Goal: Consume media (video, audio): Consume media (video, audio)

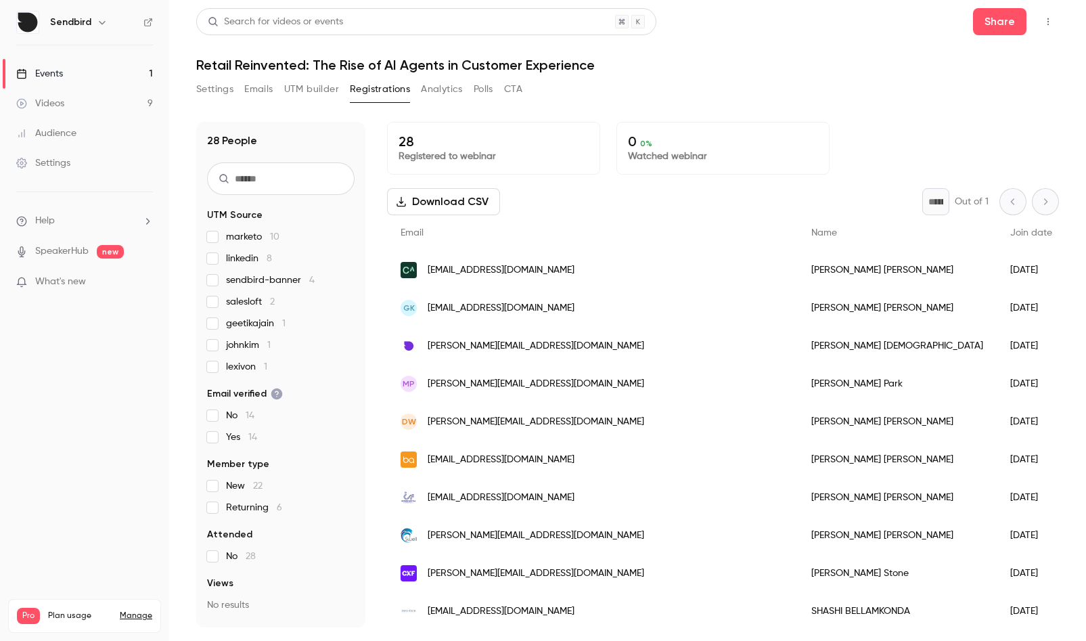
click at [272, 183] on input "text" at bounding box center [281, 178] width 148 height 32
type input "********"
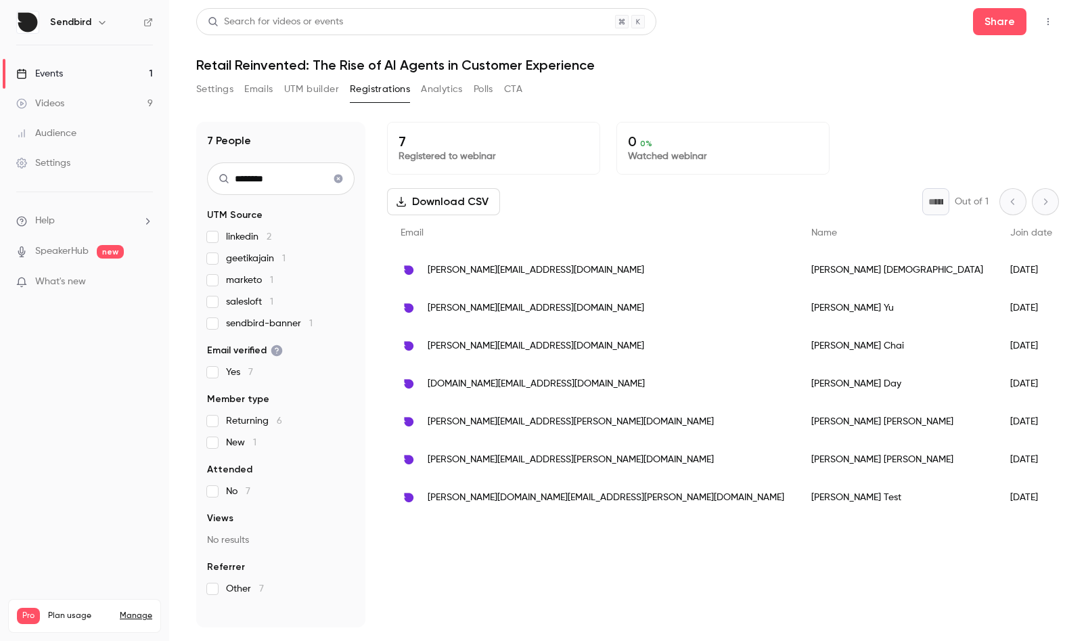
click at [336, 177] on icon "Clear search" at bounding box center [338, 179] width 9 height 9
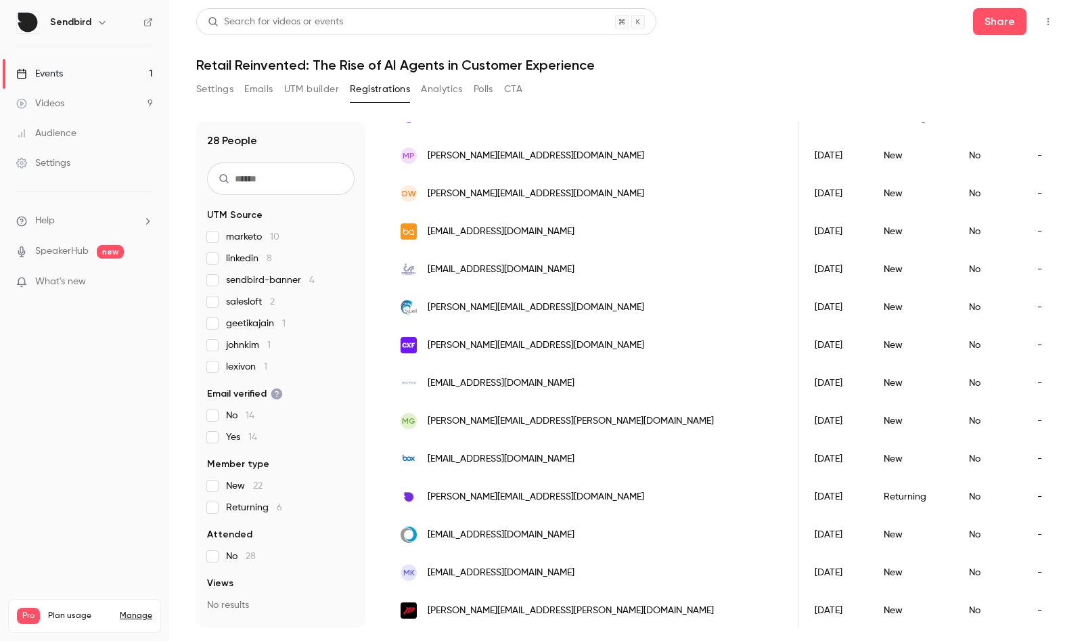
scroll to position [229, 0]
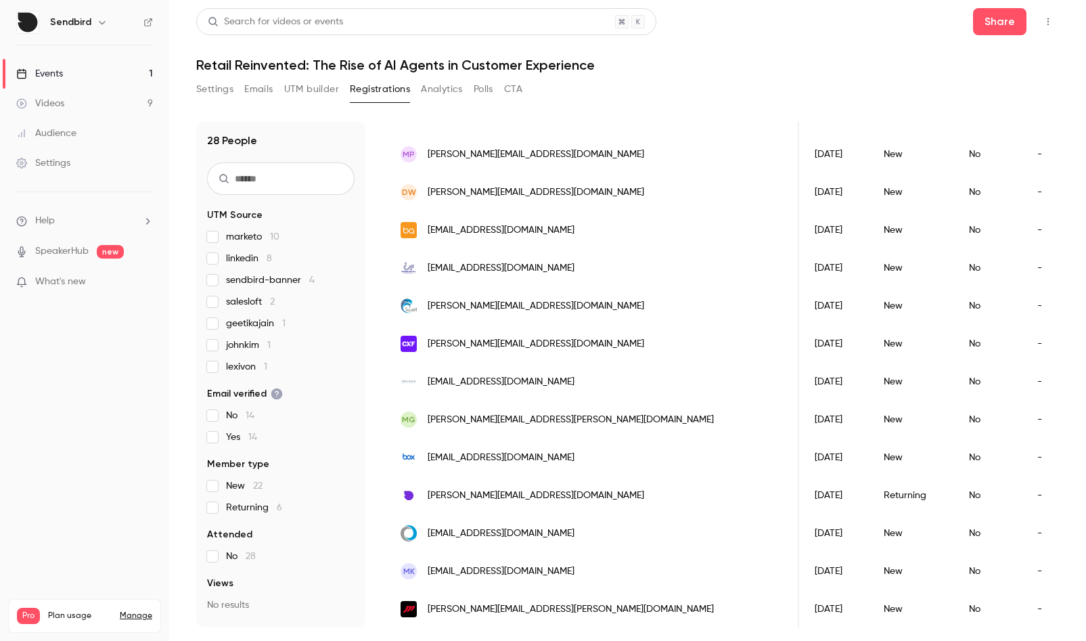
click at [361, 85] on button "Registrations" at bounding box center [380, 90] width 60 height 22
click at [232, 93] on button "Settings" at bounding box center [214, 90] width 37 height 22
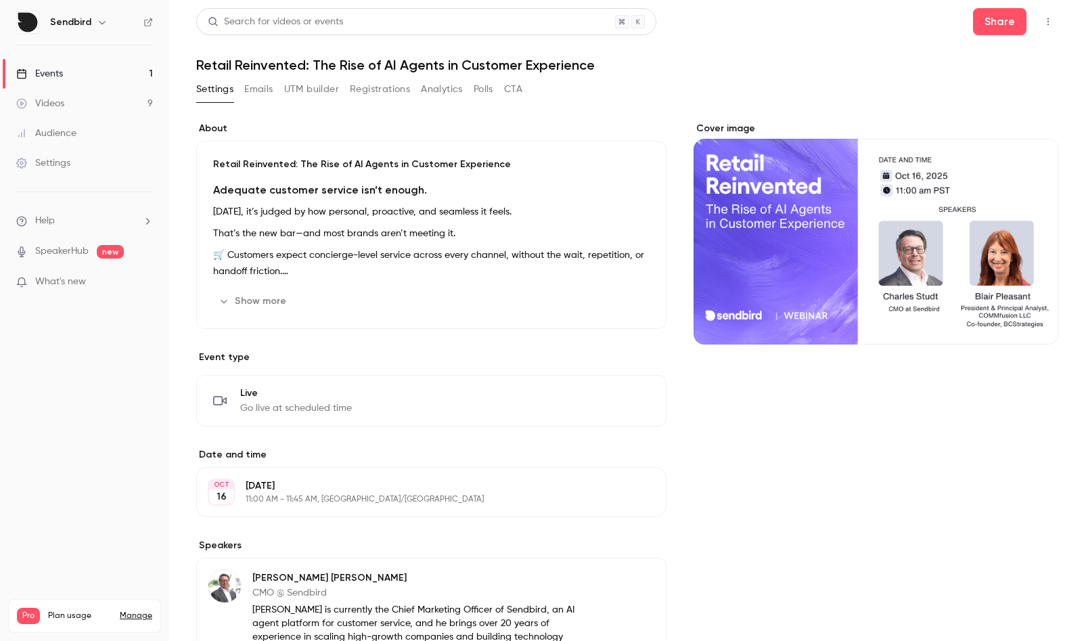
click at [514, 88] on button "CTA" at bounding box center [513, 90] width 18 height 22
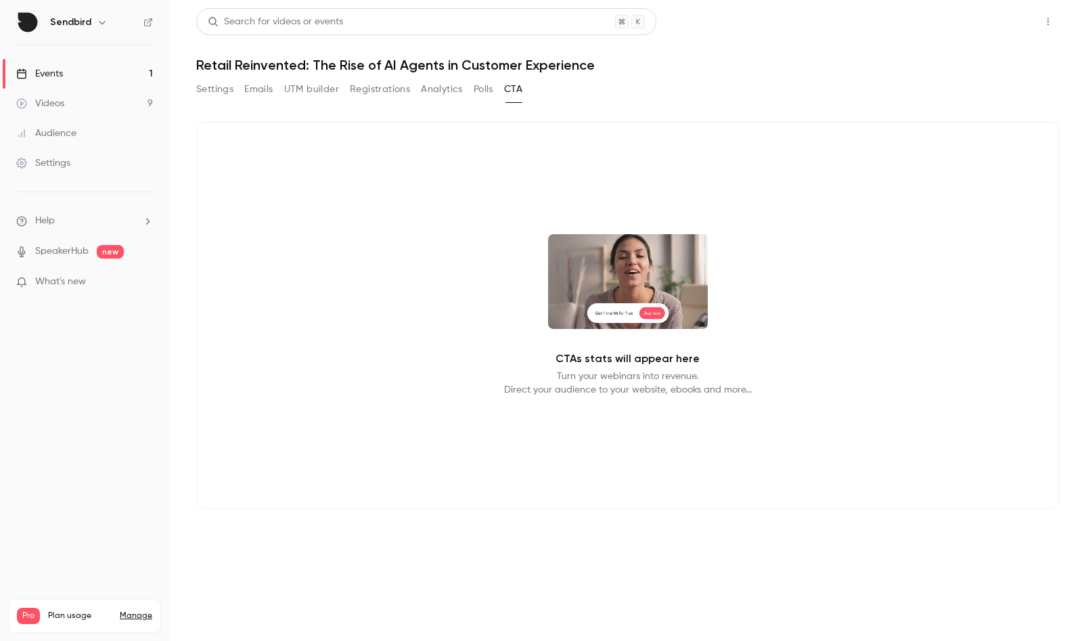
click at [991, 26] on button "Share" at bounding box center [999, 21] width 53 height 27
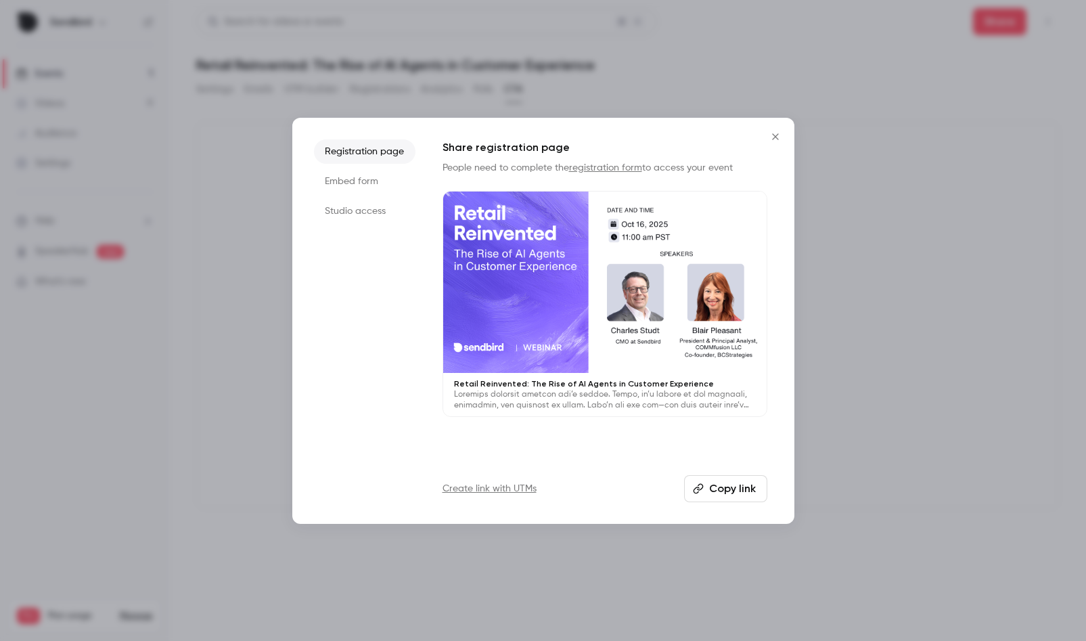
click at [723, 484] on button "Copy link" at bounding box center [725, 488] width 83 height 27
click at [236, 152] on div at bounding box center [543, 320] width 1086 height 641
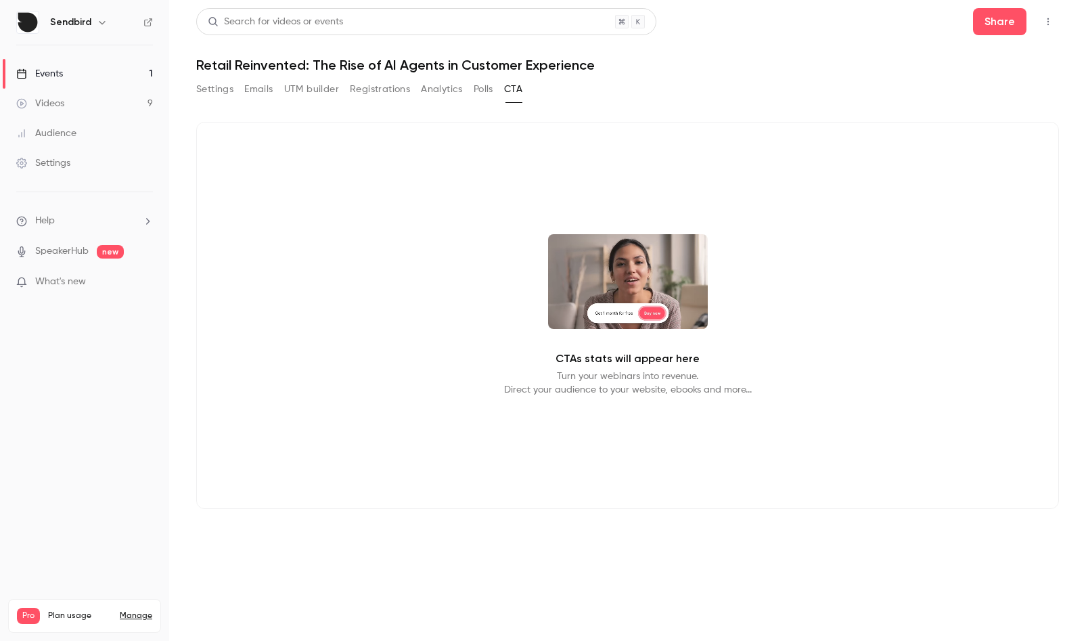
click at [352, 87] on button "Registrations" at bounding box center [380, 90] width 60 height 22
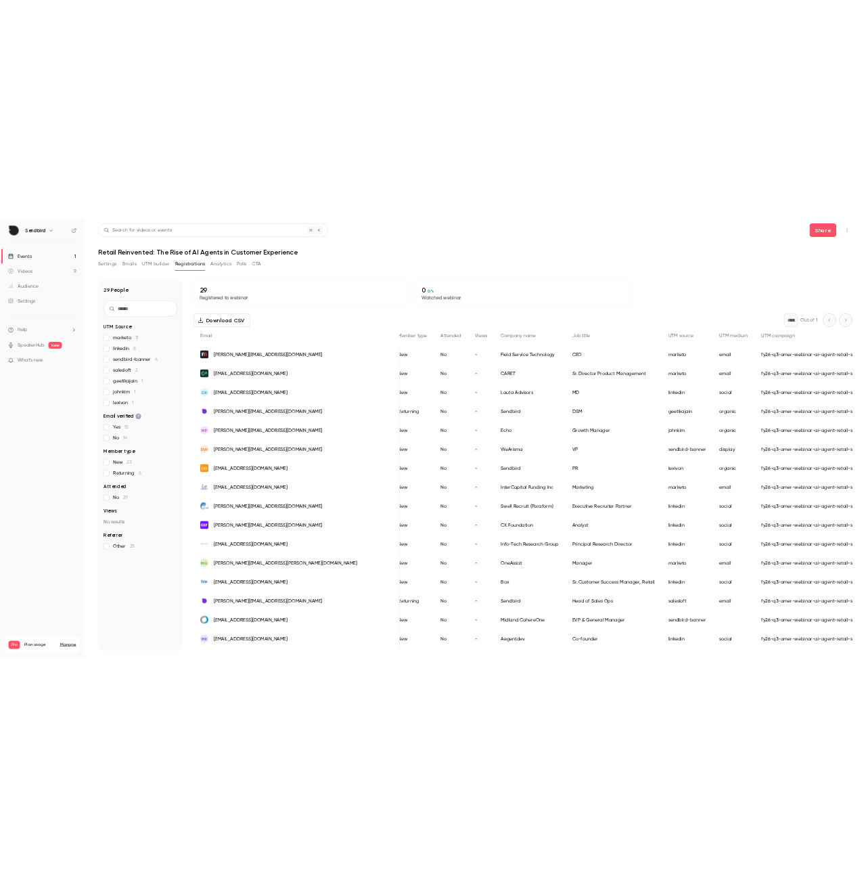
scroll to position [0, 285]
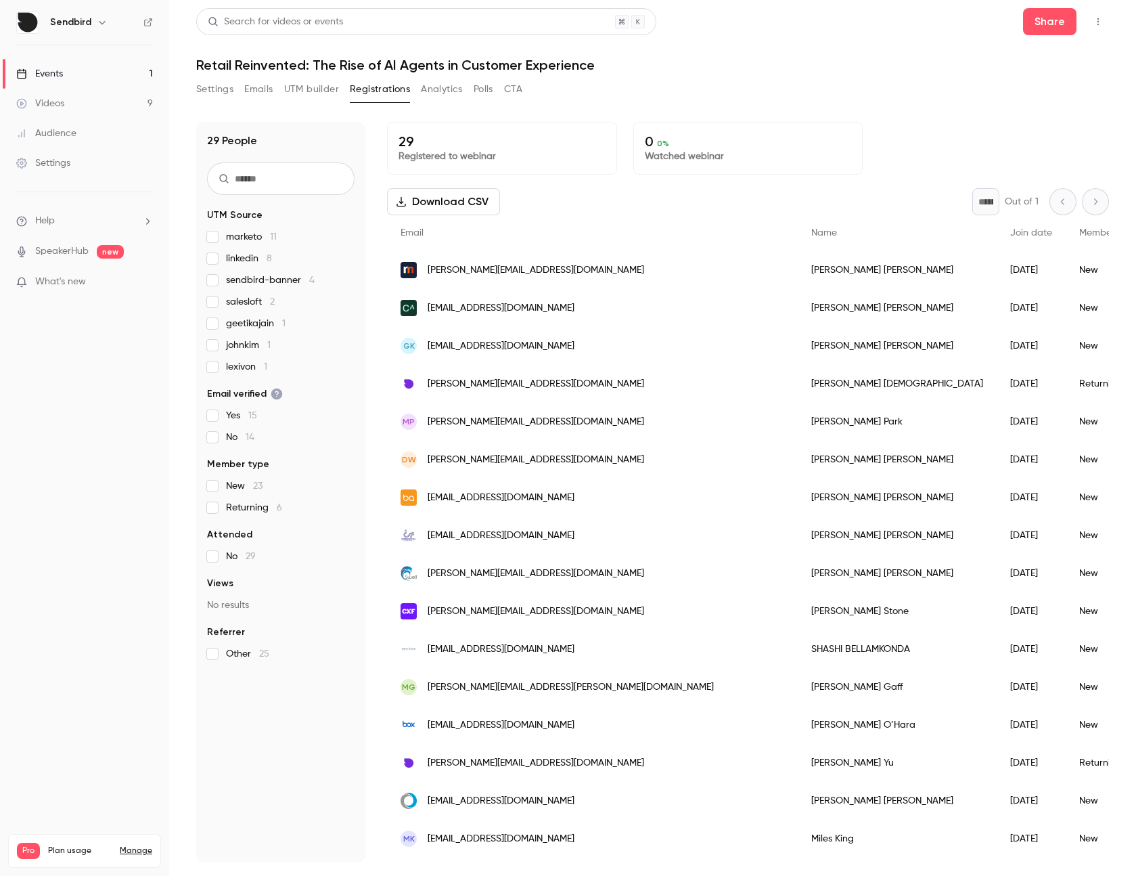
click at [73, 99] on link "Videos 9" at bounding box center [84, 104] width 169 height 30
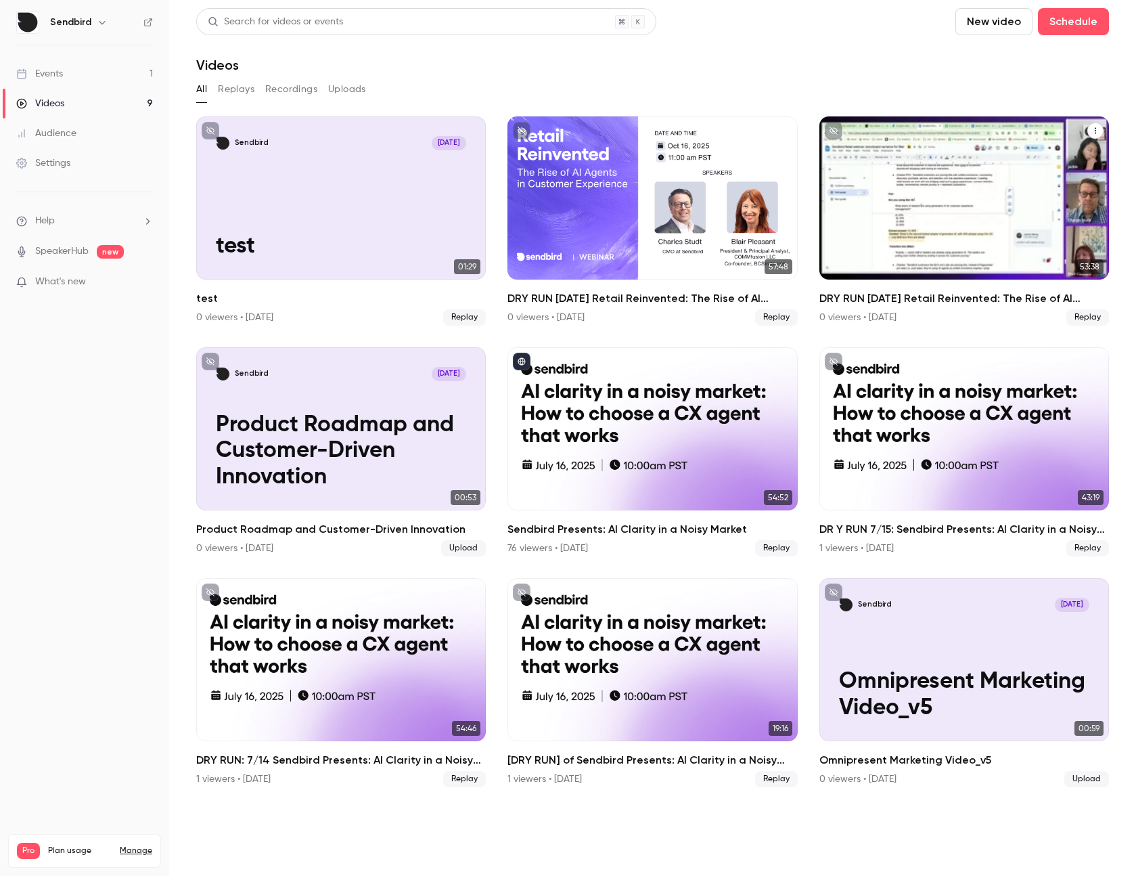
click at [966, 253] on div "DRY RUN Oct 7 Retail Reinvented: The Rise of AI Agents in Customer Experience" at bounding box center [965, 197] width 290 height 163
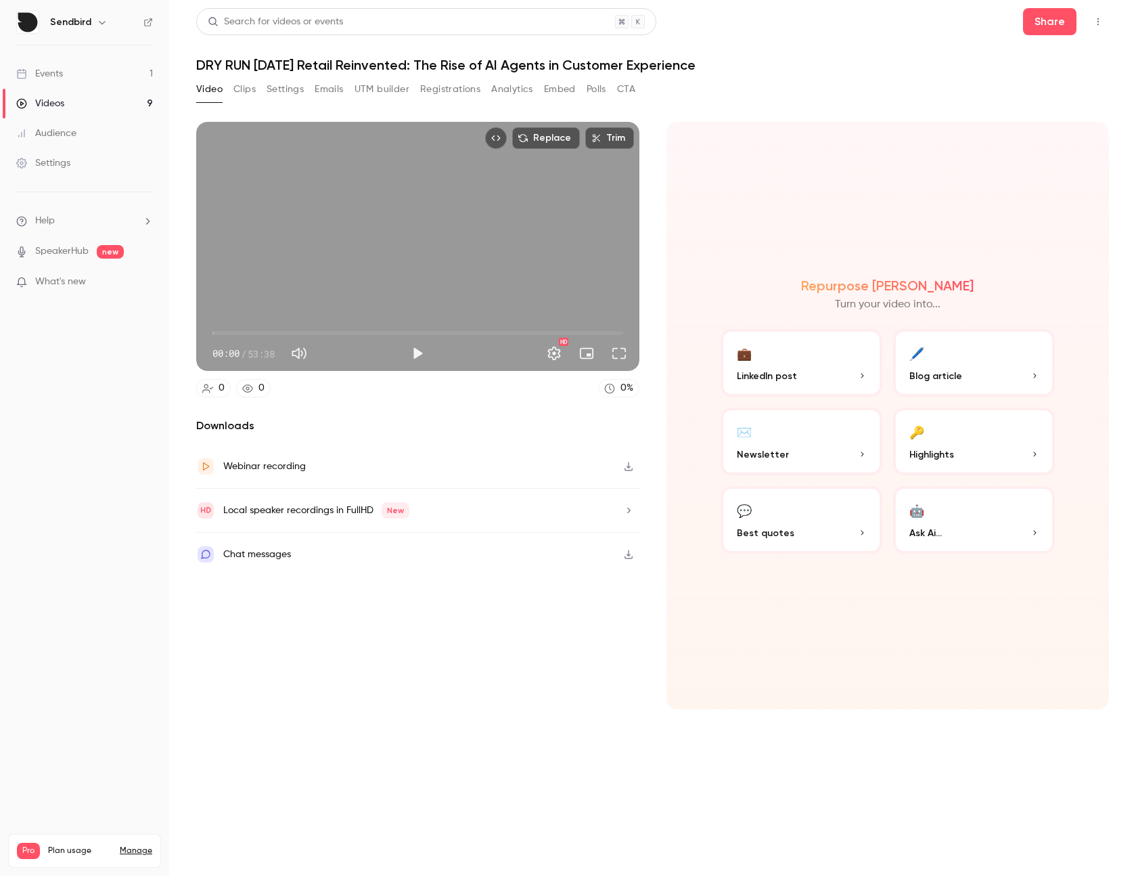
click at [339, 334] on span "00:00" at bounding box center [418, 333] width 411 height 22
click at [384, 333] on span "22:22" at bounding box center [418, 333] width 411 height 22
click at [400, 331] on span "22:22" at bounding box center [418, 333] width 411 height 22
click at [625, 349] on button "Full screen" at bounding box center [619, 353] width 27 height 27
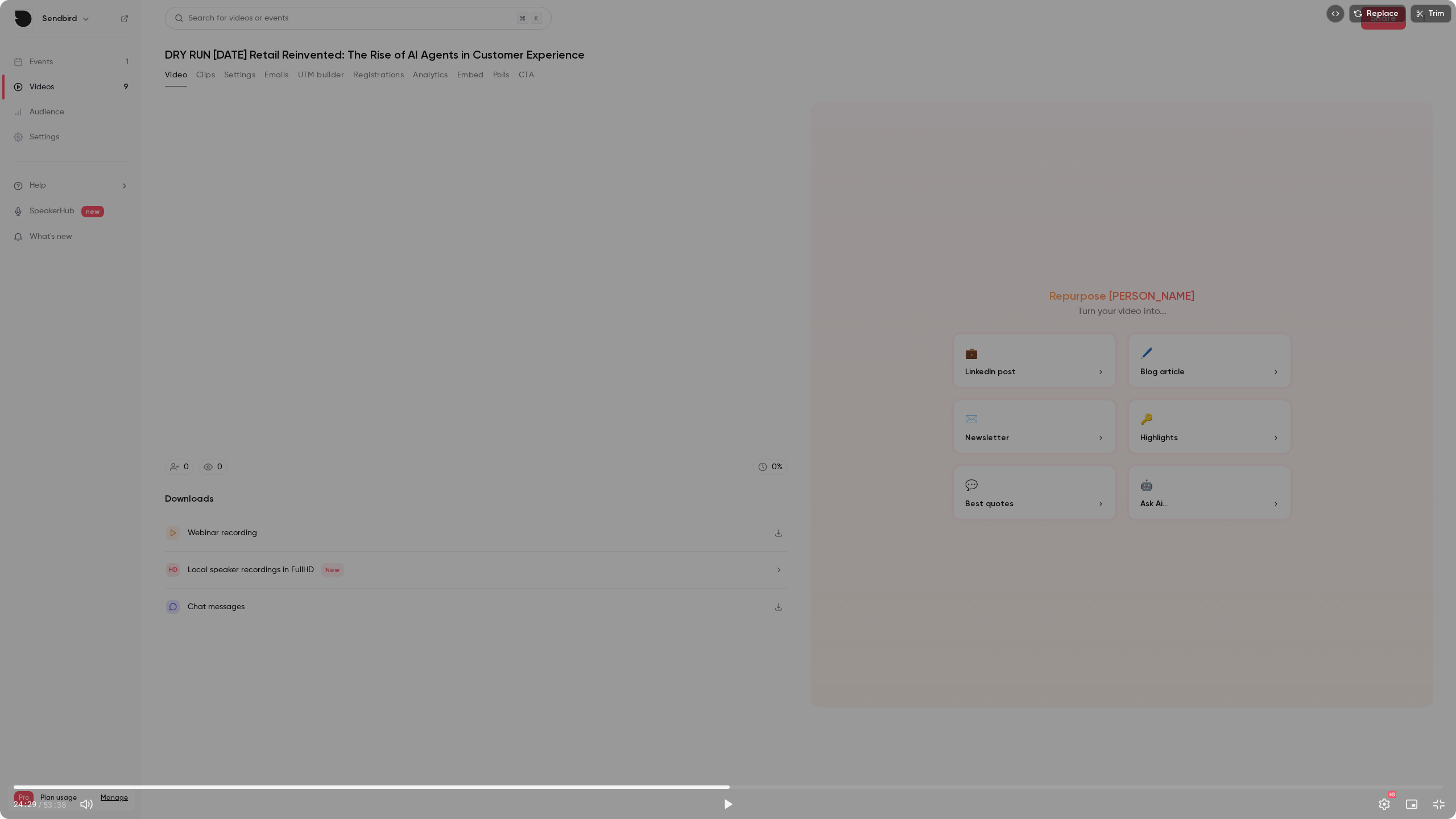
click at [729, 735] on span "26:53" at bounding box center [728, 787] width 1428 height 18
click at [803, 735] on span "29:38" at bounding box center [728, 787] width 1428 height 18
click at [924, 735] on span "34:11" at bounding box center [728, 787] width 1428 height 18
click at [954, 735] on span "34:11" at bounding box center [728, 787] width 1428 height 18
click at [954, 735] on span "36:26" at bounding box center [728, 787] width 1428 height 18
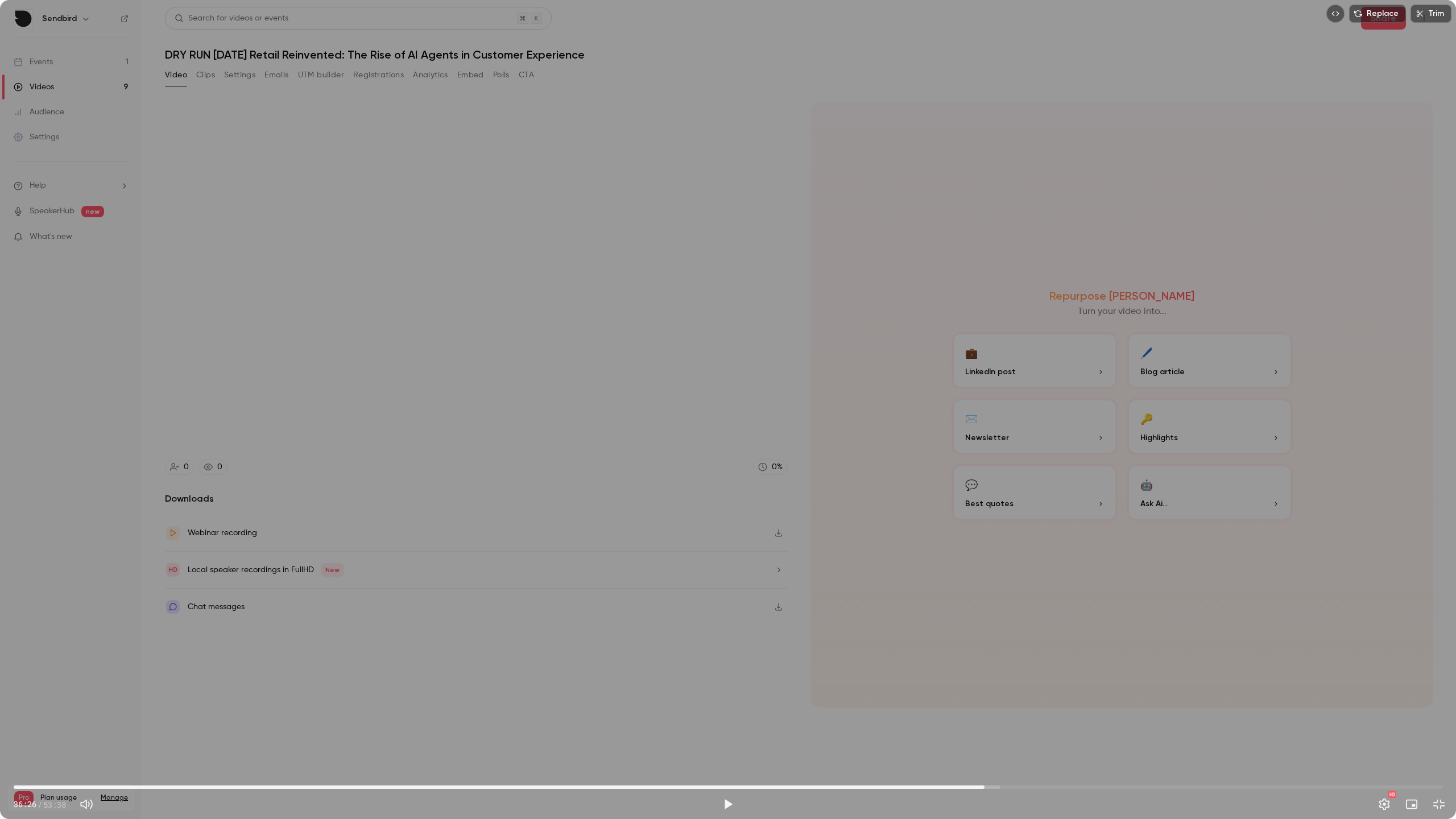
click at [944, 735] on span "36:26" at bounding box center [728, 787] width 1428 height 18
click at [954, 735] on span "34:56" at bounding box center [728, 787] width 1428 height 18
click at [954, 735] on span "35:17" at bounding box center [728, 787] width 1428 height 18
click at [954, 735] on span "36:15" at bounding box center [728, 787] width 1428 height 18
click at [954, 735] on span "38:35" at bounding box center [728, 787] width 1428 height 18
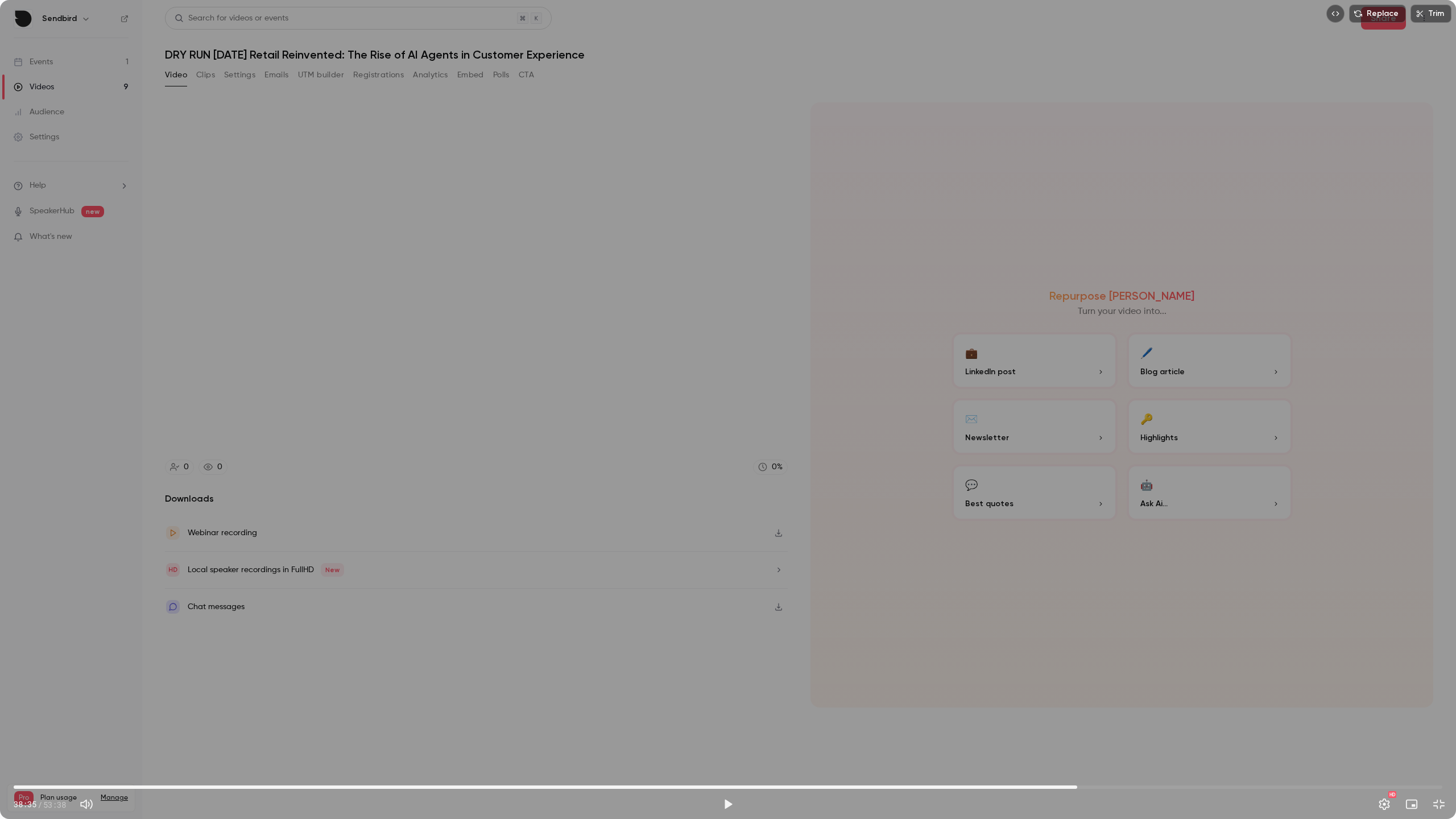
click at [954, 735] on span "39:55" at bounding box center [728, 787] width 1428 height 18
click at [954, 735] on span "41:54" at bounding box center [728, 787] width 1428 height 18
click at [954, 735] on span "44:23" at bounding box center [728, 787] width 1428 height 18
click at [954, 735] on span "46:27" at bounding box center [728, 787] width 1428 height 18
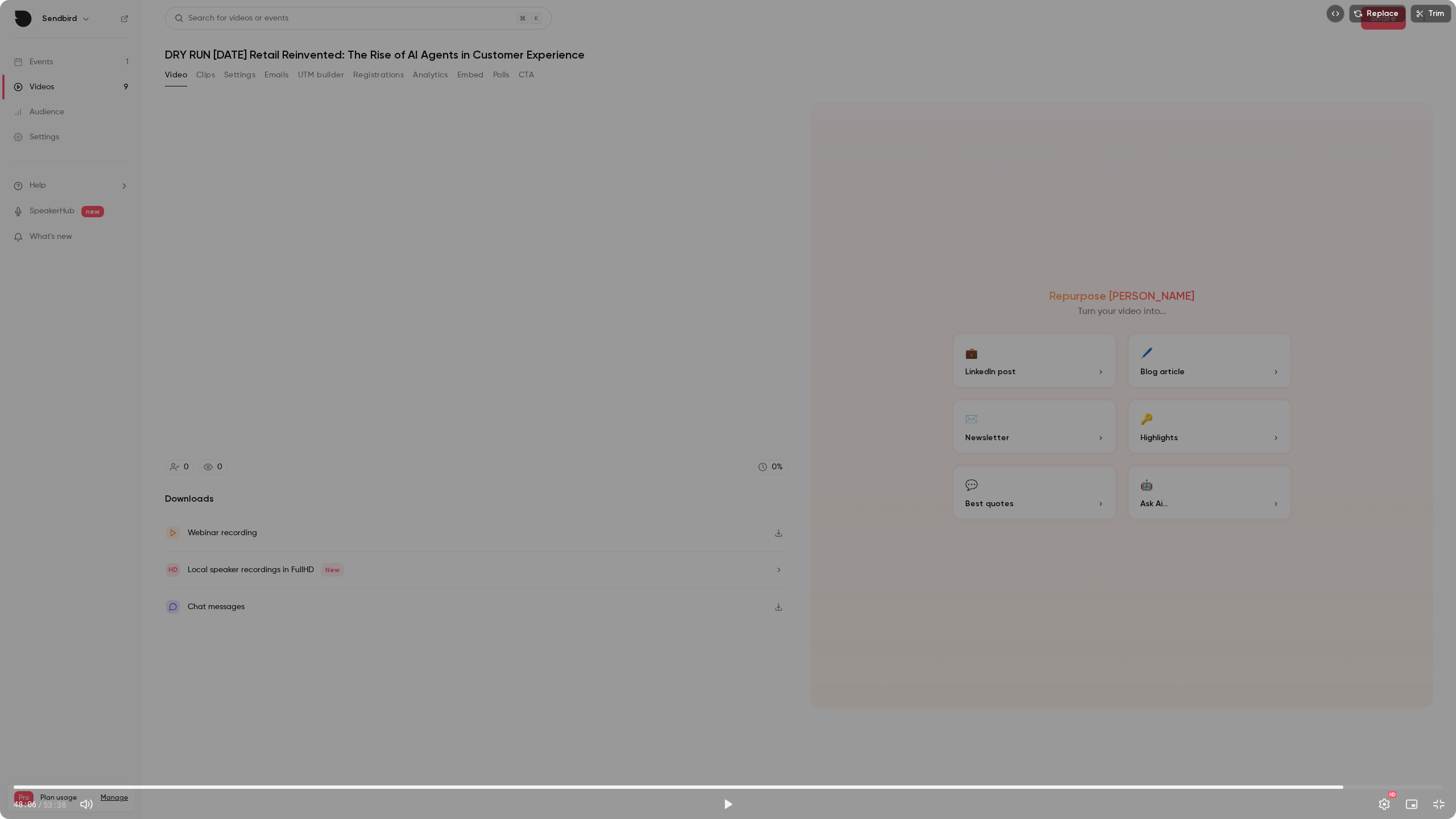
click at [954, 735] on span "49:55" at bounding box center [728, 787] width 1428 height 18
click at [327, 735] on span "51:09" at bounding box center [728, 787] width 1428 height 18
click at [170, 735] on span "05:52" at bounding box center [728, 787] width 1428 height 18
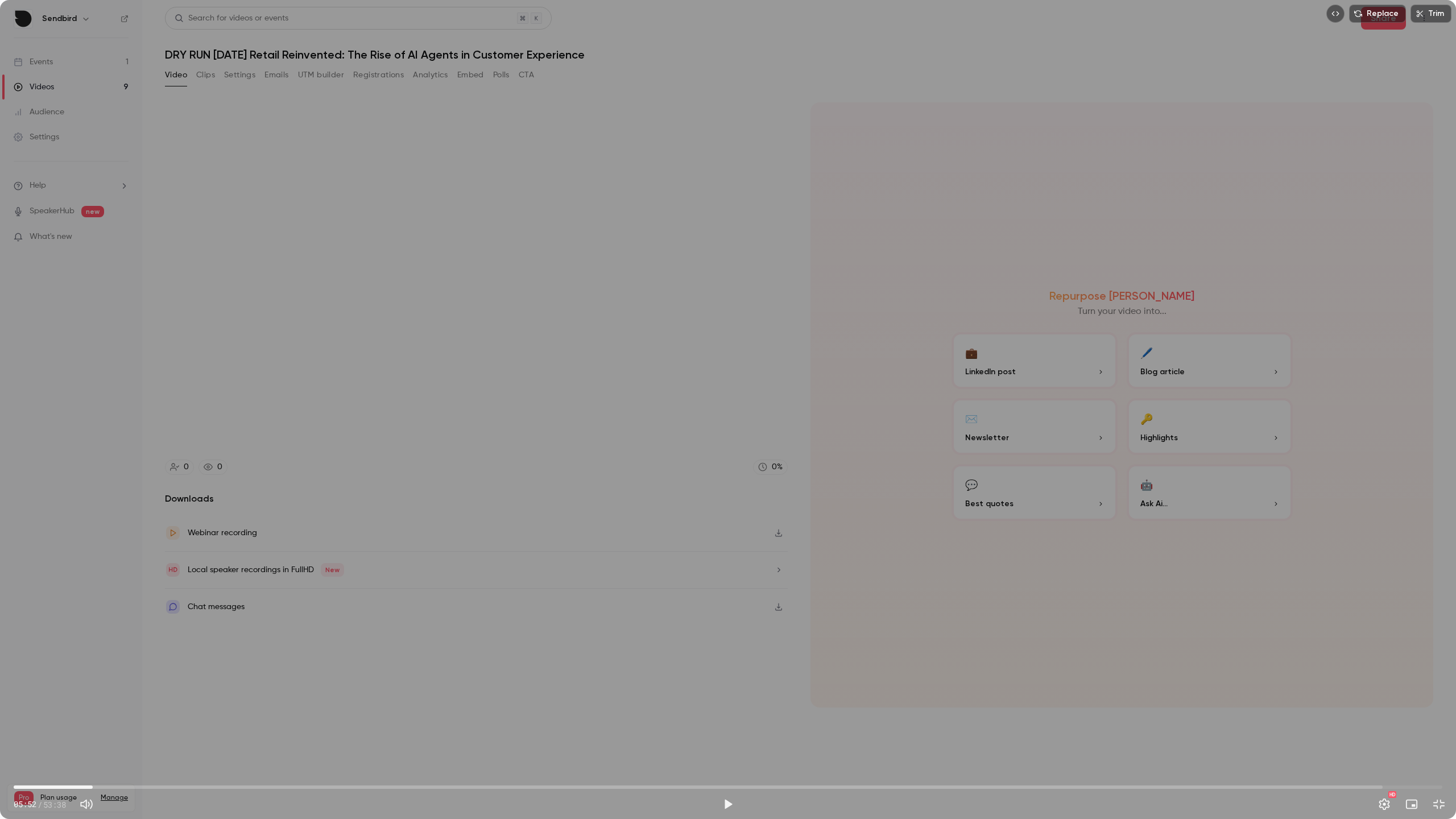
click at [92, 735] on span "02:58" at bounding box center [728, 787] width 1428 height 18
click at [102, 735] on span "03:21" at bounding box center [728, 787] width 1428 height 18
click at [101, 735] on span "03:21" at bounding box center [102, 787] width 3 height 3
click at [97, 735] on span "03:13" at bounding box center [99, 787] width 3 height 3
click at [85, 735] on span "03:03" at bounding box center [728, 787] width 1428 height 18
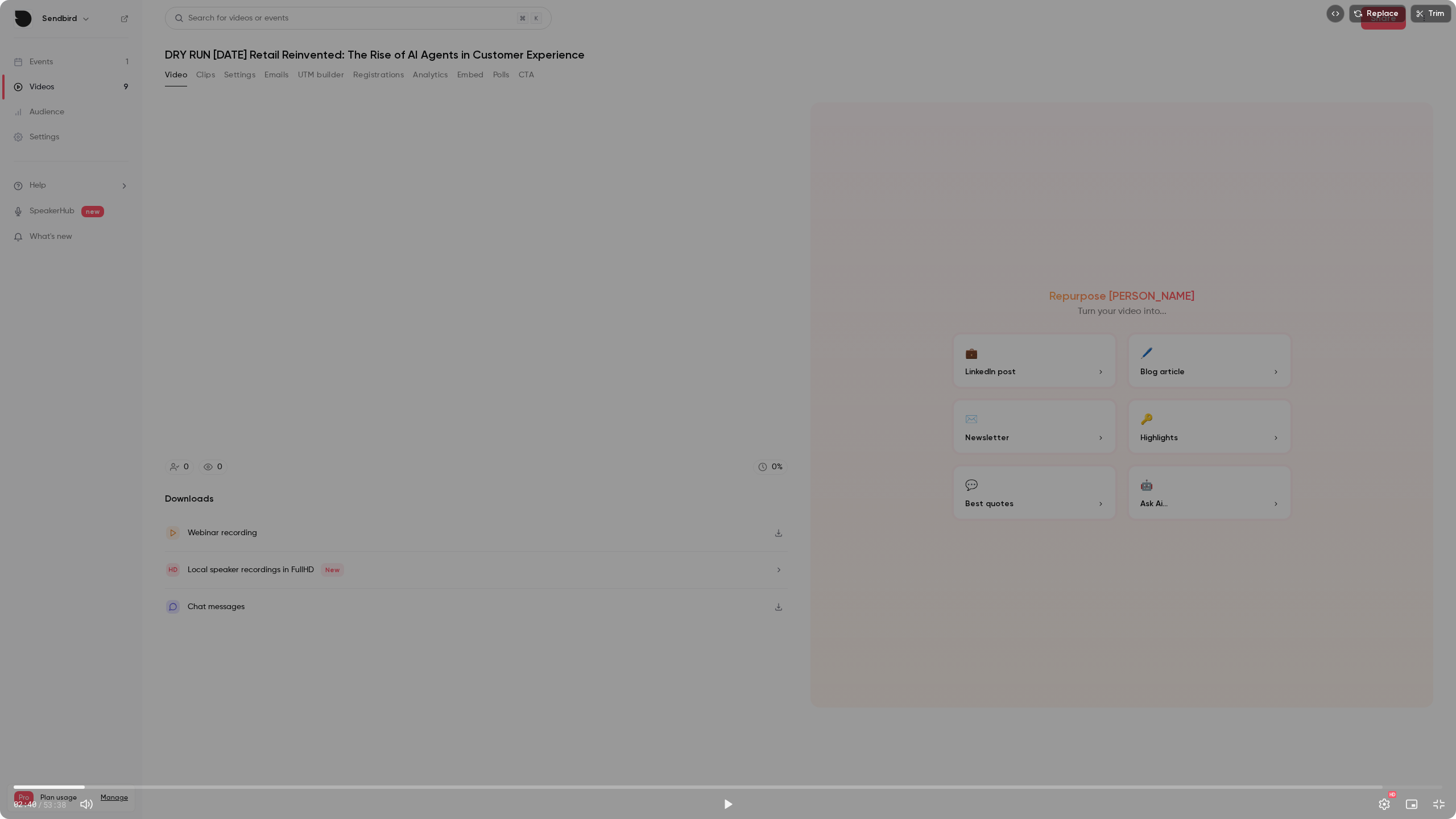
click at [73, 735] on span "02:40" at bounding box center [728, 787] width 1428 height 18
click at [57, 735] on span "02:13" at bounding box center [728, 787] width 1428 height 18
click at [66, 735] on span "01:37" at bounding box center [728, 787] width 1428 height 18
click at [74, 735] on span "01:59" at bounding box center [728, 787] width 1428 height 18
click at [92, 735] on span "02:56" at bounding box center [728, 787] width 1428 height 18
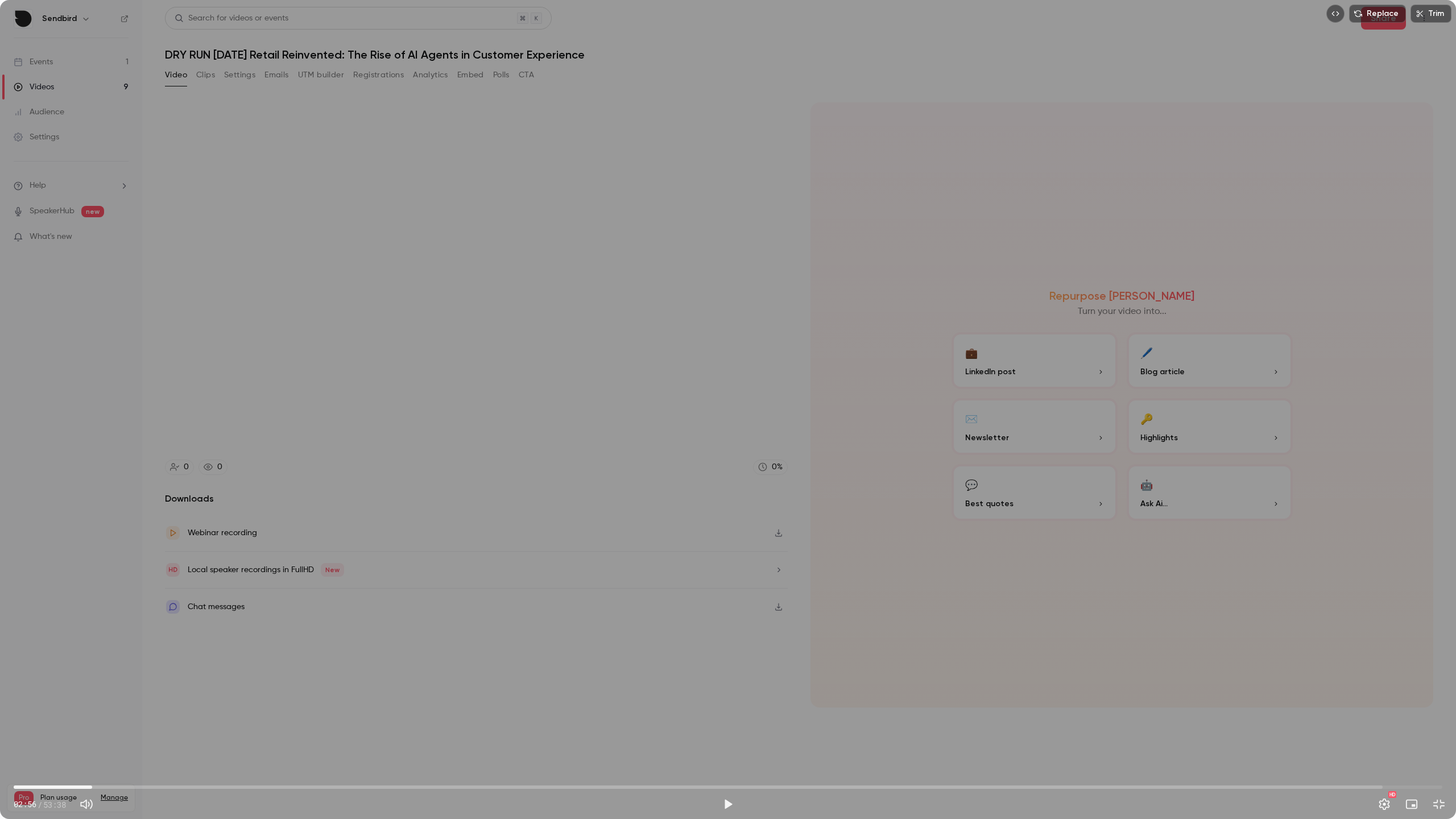
click at [108, 735] on span "02:56" at bounding box center [728, 787] width 1428 height 18
click at [87, 735] on span "03:34" at bounding box center [728, 787] width 1428 height 18
click at [147, 735] on span "02:46" at bounding box center [728, 787] width 1428 height 18
click at [59, 735] on span "01:42" at bounding box center [728, 787] width 1428 height 18
click at [41, 735] on span "01:02" at bounding box center [728, 787] width 1428 height 18
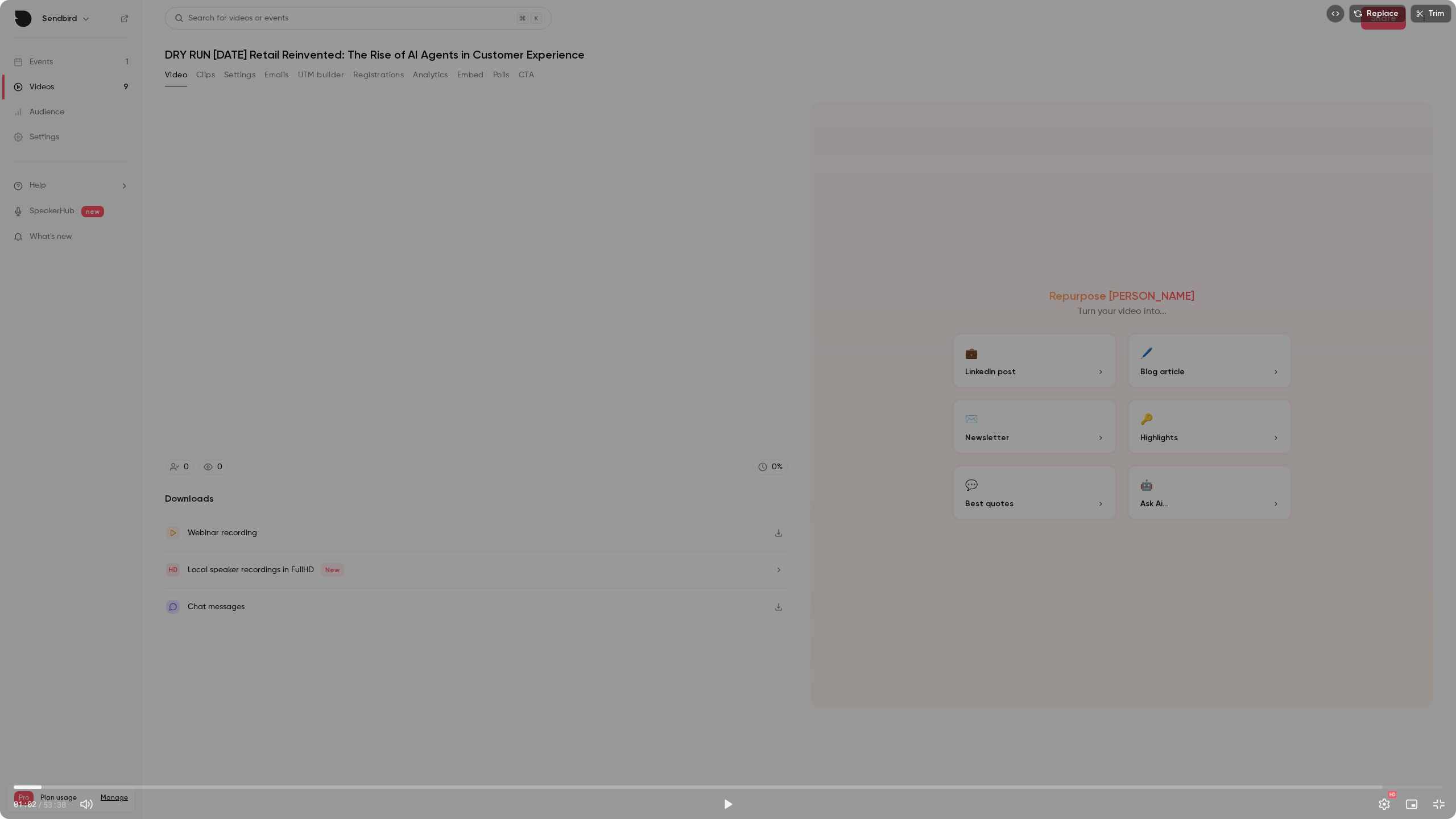
click at [65, 735] on span "01:02" at bounding box center [728, 787] width 1428 height 18
click at [79, 735] on span "02:27" at bounding box center [728, 787] width 1428 height 18
click at [92, 735] on span "02:27" at bounding box center [728, 787] width 1428 height 18
click at [99, 735] on span "03:13" at bounding box center [728, 787] width 1428 height 18
click at [101, 735] on span "03:13" at bounding box center [99, 787] width 3 height 3
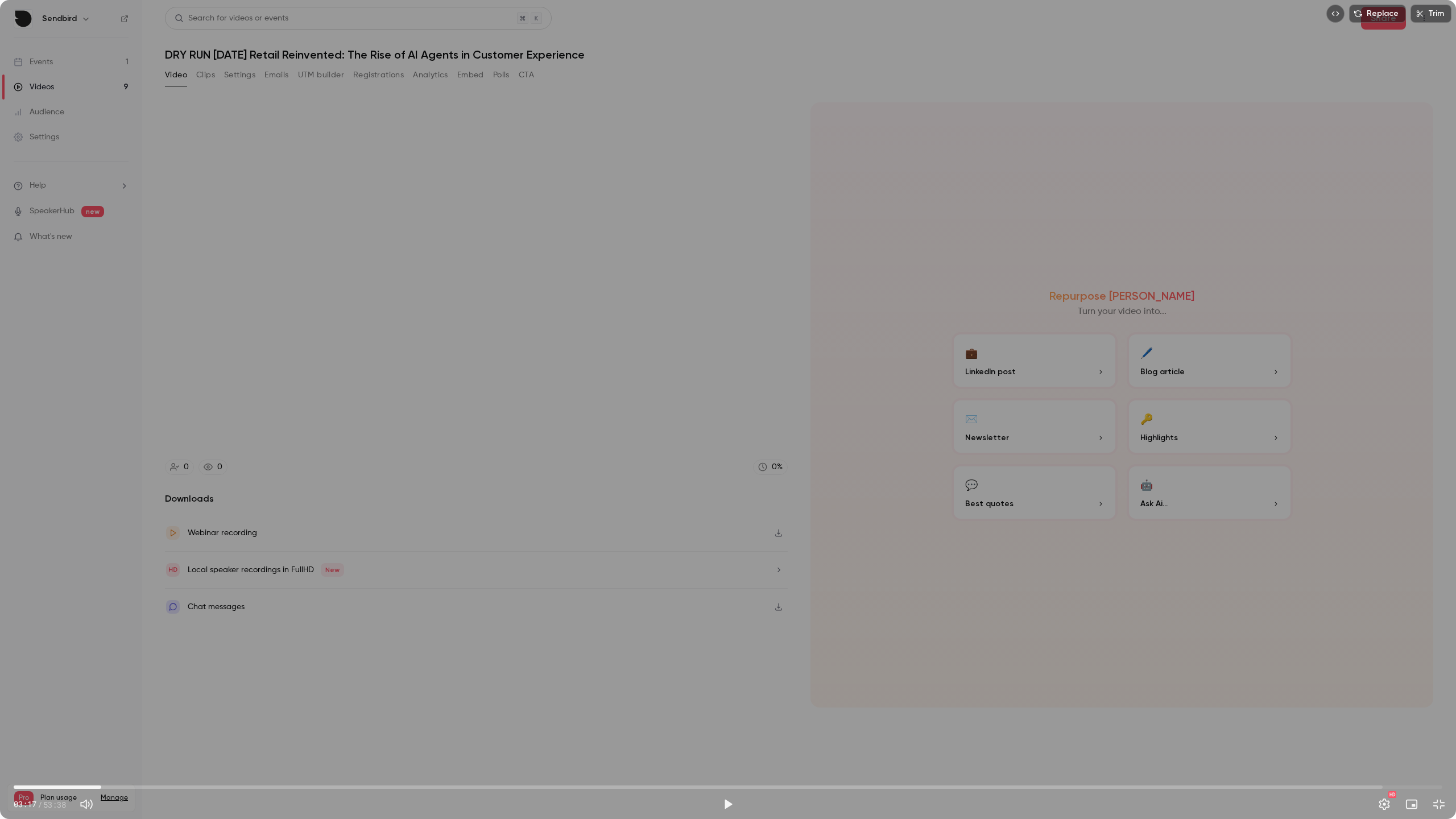
click at [107, 735] on span "03:17" at bounding box center [728, 787] width 1428 height 18
type input "*****"
click at [76, 735] on span "02:17" at bounding box center [728, 787] width 1428 height 18
type input "*"
click at [102, 735] on span at bounding box center [125, 804] width 51 height 2
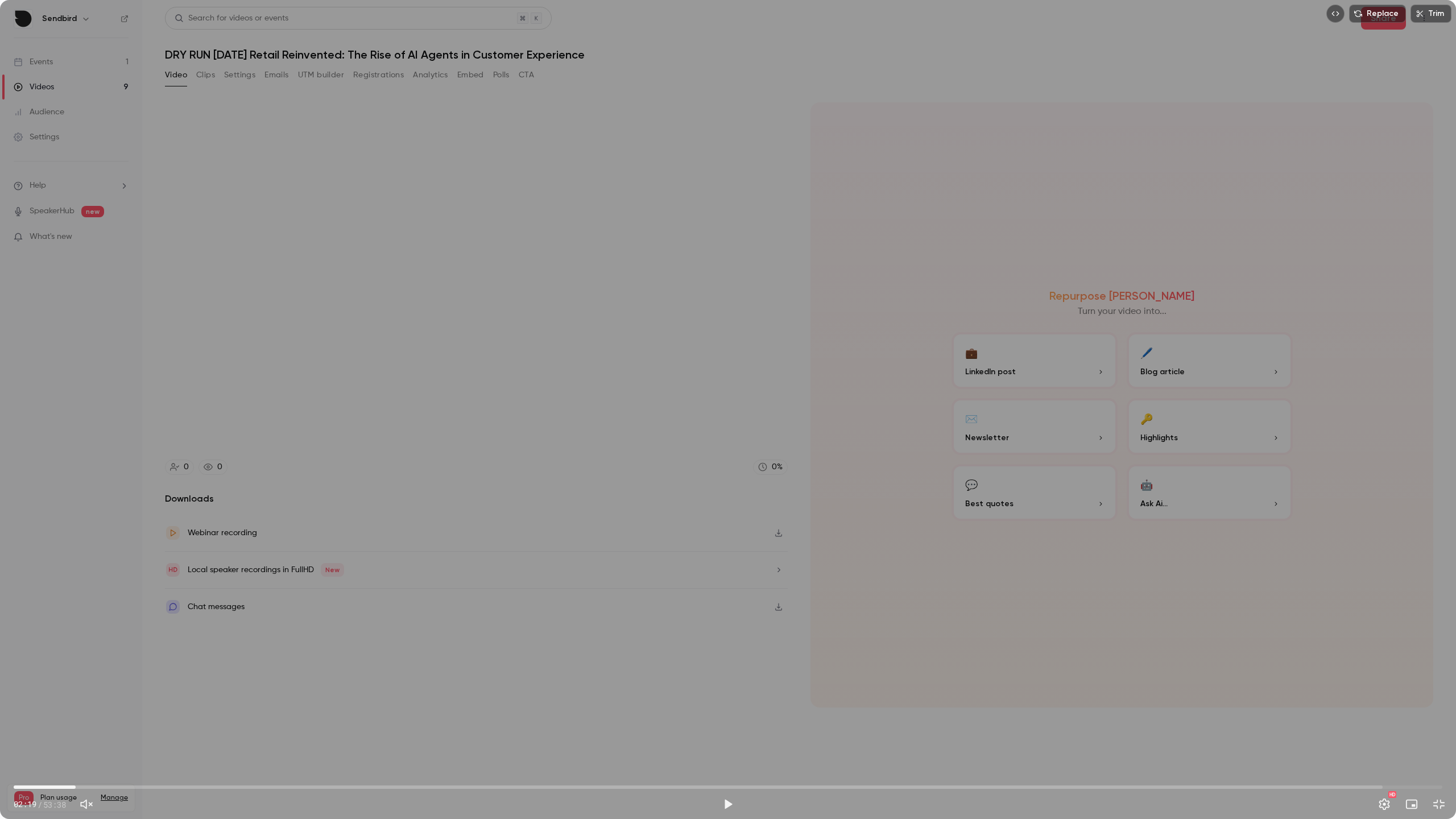
click at [78, 668] on div "Replace Trim 02:19 02:19 / 53:38 HD" at bounding box center [728, 409] width 1456 height 819
click at [313, 634] on div "Replace Trim 02:21 02:21 / 53:38 HD" at bounding box center [728, 409] width 1456 height 819
click at [54, 735] on span "02:21" at bounding box center [728, 787] width 1428 height 18
click at [342, 396] on div "Replace Trim 01:29 01:29 / 53:38 HD" at bounding box center [728, 409] width 1456 height 819
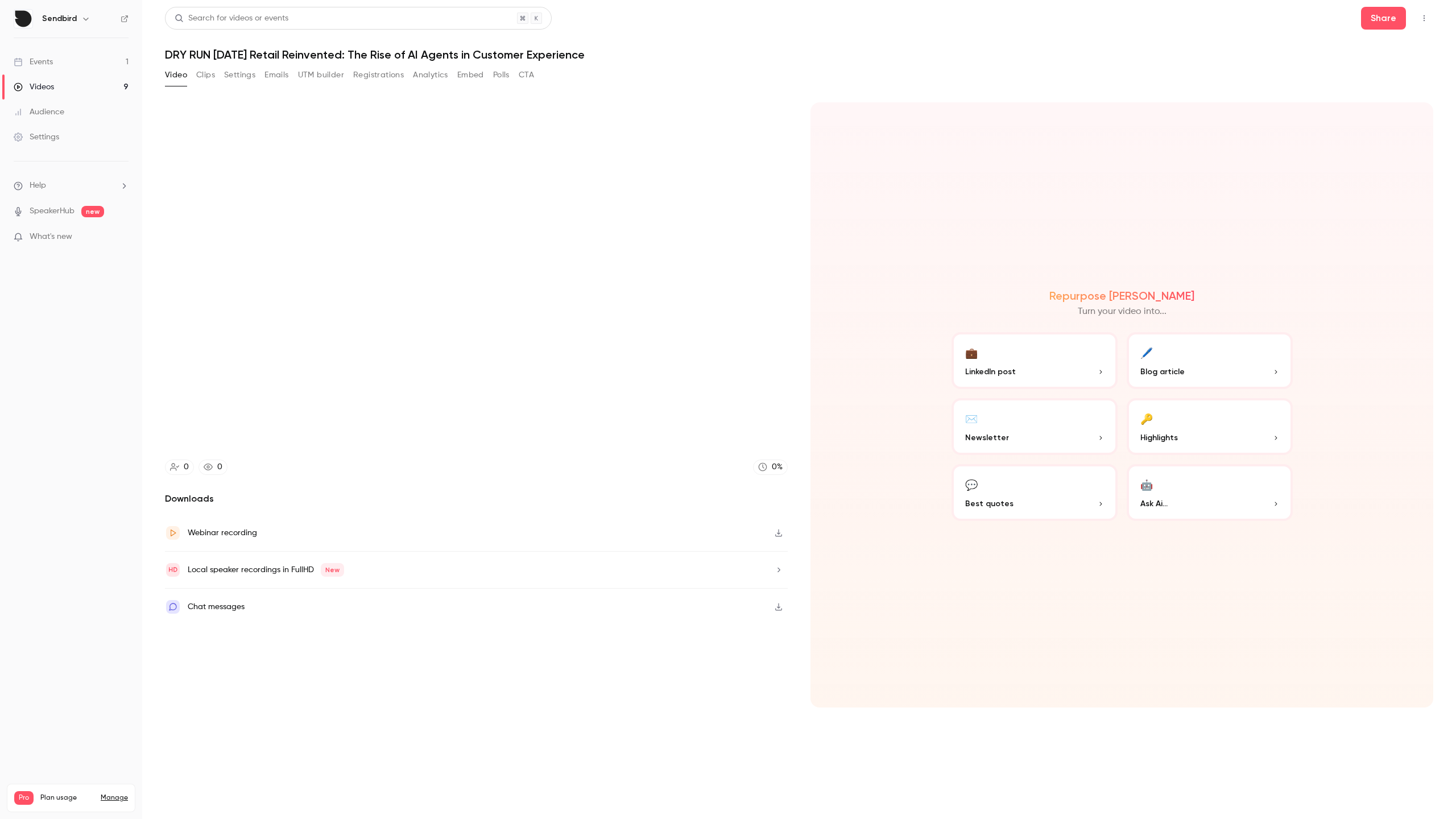
click at [381, 374] on video at bounding box center [728, 409] width 1456 height 819
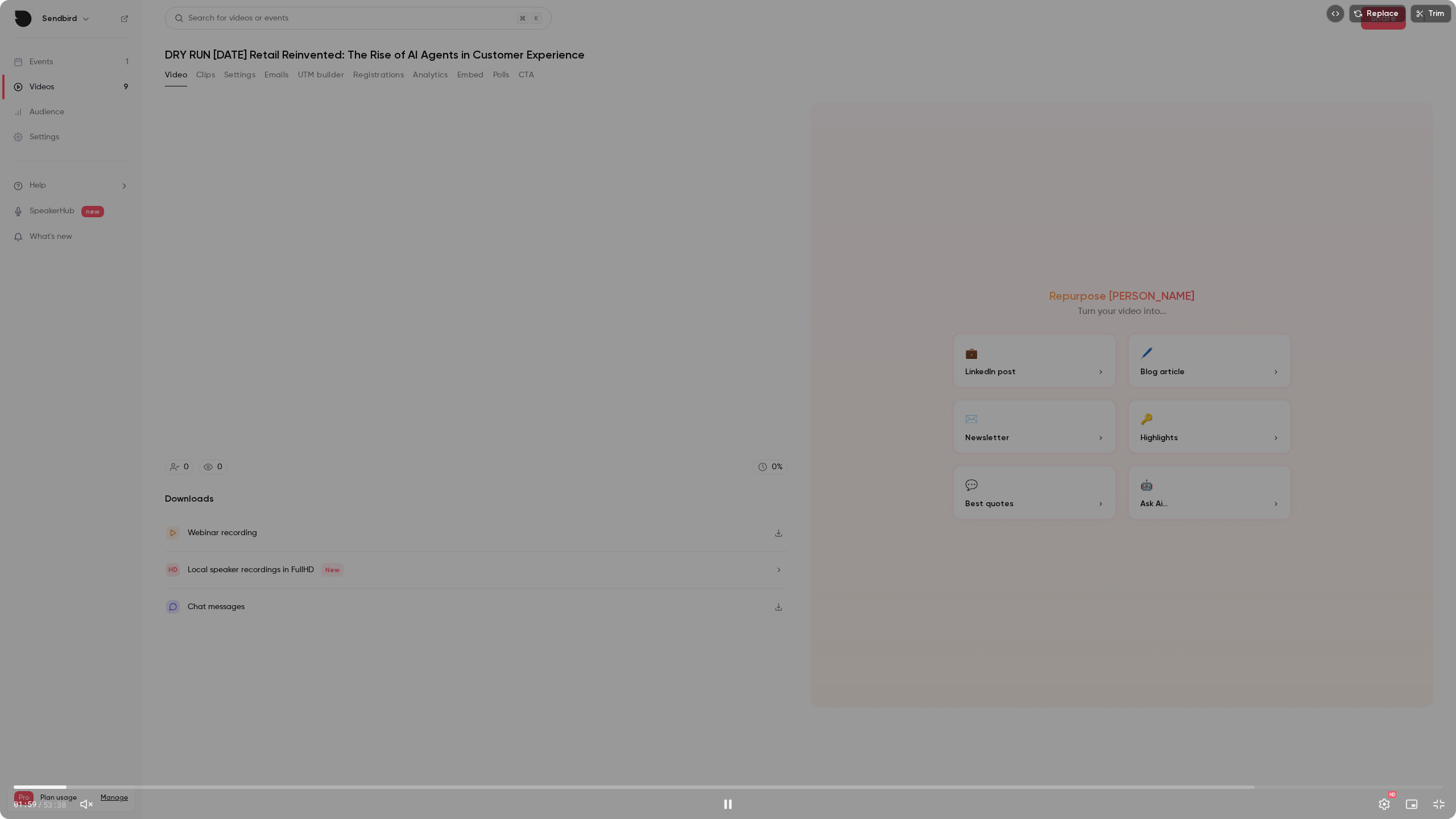
click at [326, 376] on div "Replace Trim 01:59 01:59 / 53:38 HD" at bounding box center [728, 409] width 1456 height 819
click at [63, 735] on span "01:51" at bounding box center [63, 787] width 3 height 3
click at [298, 585] on div "Replace Trim 01:51 01:51 / 53:38 HD" at bounding box center [728, 409] width 1456 height 819
click at [728, 735] on button "Pause" at bounding box center [728, 803] width 23 height 23
click at [728, 735] on button "Play" at bounding box center [728, 803] width 23 height 23
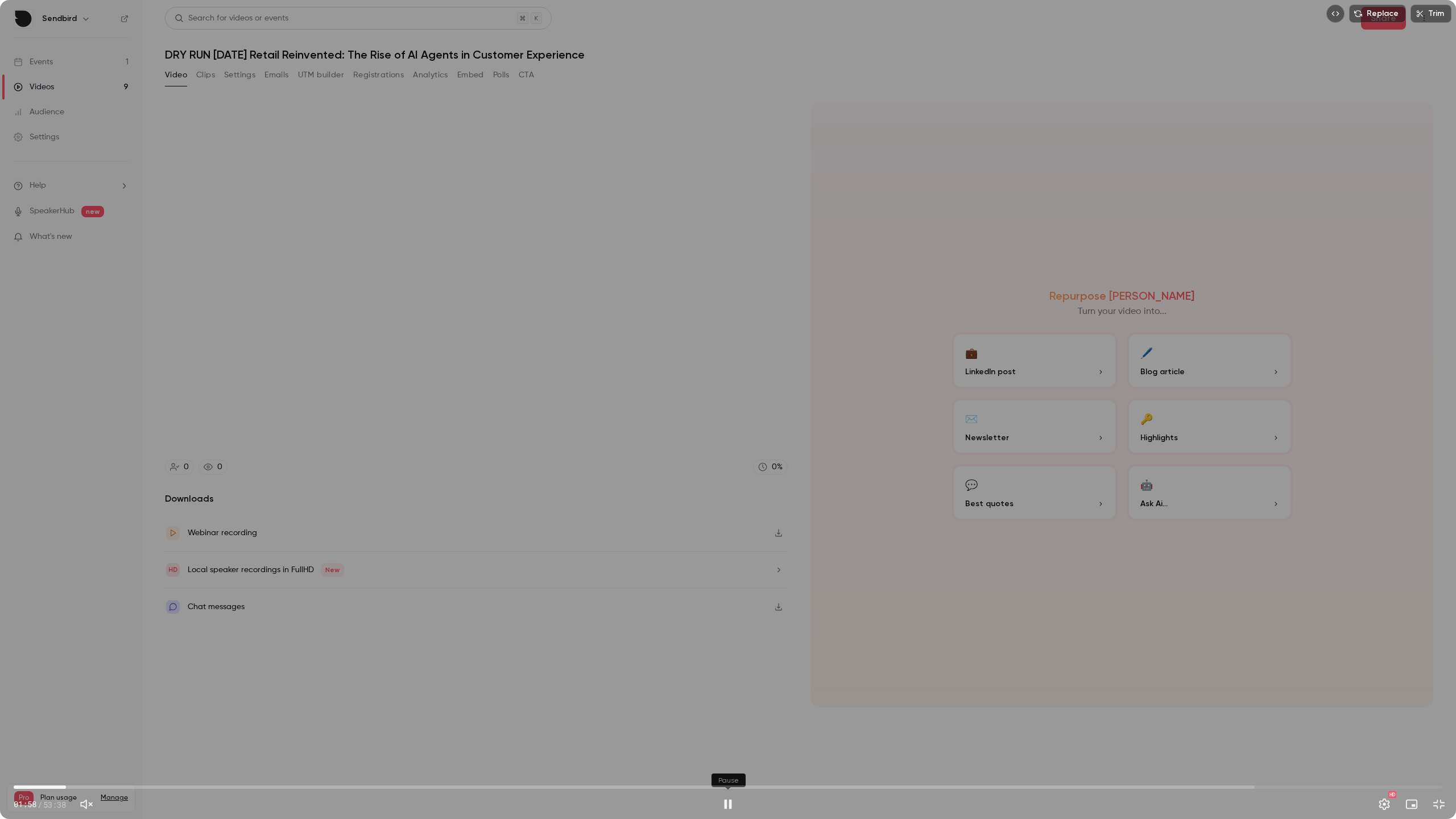
click at [728, 735] on button "Pause" at bounding box center [728, 803] width 23 height 23
click at [728, 735] on button "Play" at bounding box center [728, 803] width 23 height 23
click at [728, 735] on button "Pause" at bounding box center [728, 803] width 23 height 23
click at [728, 735] on button "Play" at bounding box center [728, 803] width 23 height 23
click at [728, 735] on button "Pause" at bounding box center [728, 803] width 23 height 23
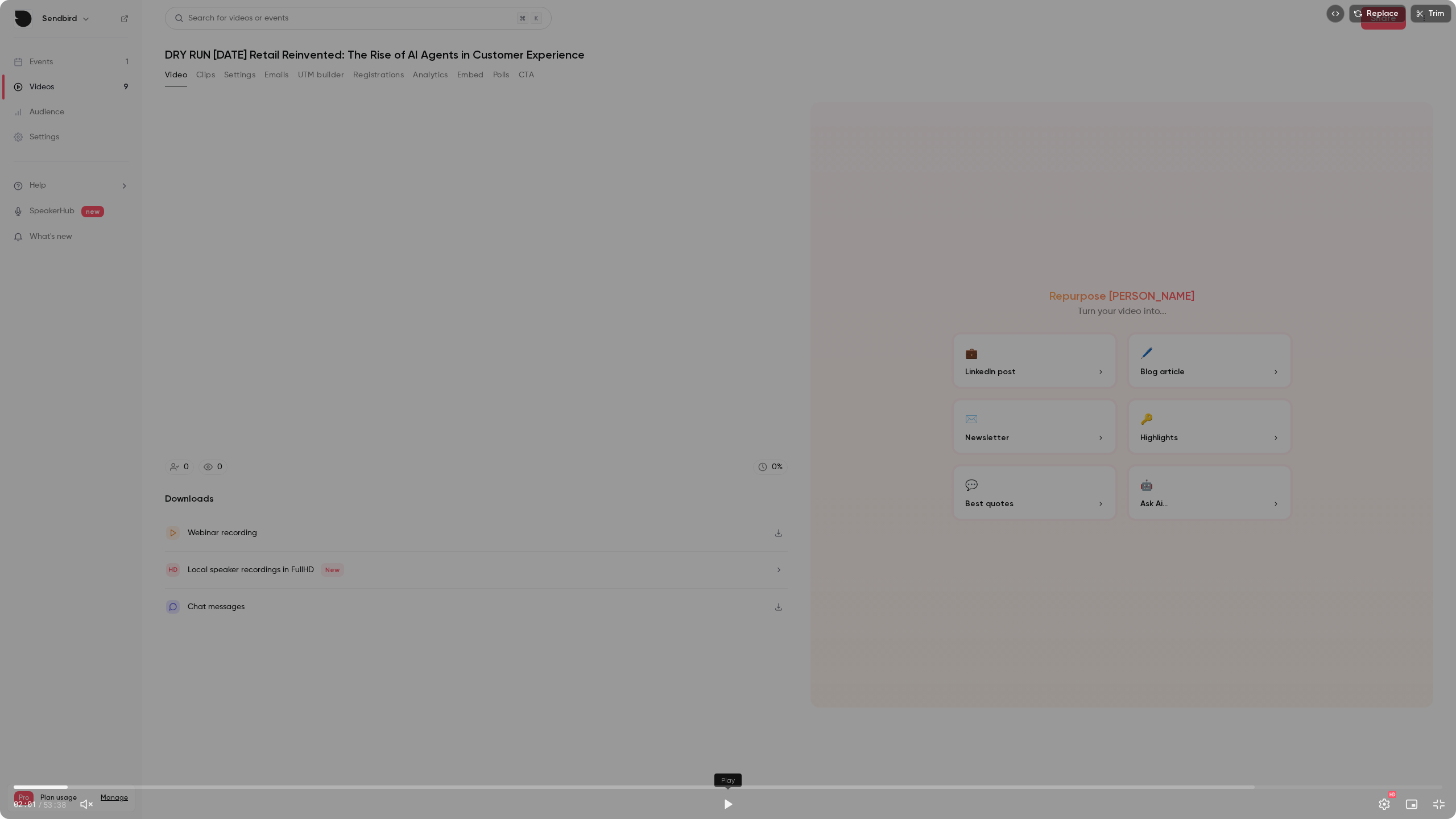
click at [728, 735] on button "Play" at bounding box center [728, 803] width 23 height 23
click at [728, 735] on button "Pause" at bounding box center [728, 803] width 23 height 23
click at [728, 735] on button "Play" at bounding box center [728, 803] width 23 height 23
click at [728, 735] on button "Pause" at bounding box center [728, 803] width 23 height 23
click at [727, 735] on button "Play" at bounding box center [728, 803] width 23 height 23
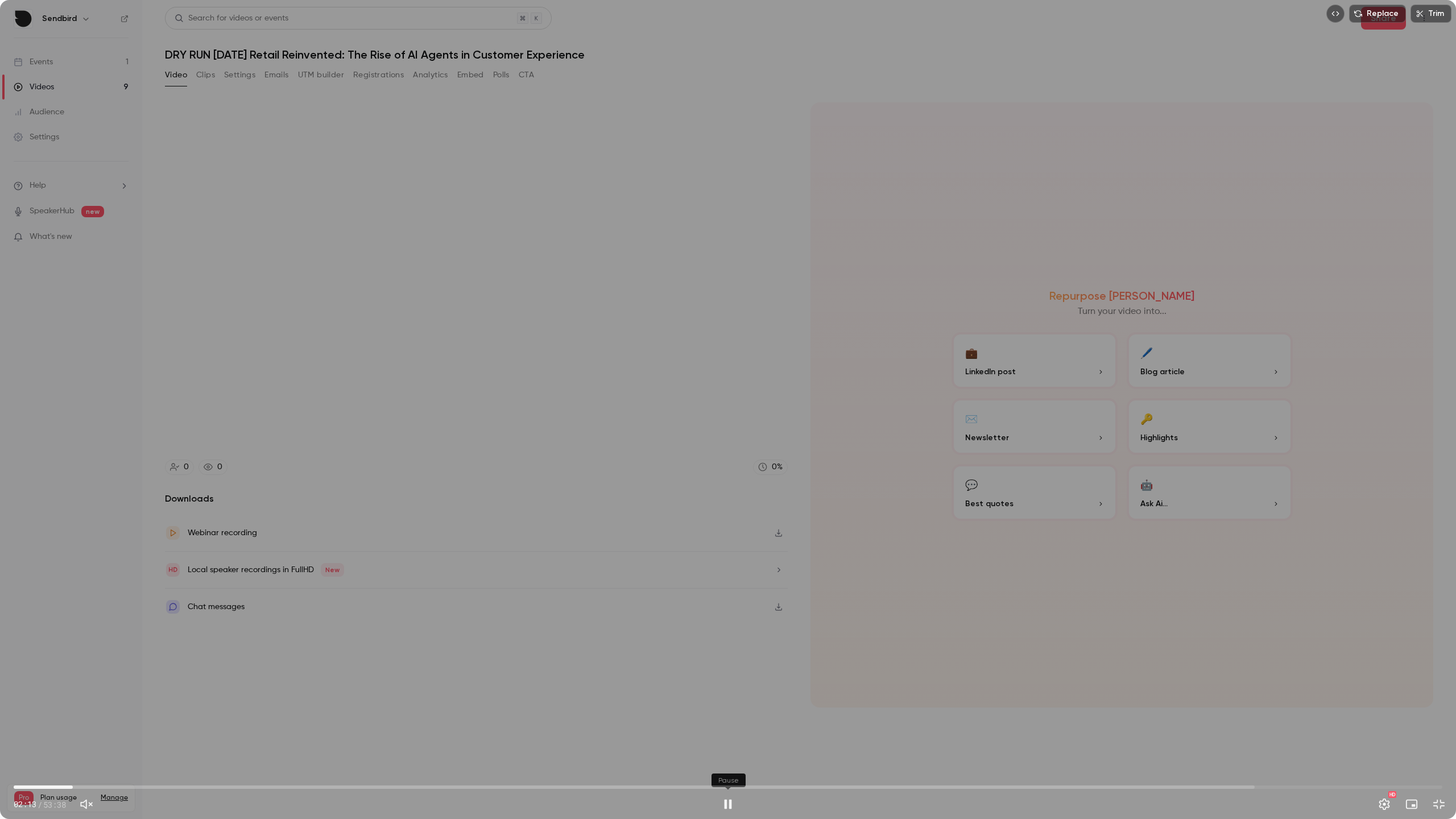
click at [731, 735] on button "Pause" at bounding box center [728, 803] width 23 height 23
click at [731, 735] on button "Play" at bounding box center [728, 803] width 23 height 23
click at [731, 735] on button "Pause" at bounding box center [728, 803] width 23 height 23
click at [731, 735] on button "Play" at bounding box center [728, 803] width 23 height 23
click at [731, 735] on button "Pause" at bounding box center [728, 803] width 23 height 23
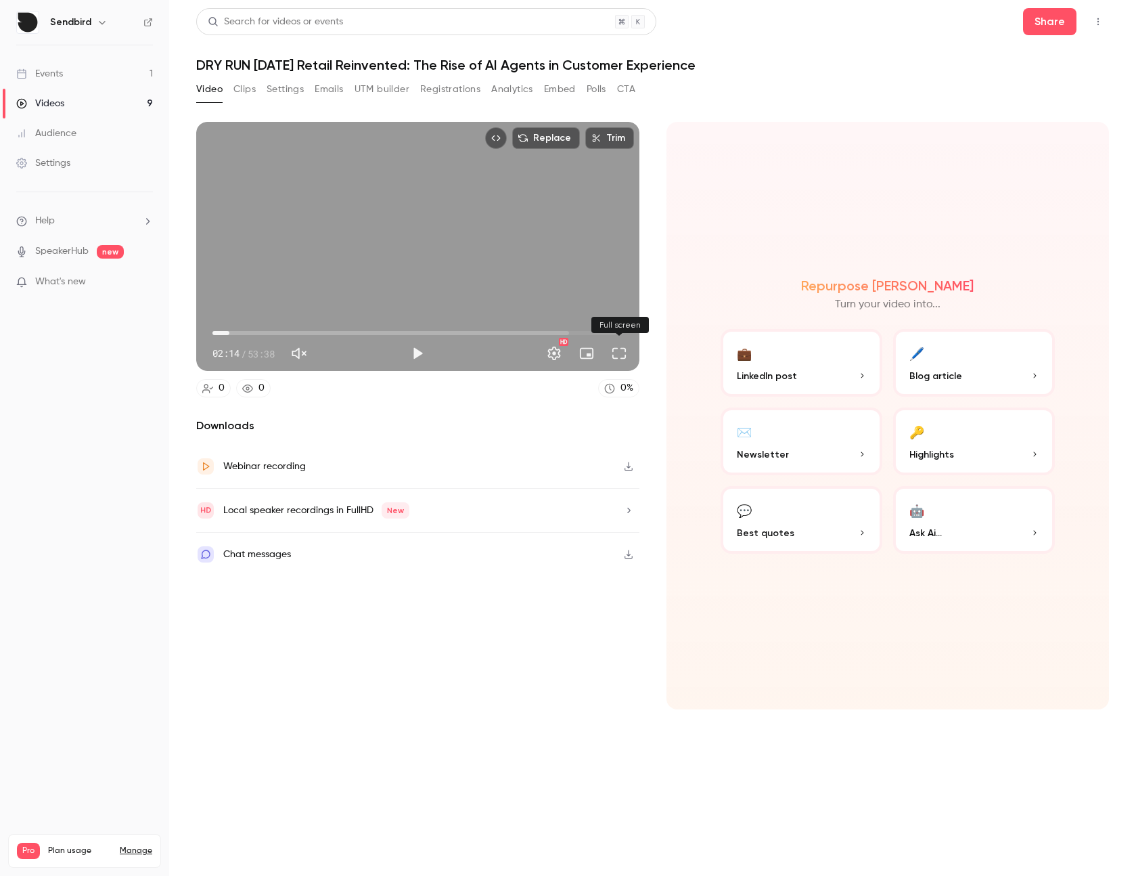
click at [619, 351] on button "Full screen" at bounding box center [619, 353] width 27 height 27
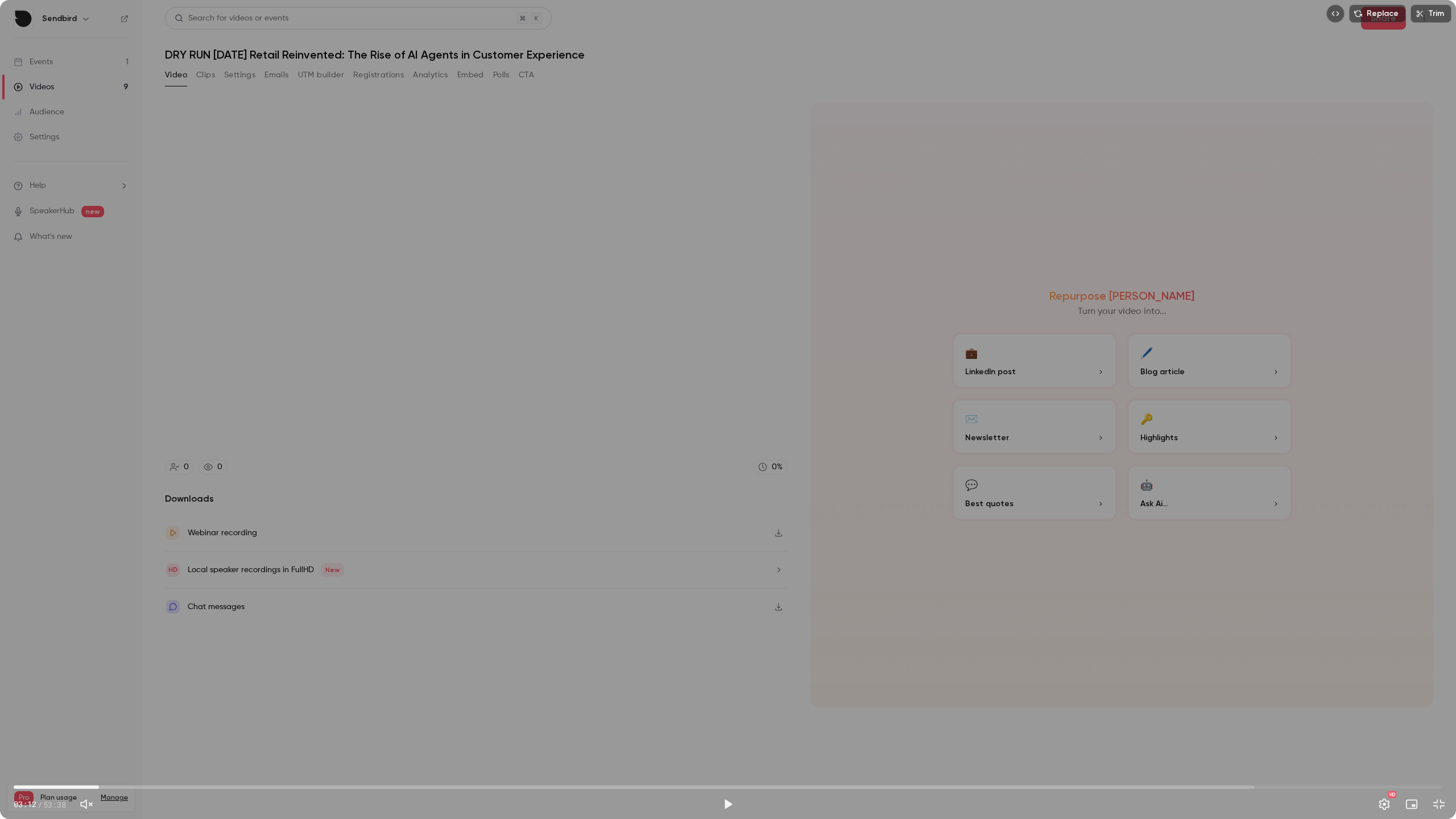
drag, startPoint x: 76, startPoint y: 786, endPoint x: 99, endPoint y: 787, distance: 23.0
click at [99, 735] on span "03:12" at bounding box center [99, 787] width 3 height 3
drag, startPoint x: 102, startPoint y: 787, endPoint x: 136, endPoint y: 786, distance: 34.0
click at [136, 735] on span "04:35" at bounding box center [136, 787] width 3 height 3
click at [137, 735] on span "04:38" at bounding box center [137, 787] width 3 height 3
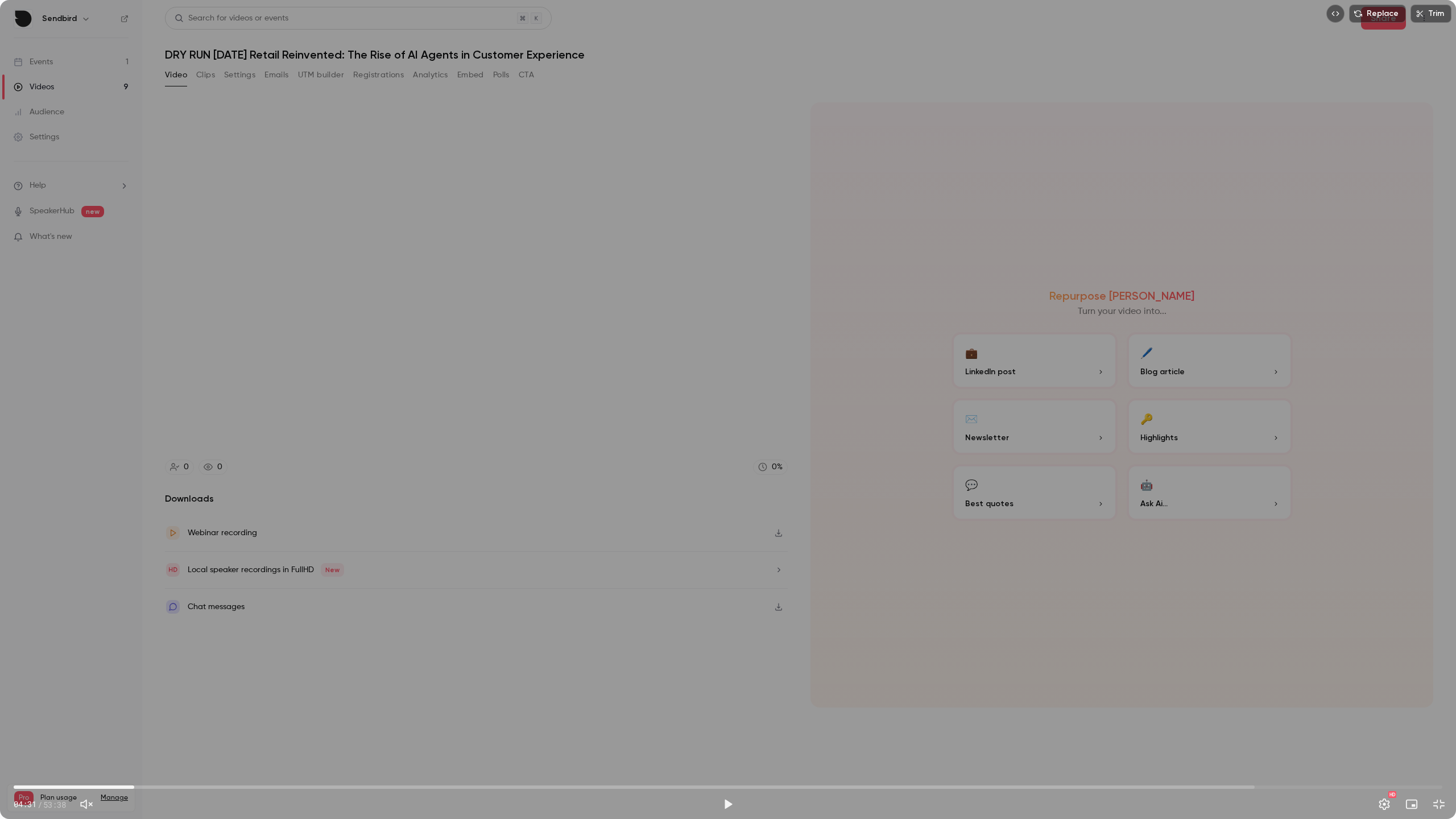
type input "*****"
click at [136, 735] on span "04:35" at bounding box center [136, 787] width 3 height 3
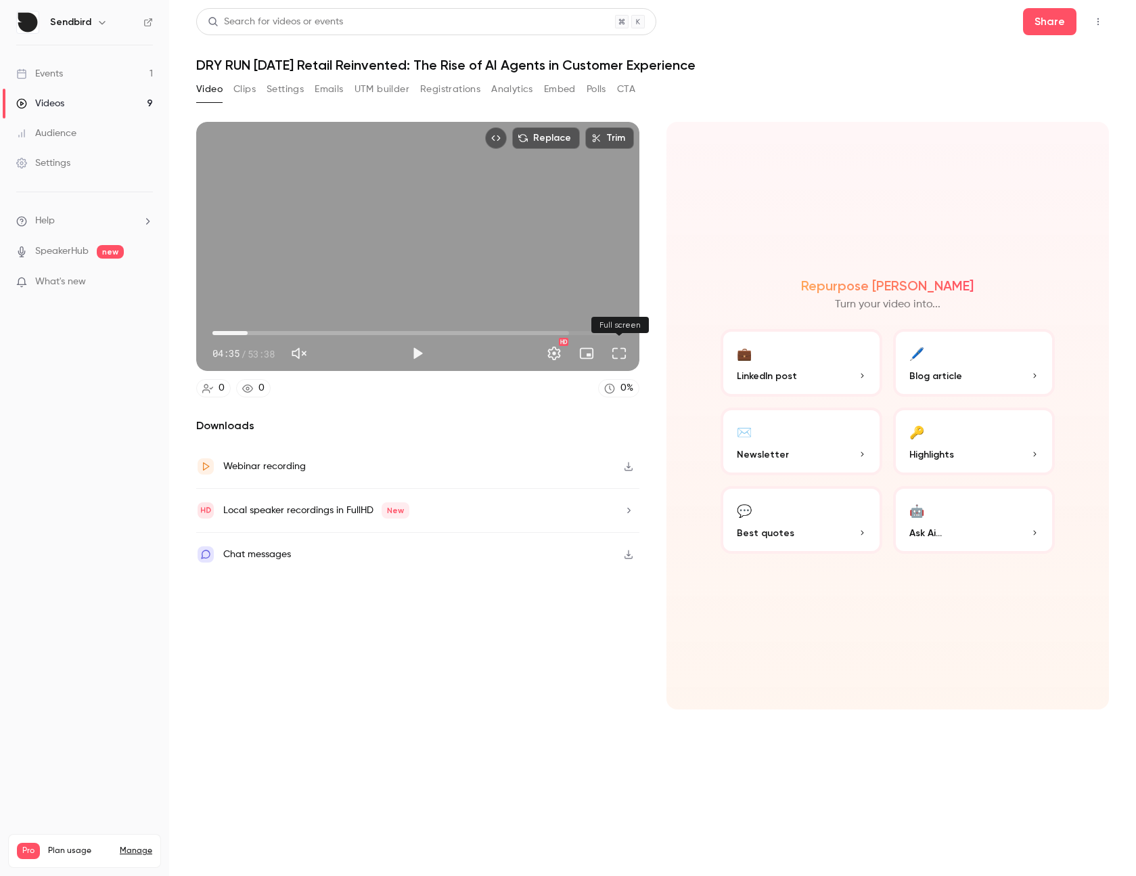
click at [614, 354] on button "Full screen" at bounding box center [619, 353] width 27 height 27
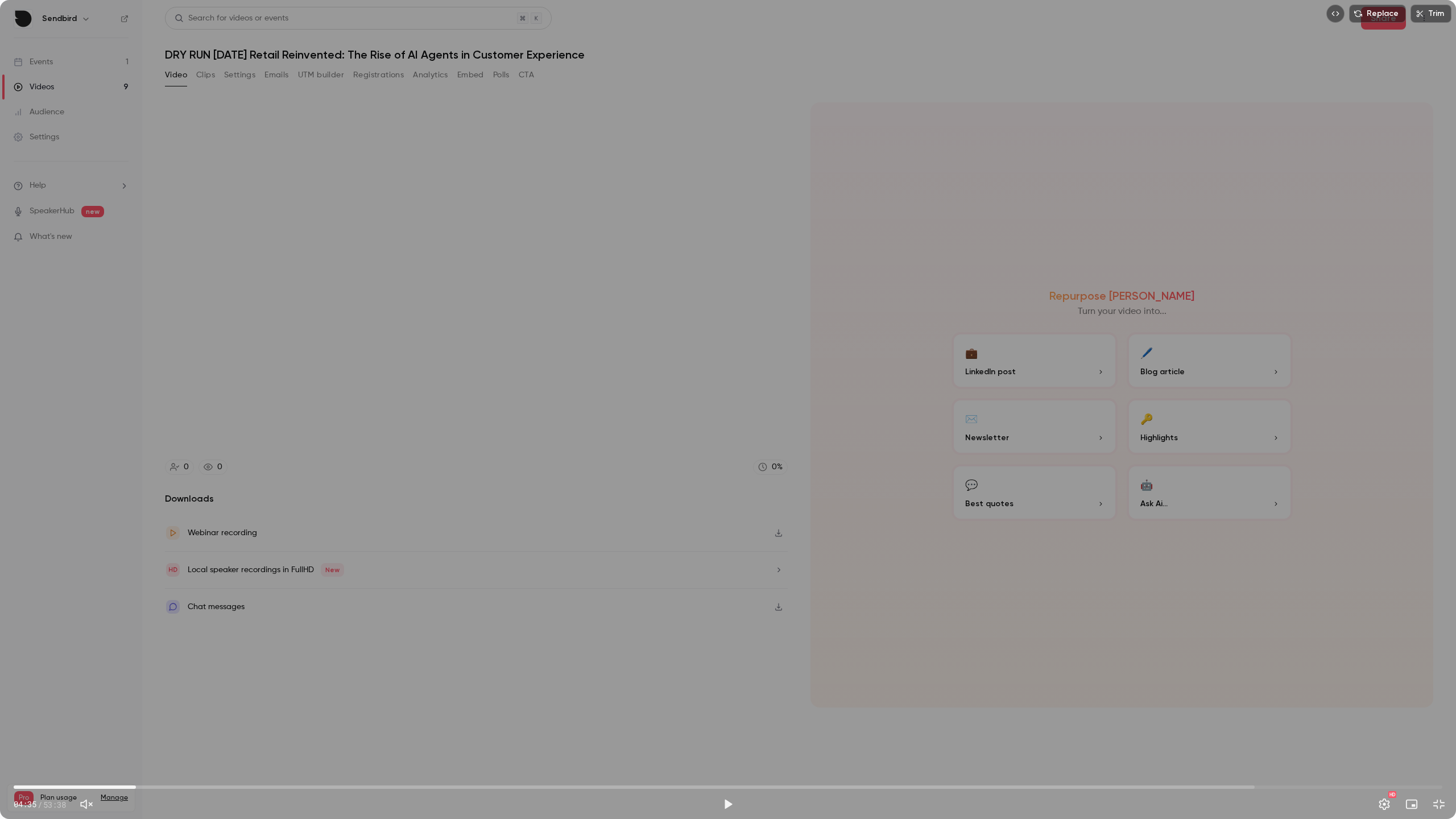
click at [954, 487] on div "Replace Trim 04:35 04:35 / 53:38 HD" at bounding box center [728, 409] width 1456 height 819
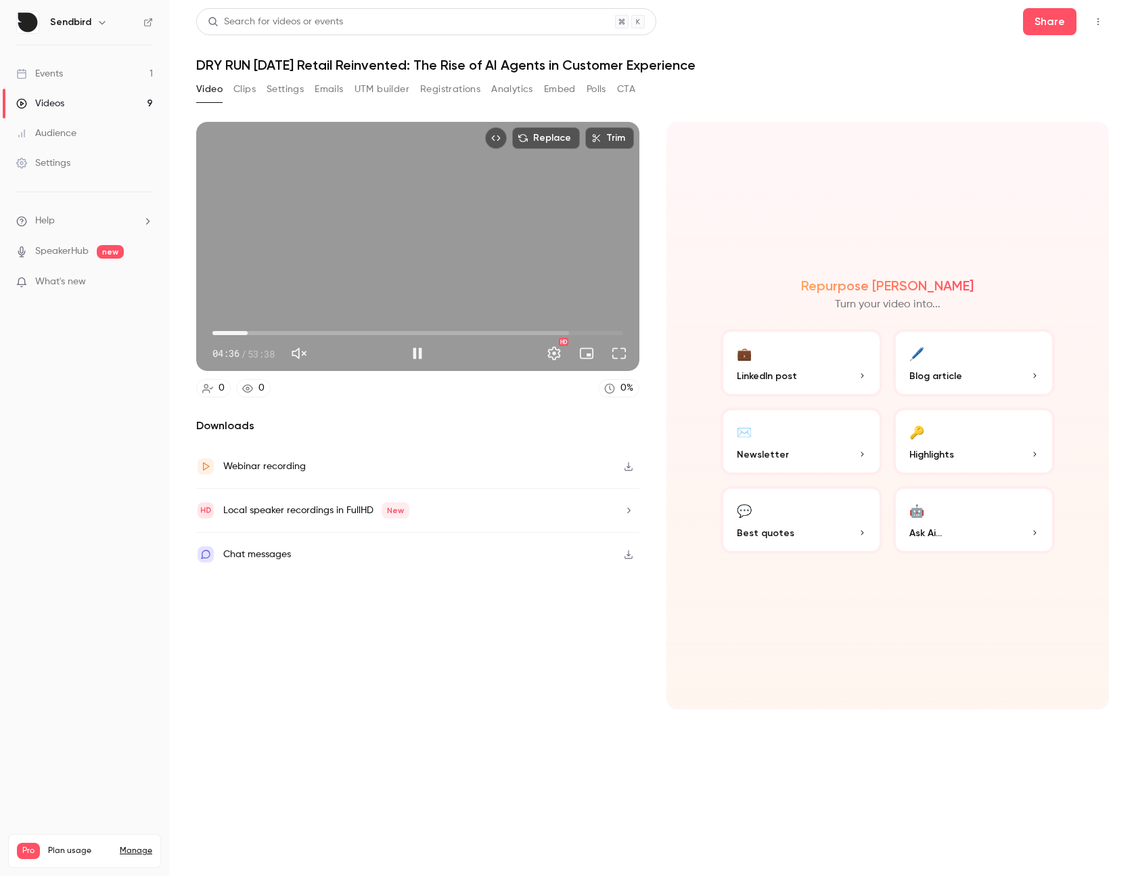
click at [437, 192] on div "Replace Trim 04:36 04:36 / 53:38 HD" at bounding box center [417, 246] width 443 height 249
type input "*****"
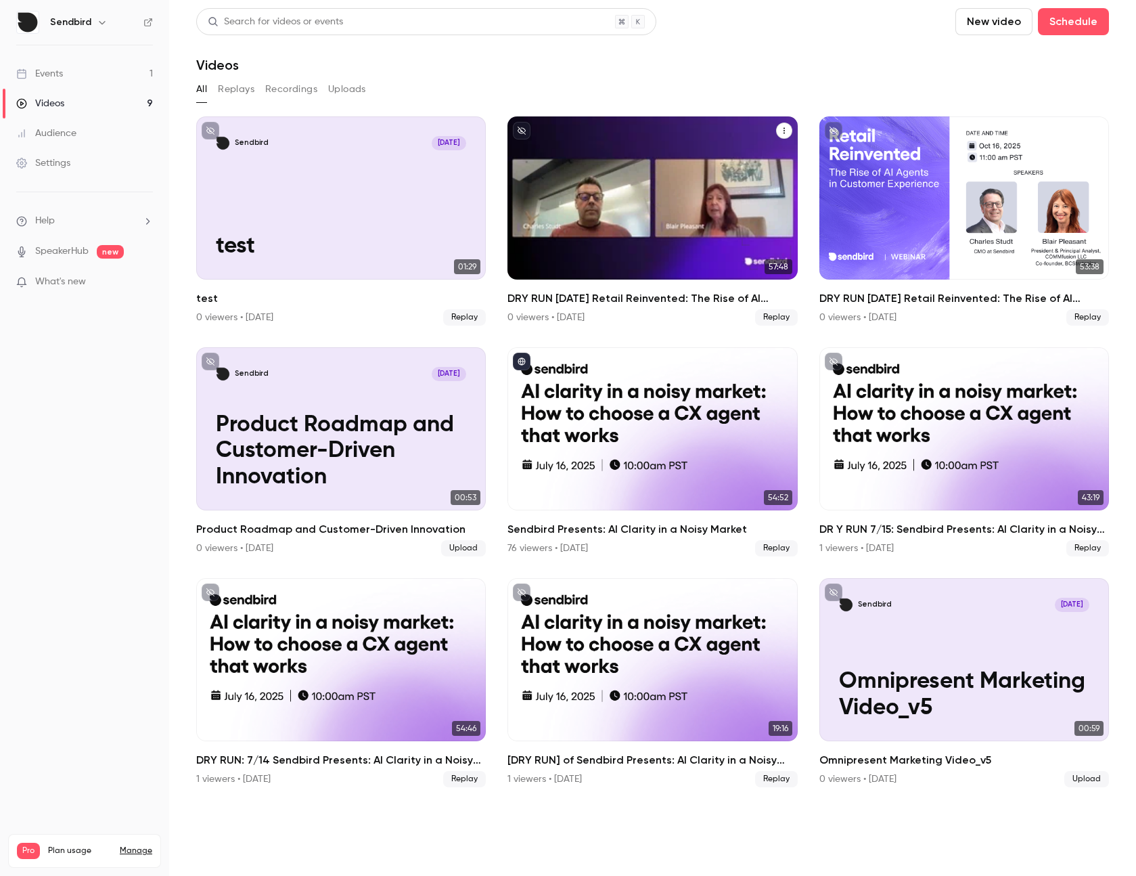
click at [627, 177] on div "DRY RUN Oct 9 Retail Reinvented: The Rise of AI Agents in Customer Experience" at bounding box center [653, 197] width 290 height 163
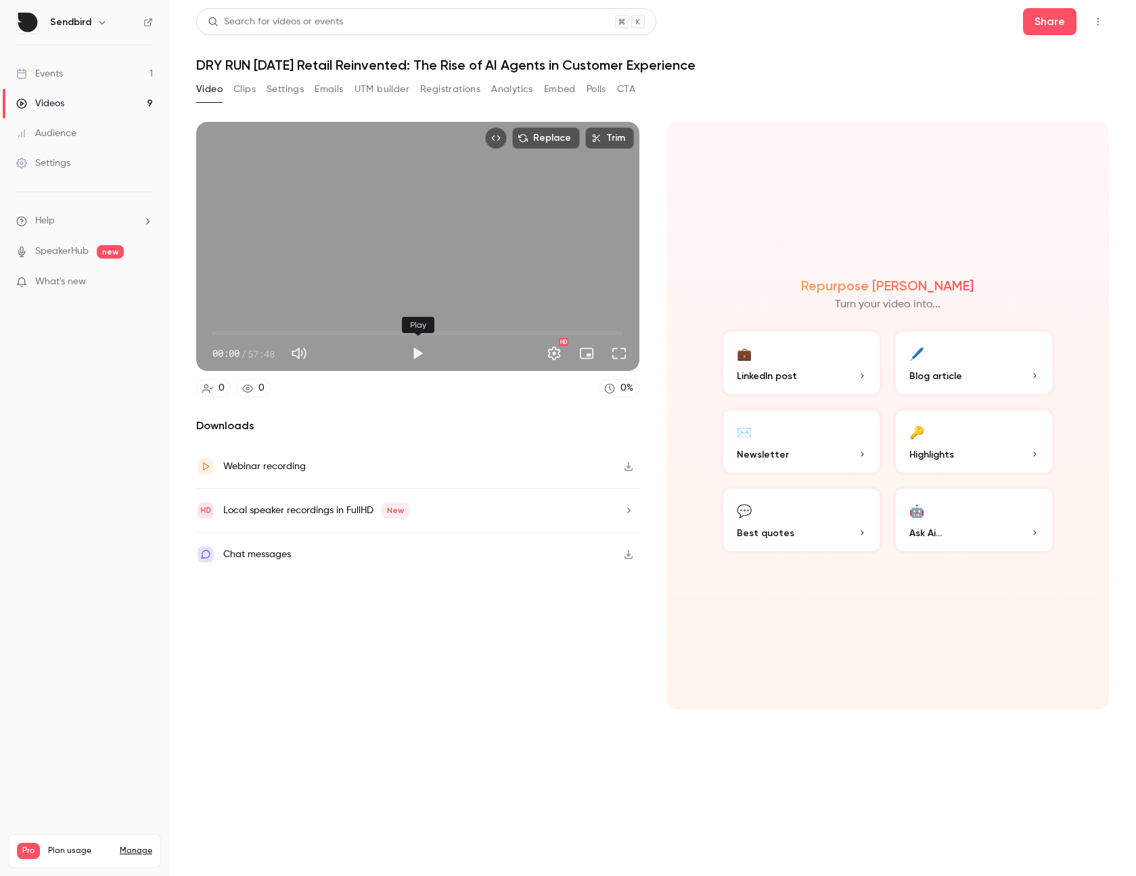
click at [404, 351] on button "Play" at bounding box center [417, 353] width 27 height 27
click at [315, 353] on div at bounding box center [301, 353] width 30 height 27
type input "***"
click at [307, 353] on button "Mute" at bounding box center [299, 353] width 27 height 27
type input "*"
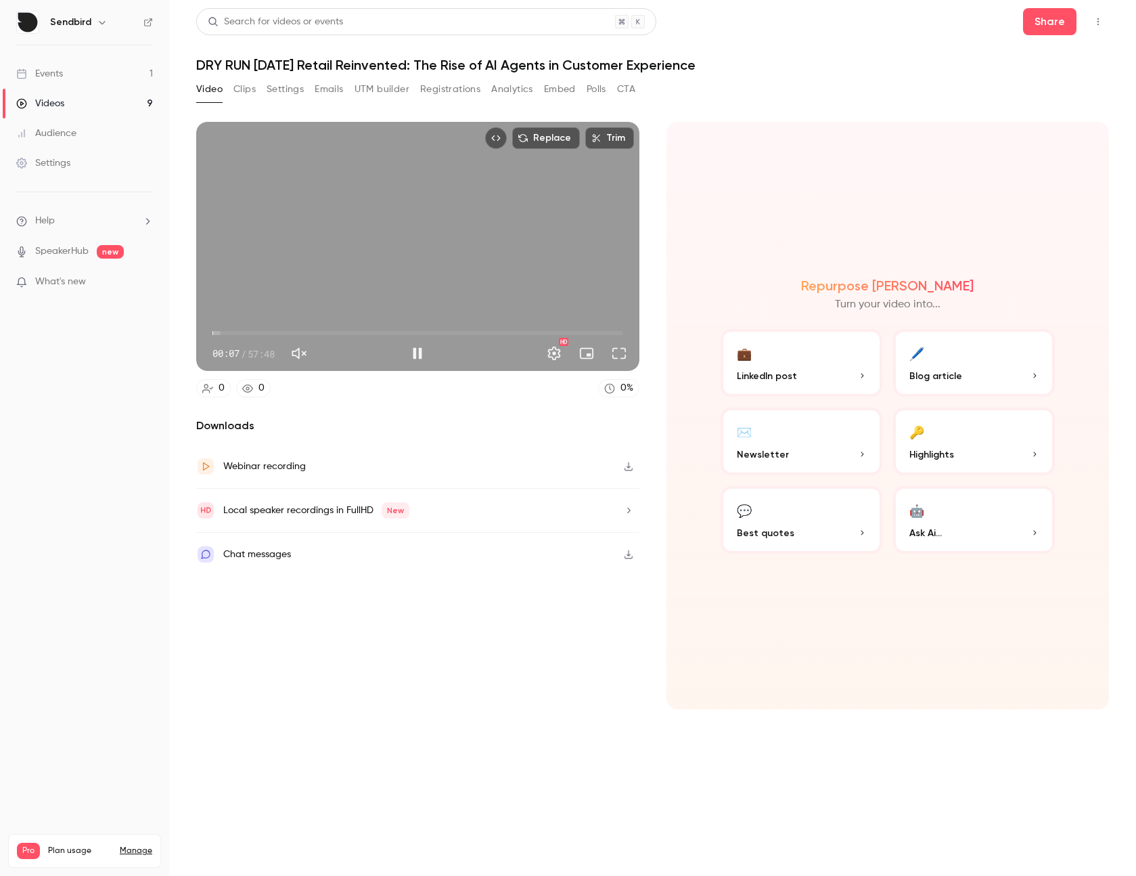
click at [221, 334] on span "00:07" at bounding box center [418, 333] width 411 height 22
click at [223, 334] on span "01:31" at bounding box center [223, 333] width 4 height 4
click at [234, 330] on span "01:31" at bounding box center [418, 333] width 411 height 22
click at [610, 359] on button "Full screen" at bounding box center [619, 353] width 27 height 27
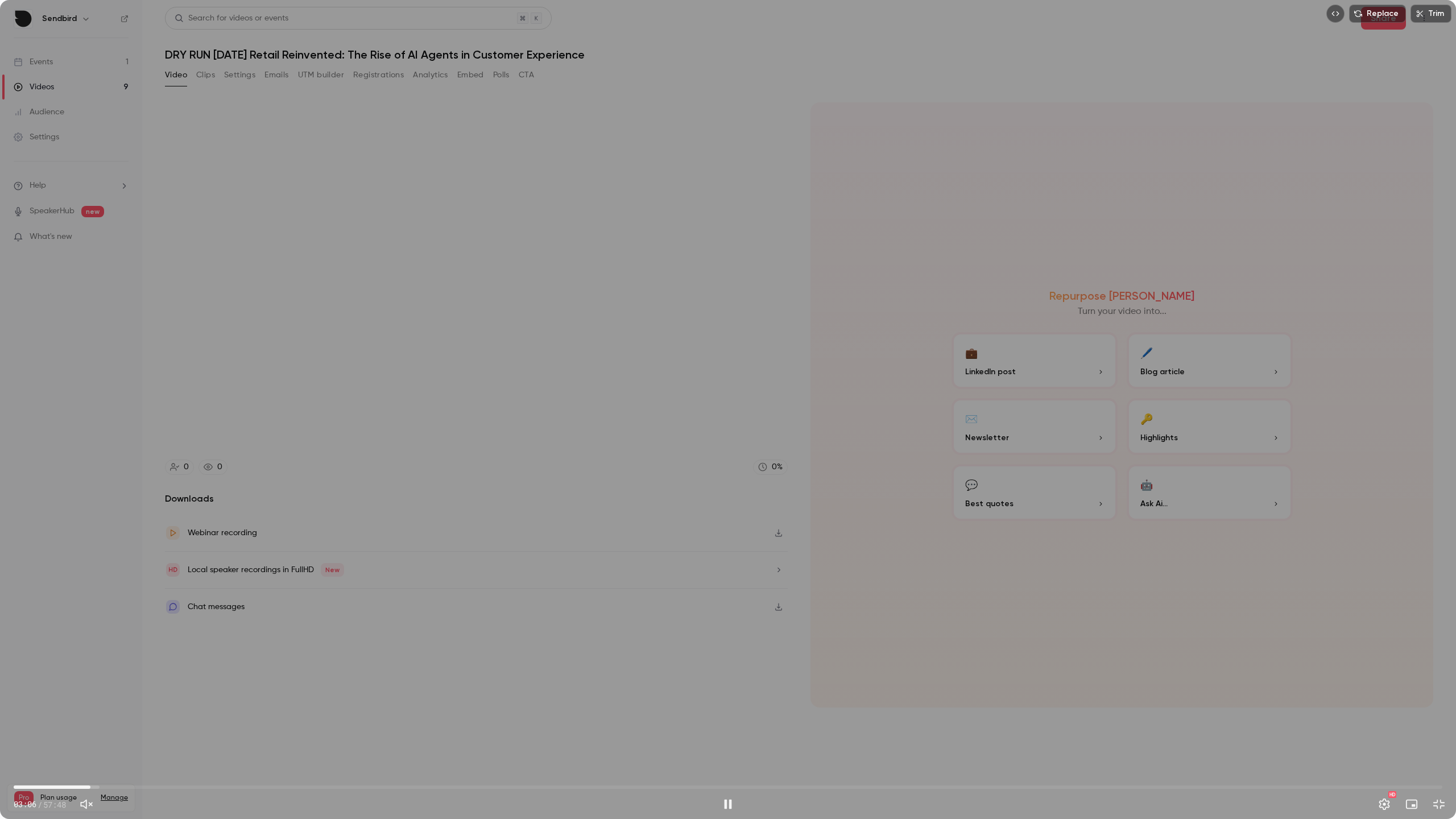
click at [42, 735] on span "03:06" at bounding box center [728, 787] width 1428 height 18
click at [108, 735] on span "03:50" at bounding box center [728, 787] width 1428 height 18
click at [125, 735] on span "03:49" at bounding box center [728, 787] width 1428 height 18
click at [147, 735] on span "04:32" at bounding box center [728, 787] width 1428 height 18
click at [167, 735] on span "05:23" at bounding box center [728, 787] width 1428 height 18
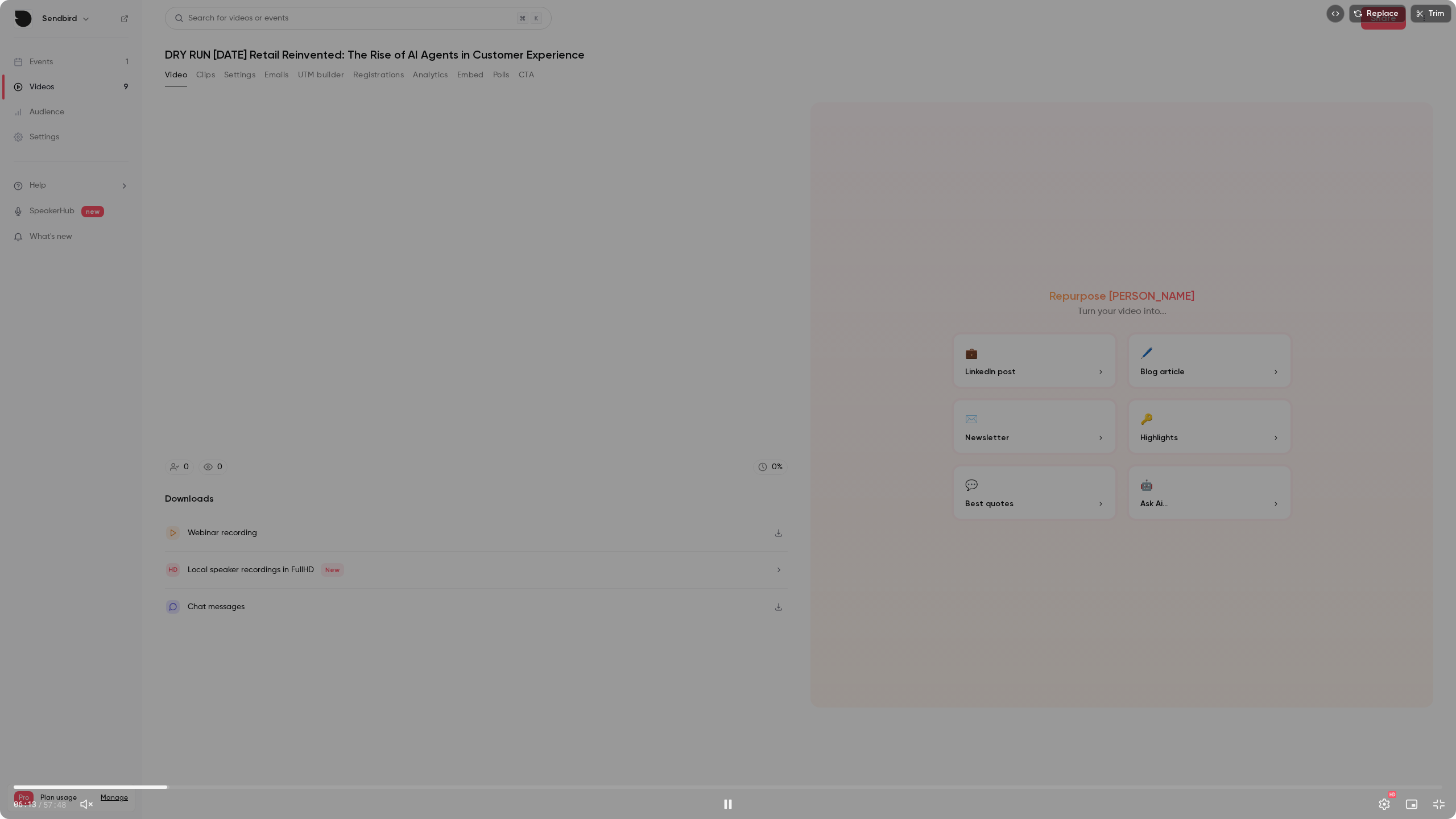
click at [200, 735] on span "06:13" at bounding box center [728, 787] width 1428 height 18
click at [182, 735] on span "07:32" at bounding box center [728, 787] width 1428 height 18
click at [245, 735] on div "06:49 / 57:48" at bounding box center [365, 804] width 703 height 18
click at [252, 735] on span "06:49" at bounding box center [728, 787] width 1428 height 18
click at [291, 735] on span "09:40" at bounding box center [728, 787] width 1428 height 18
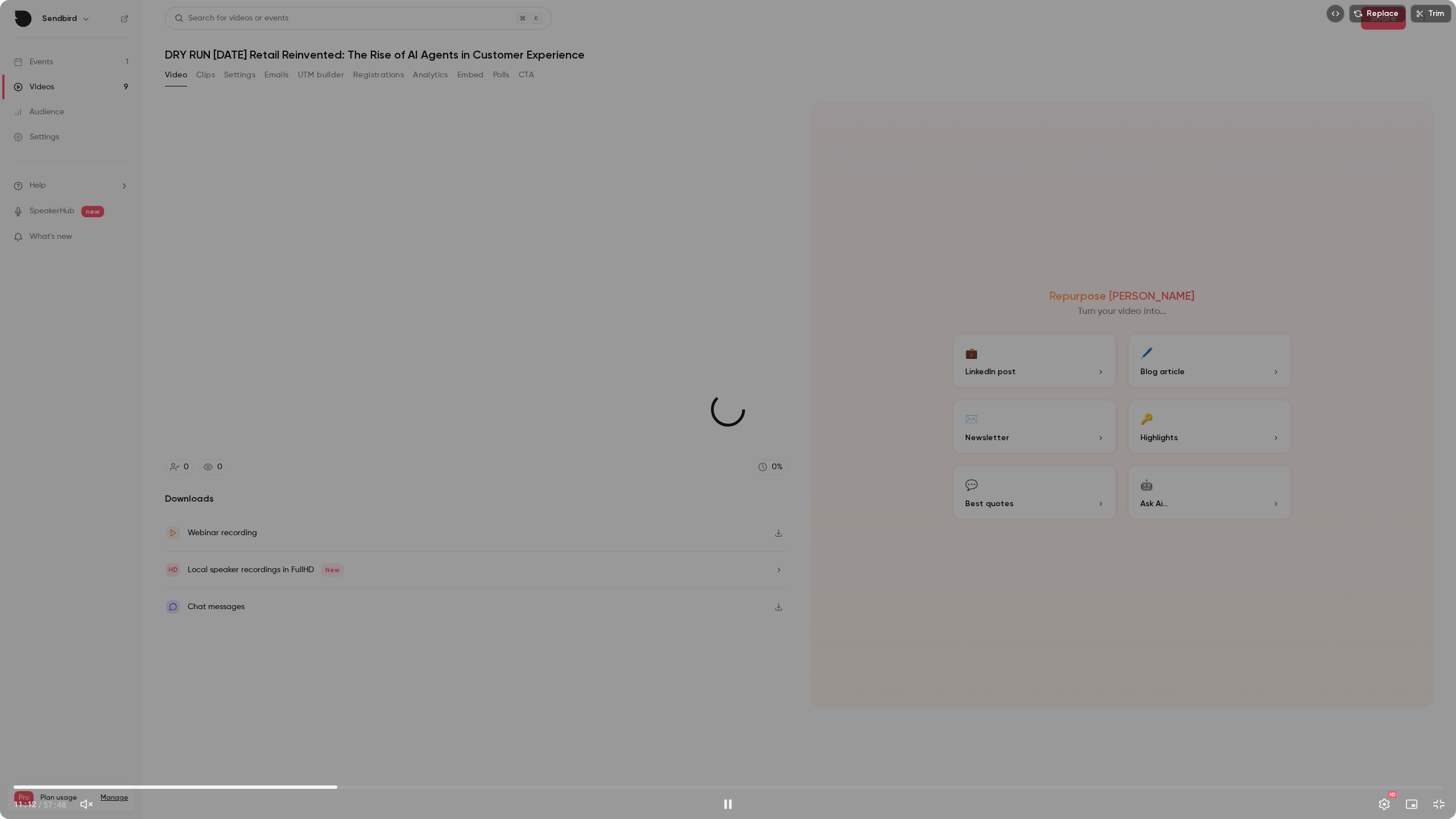
click at [337, 735] on span "13:05" at bounding box center [728, 787] width 1428 height 18
click at [419, 735] on span "13:05" at bounding box center [728, 787] width 1428 height 18
click at [384, 735] on span "16:26" at bounding box center [728, 787] width 1428 height 18
click at [342, 735] on span "14:59" at bounding box center [728, 787] width 1428 height 18
click at [309, 735] on span "11:58" at bounding box center [728, 787] width 1428 height 18
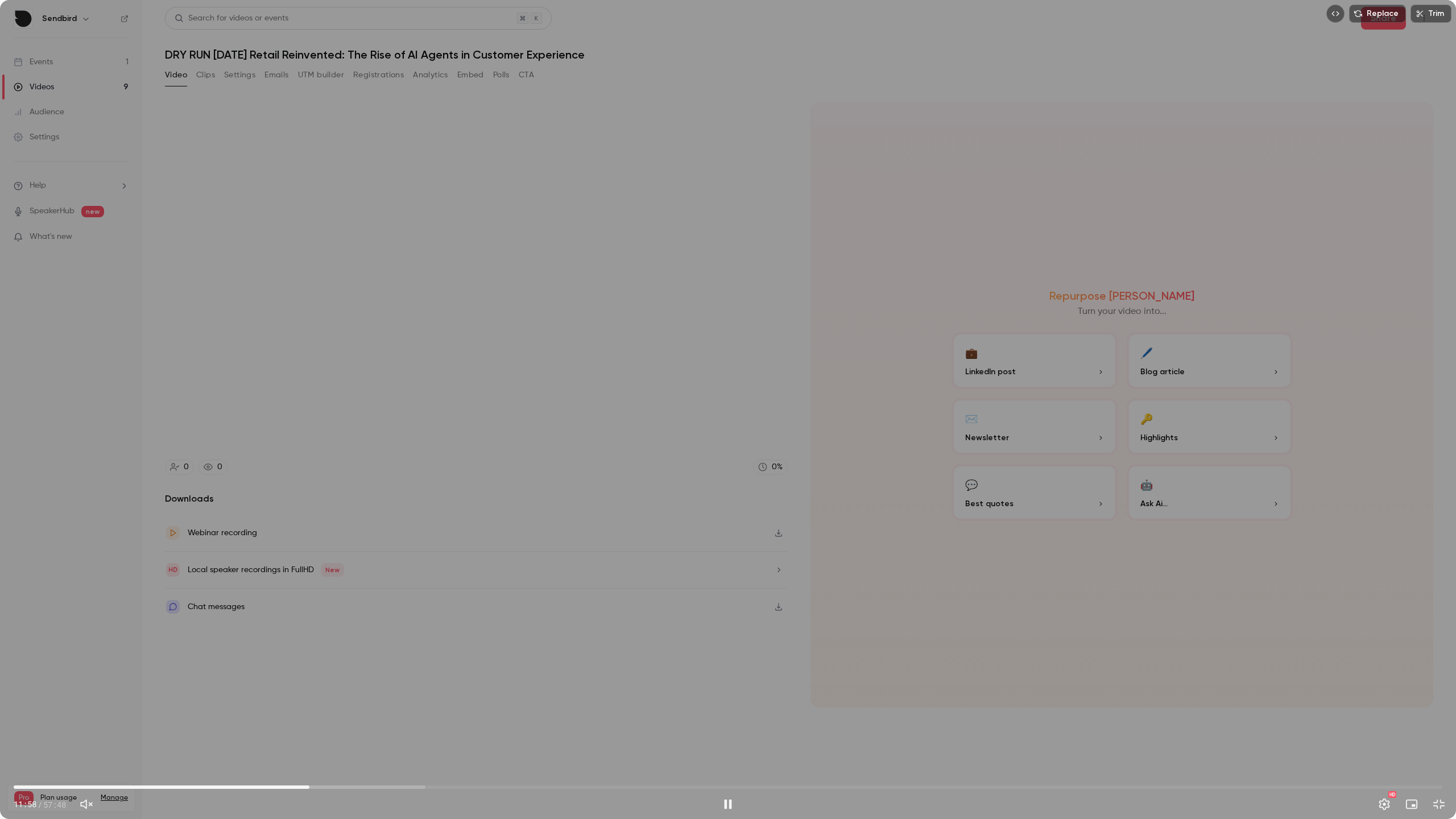
click at [250, 735] on span "11:58" at bounding box center [728, 787] width 1428 height 18
click at [191, 735] on span "07:09" at bounding box center [728, 787] width 1428 height 18
click at [86, 735] on span "02:54" at bounding box center [728, 787] width 1428 height 18
click at [53, 735] on span "01:35" at bounding box center [728, 787] width 1428 height 18
click at [289, 735] on span "01:36" at bounding box center [728, 787] width 1428 height 18
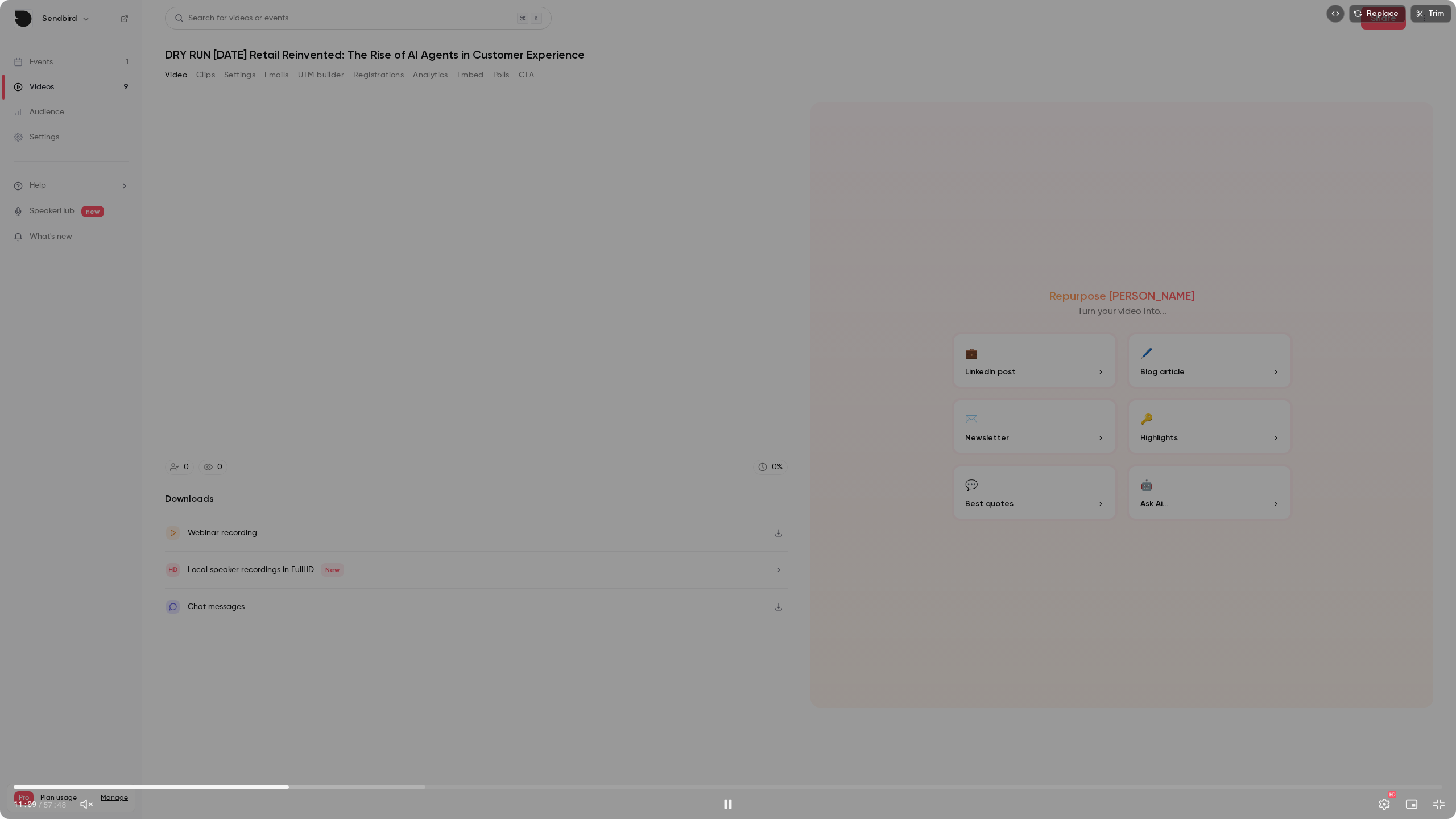
click at [402, 735] on span "11:09" at bounding box center [728, 787] width 1428 height 18
click at [471, 735] on span "15:43" at bounding box center [728, 787] width 1428 height 18
click at [501, 735] on span "18:32" at bounding box center [728, 787] width 1428 height 18
click at [597, 735] on span "19:44" at bounding box center [728, 787] width 1428 height 18
click at [546, 735] on span "23:36" at bounding box center [728, 787] width 1428 height 18
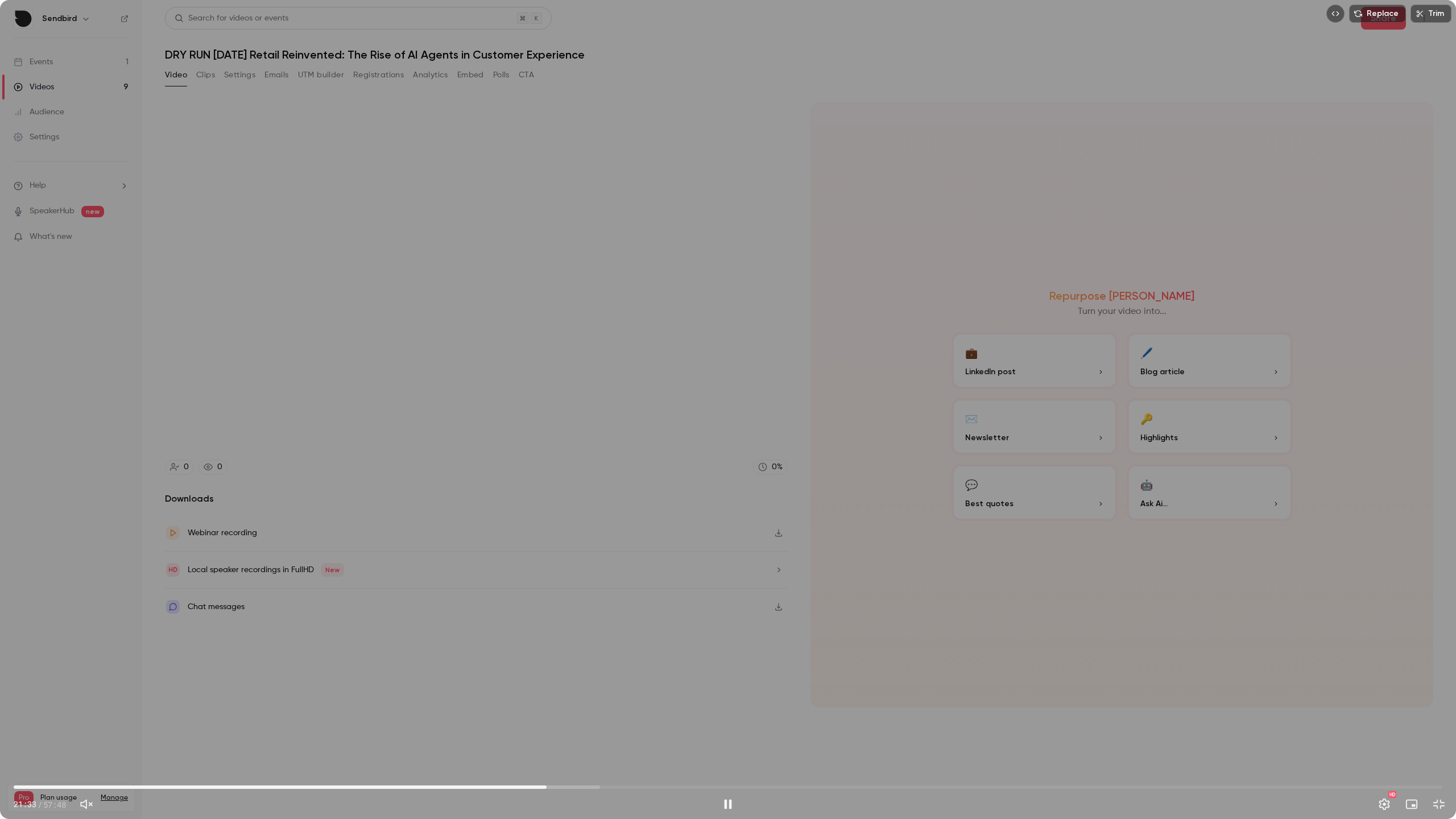
click at [653, 735] on span "21:33" at bounding box center [728, 787] width 1428 height 18
click at [726, 735] on span "25:52" at bounding box center [728, 787] width 1428 height 18
click at [583, 735] on span "28:51" at bounding box center [728, 787] width 1428 height 18
click at [550, 735] on span "23:04" at bounding box center [728, 787] width 1428 height 18
click at [506, 735] on span "21:44" at bounding box center [728, 787] width 1428 height 18
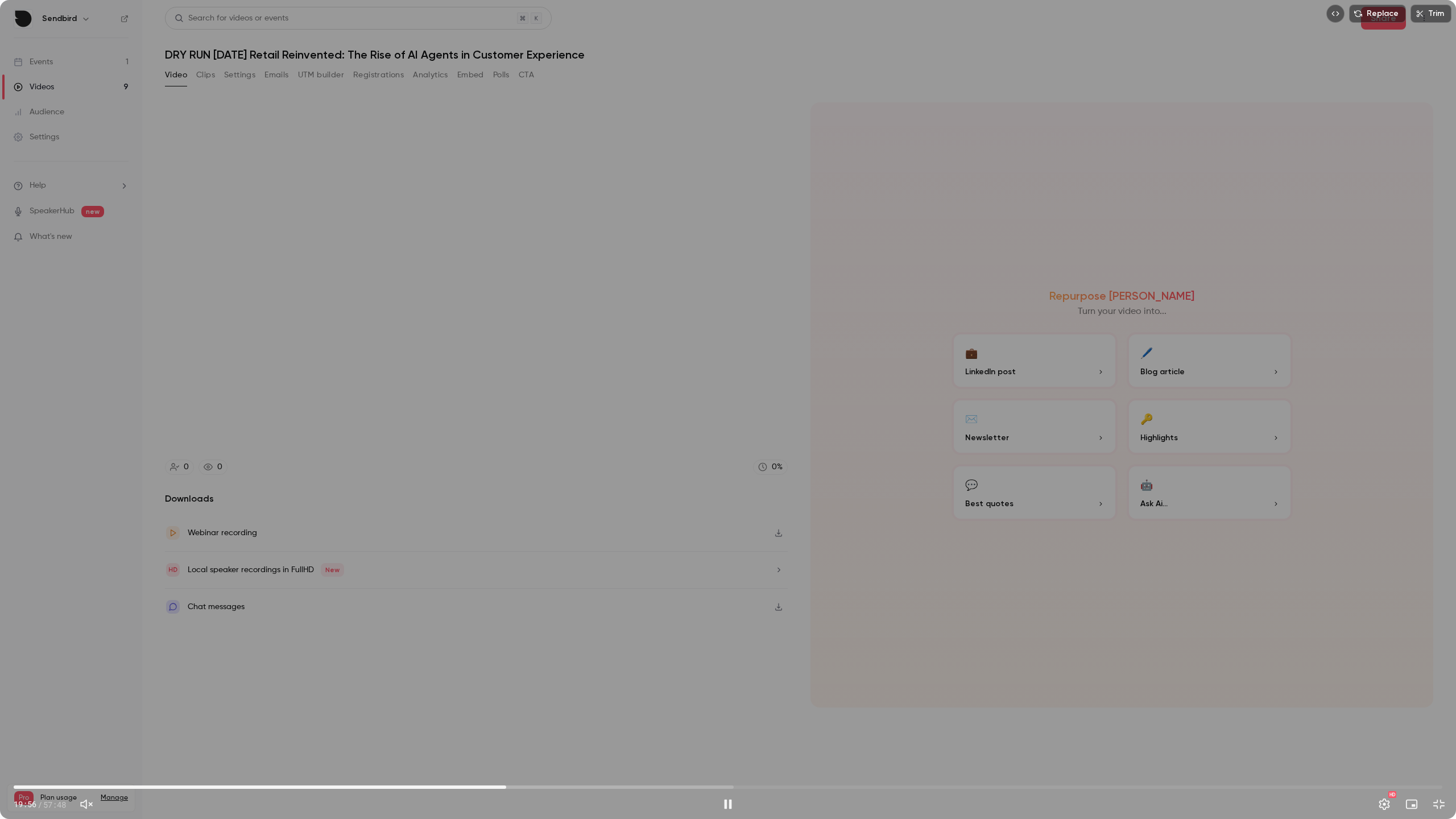
click at [474, 735] on span "19:56" at bounding box center [728, 787] width 1428 height 18
click at [954, 735] on span "18:40" at bounding box center [728, 787] width 1428 height 18
click at [954, 735] on span "39:03" at bounding box center [728, 787] width 1428 height 18
click at [954, 735] on span "44:28" at bounding box center [728, 787] width 1428 height 18
click at [954, 735] on span "49:28" at bounding box center [728, 787] width 1428 height 18
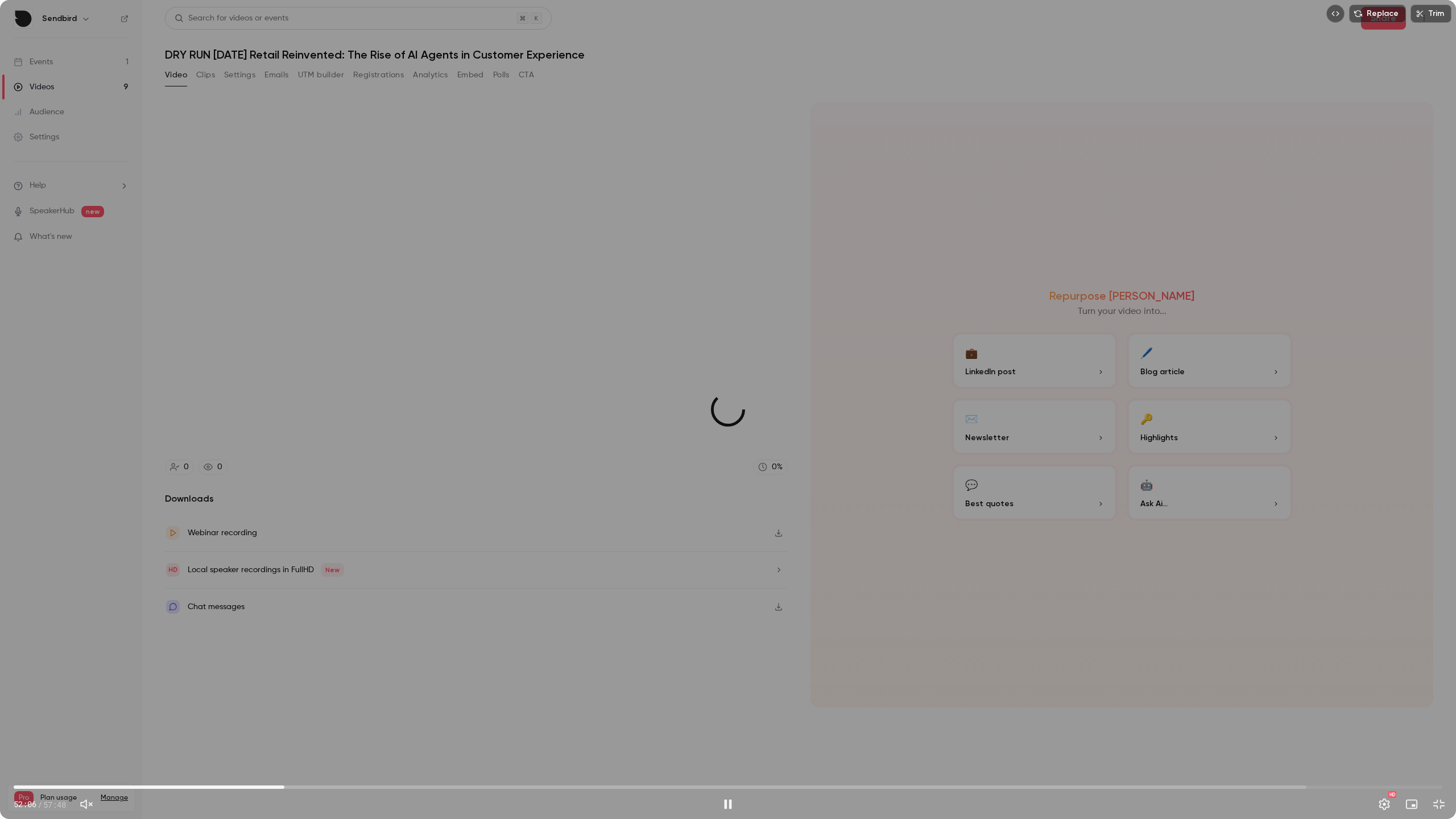
click at [284, 735] on span "10:57" at bounding box center [728, 787] width 1428 height 18
click at [228, 735] on span "10:59" at bounding box center [728, 787] width 1428 height 18
click at [149, 735] on span "08:41" at bounding box center [728, 787] width 1428 height 18
click at [176, 735] on span "06:36" at bounding box center [728, 787] width 1428 height 18
click at [132, 735] on span "06:37" at bounding box center [728, 787] width 1428 height 18
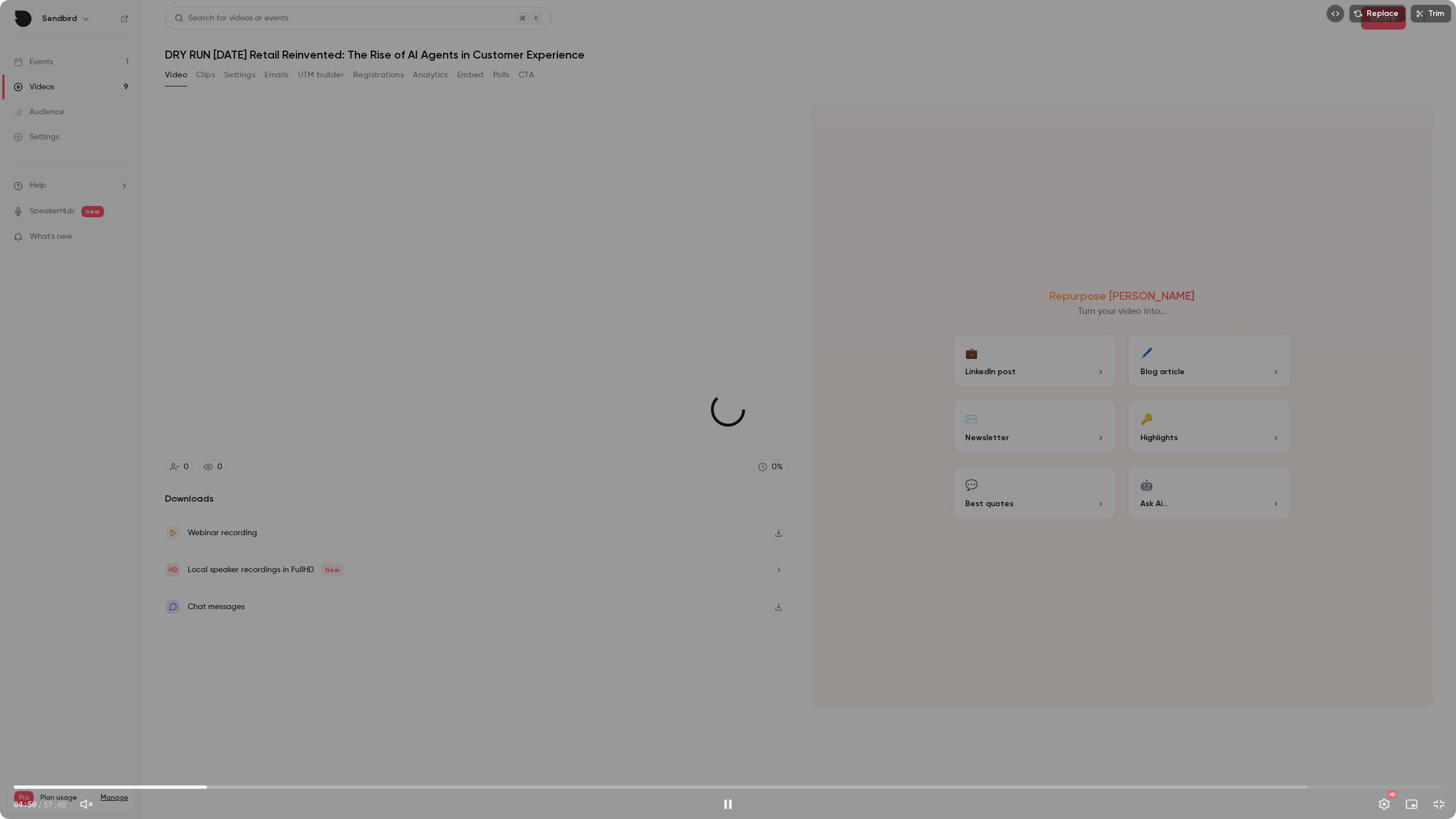
click at [207, 735] on span "07:49" at bounding box center [728, 787] width 1428 height 18
click at [223, 735] on span "08:28" at bounding box center [728, 787] width 1428 height 18
click at [364, 583] on div "Replace Trim 08:28 08:28 / 57:48 HD" at bounding box center [728, 409] width 1456 height 819
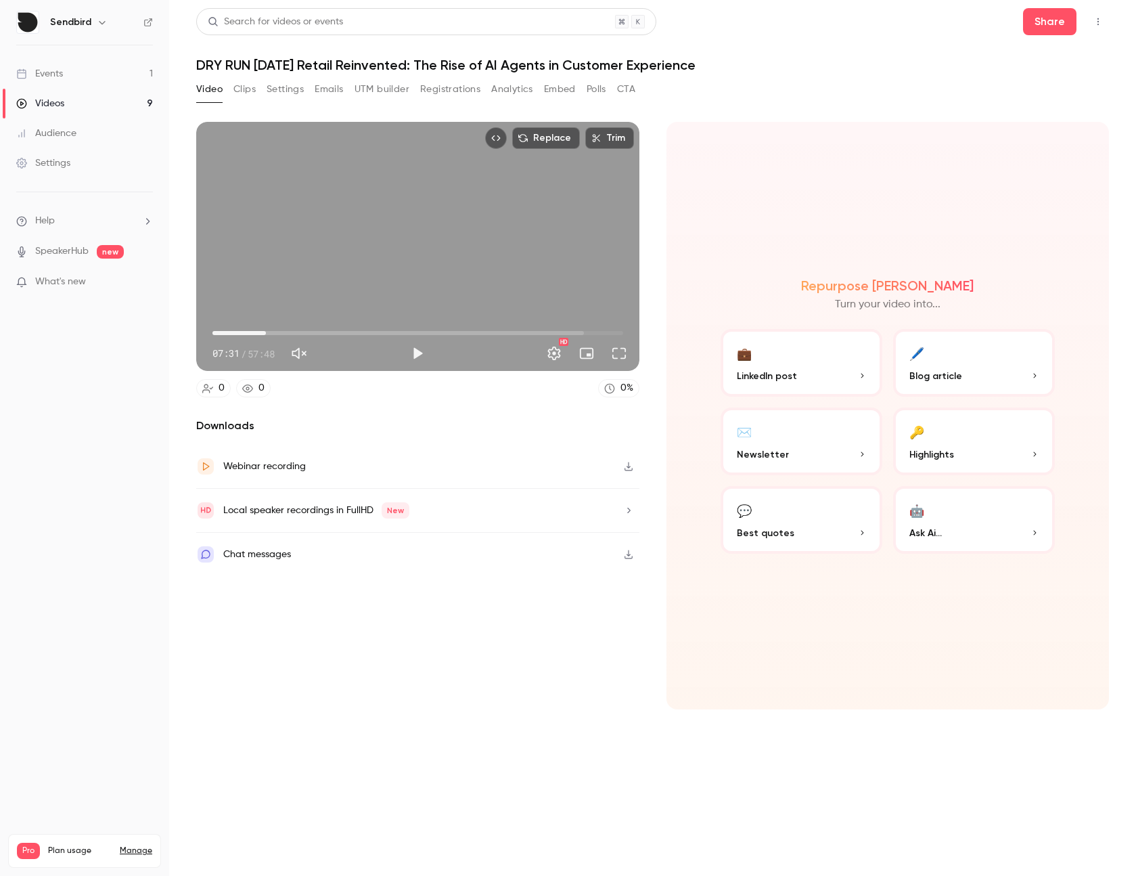
click at [266, 333] on span "07:31" at bounding box center [266, 333] width 4 height 4
click at [268, 335] on span "07:31" at bounding box center [266, 333] width 4 height 4
click at [271, 334] on span "07:54" at bounding box center [269, 333] width 4 height 4
click at [275, 334] on span "08:34" at bounding box center [273, 333] width 4 height 4
click at [279, 332] on span "09:03" at bounding box center [277, 333] width 4 height 4
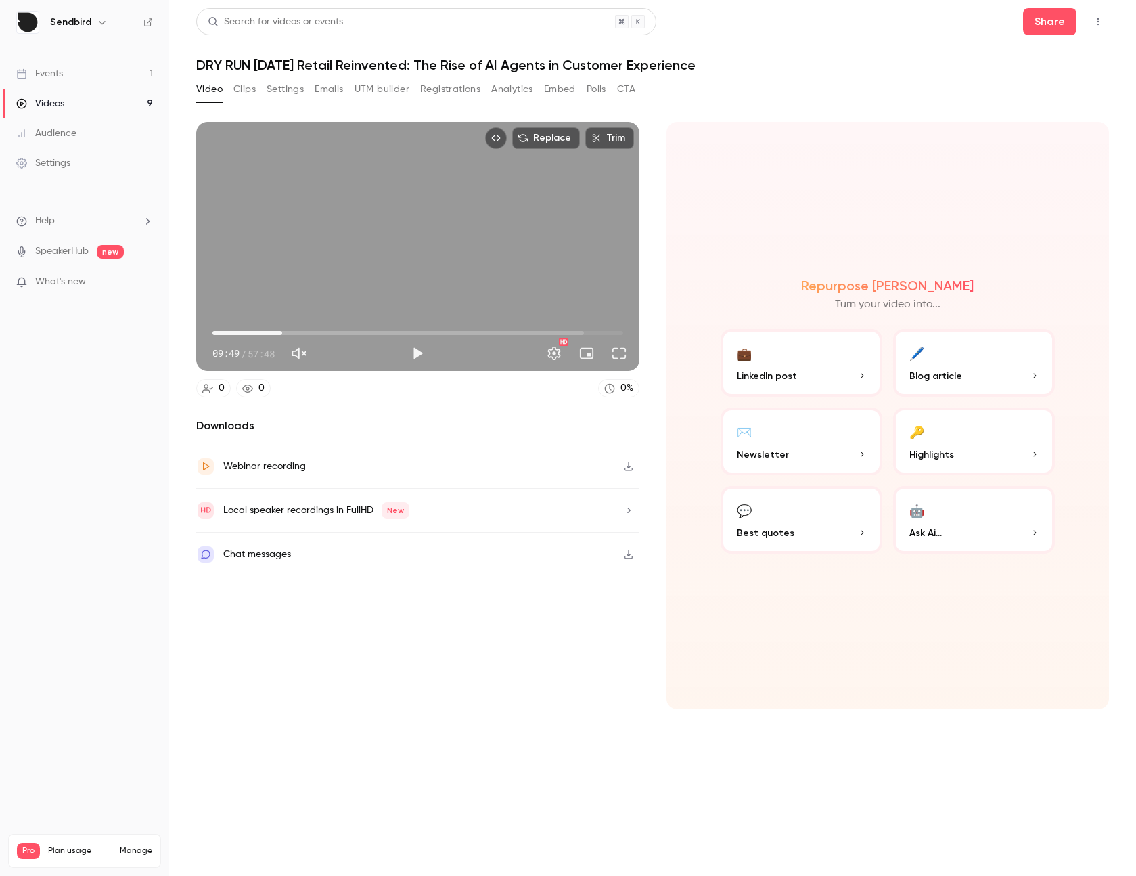
click at [284, 332] on span "09:49" at bounding box center [282, 333] width 4 height 4
click at [293, 332] on span "11:20" at bounding box center [293, 333] width 4 height 4
click at [261, 332] on span "11:20" at bounding box center [418, 333] width 411 height 22
click at [236, 336] on span "06:51" at bounding box center [418, 333] width 411 height 22
click at [225, 334] on span "03:14" at bounding box center [418, 333] width 411 height 22
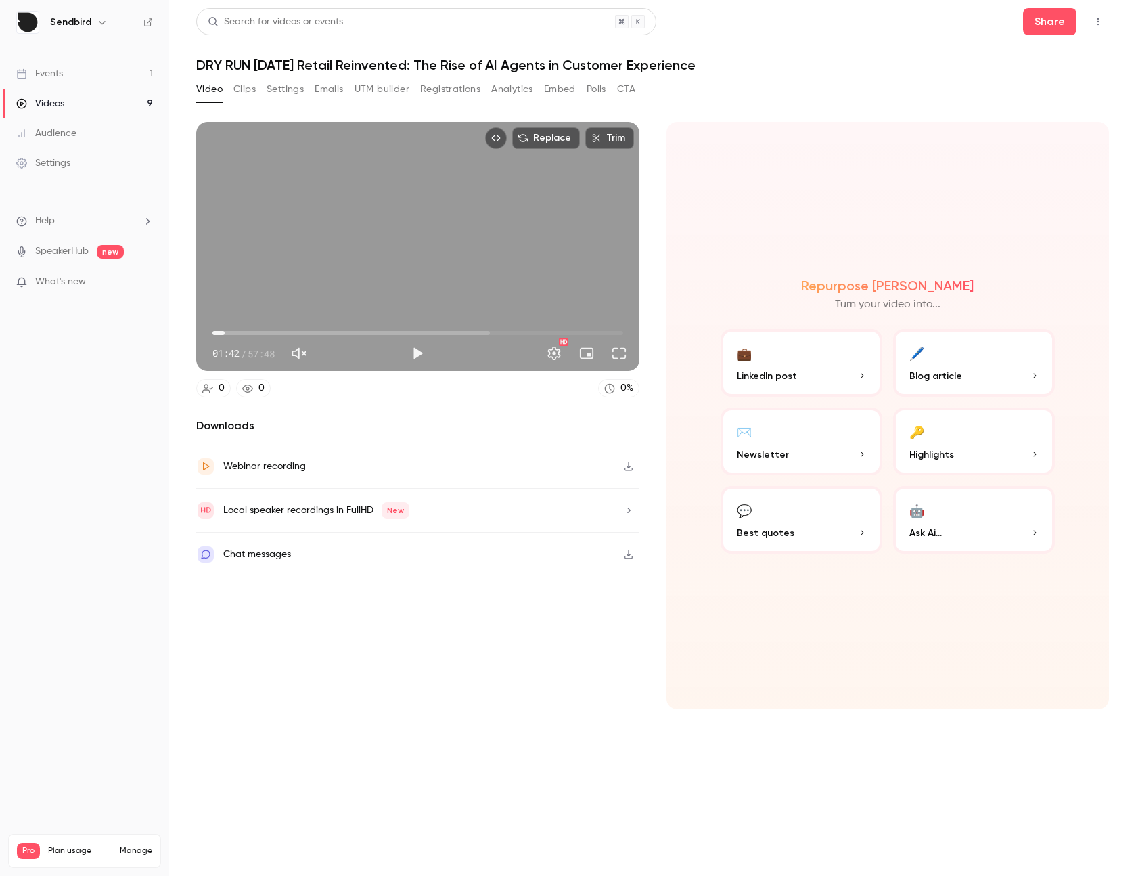
click at [246, 334] on span "01:42" at bounding box center [418, 333] width 411 height 22
click at [418, 355] on button "Play" at bounding box center [417, 353] width 27 height 27
click at [418, 355] on button "Pause" at bounding box center [417, 353] width 27 height 27
click at [421, 353] on button "Play" at bounding box center [417, 353] width 27 height 27
click at [420, 353] on button "Pause" at bounding box center [417, 353] width 27 height 27
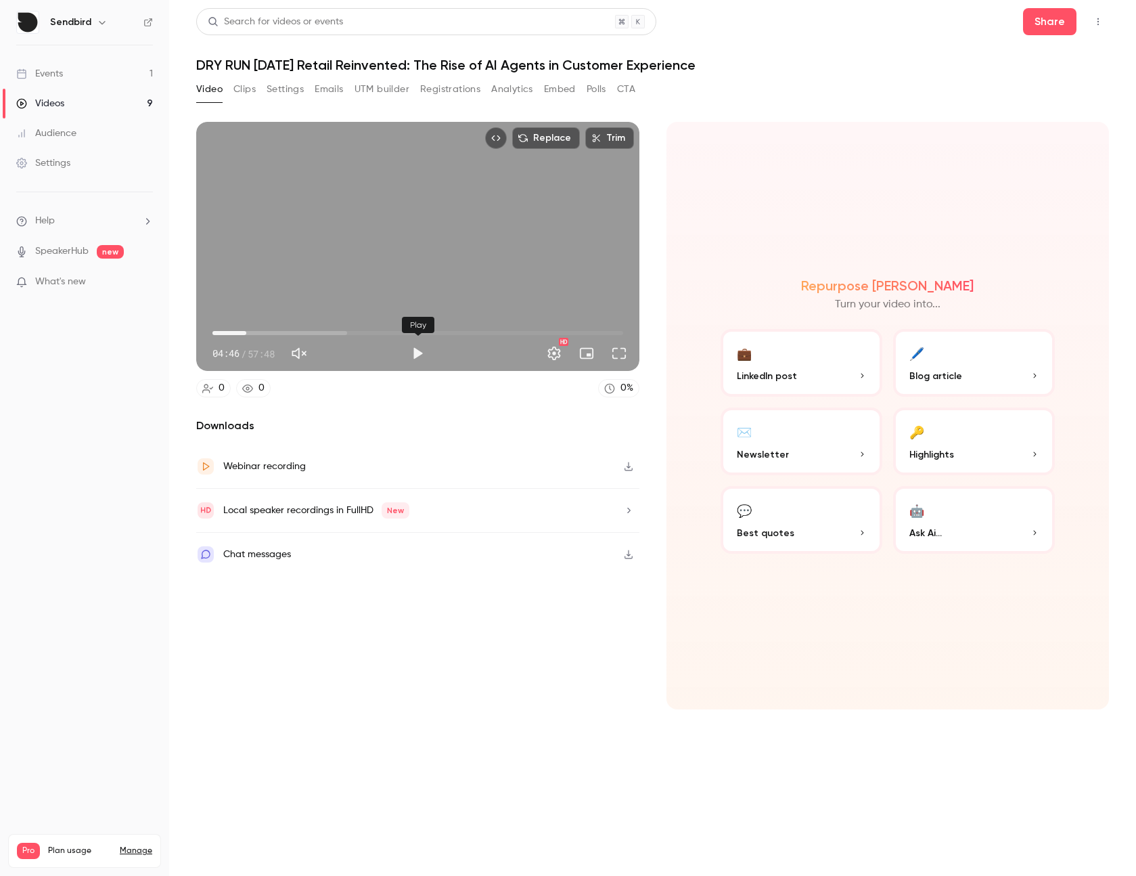
click at [420, 353] on button "Play" at bounding box center [417, 353] width 27 height 27
click at [420, 353] on button "Pause" at bounding box center [417, 353] width 27 height 27
click at [420, 353] on button "Play" at bounding box center [417, 353] width 27 height 27
click at [420, 353] on button "Pause" at bounding box center [417, 353] width 27 height 27
click at [420, 353] on button "Play" at bounding box center [417, 353] width 27 height 27
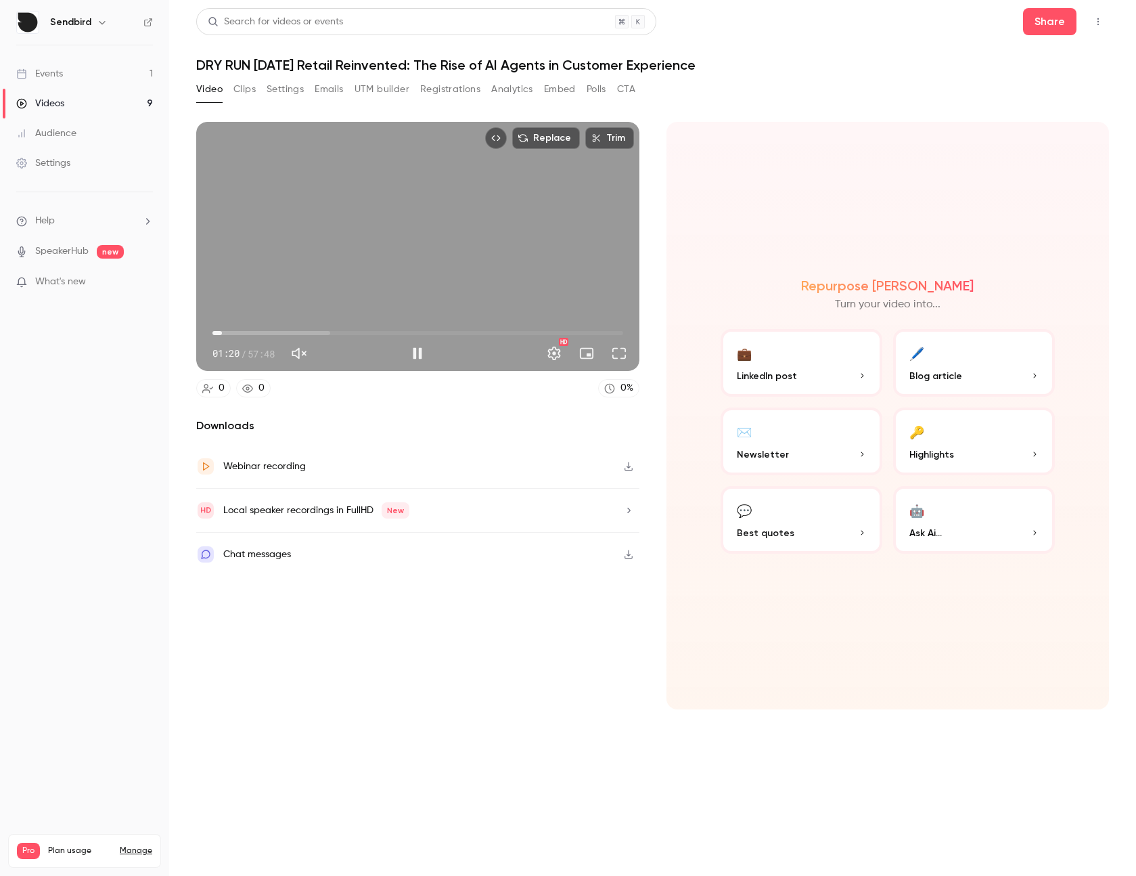
click at [222, 334] on span "01:20" at bounding box center [418, 333] width 411 height 22
click at [229, 333] on span "02:17" at bounding box center [418, 333] width 411 height 22
click at [225, 333] on span "01:42" at bounding box center [225, 333] width 4 height 4
click at [223, 334] on span "01:43" at bounding box center [225, 333] width 4 height 4
click at [219, 332] on span "01:09" at bounding box center [221, 333] width 4 height 4
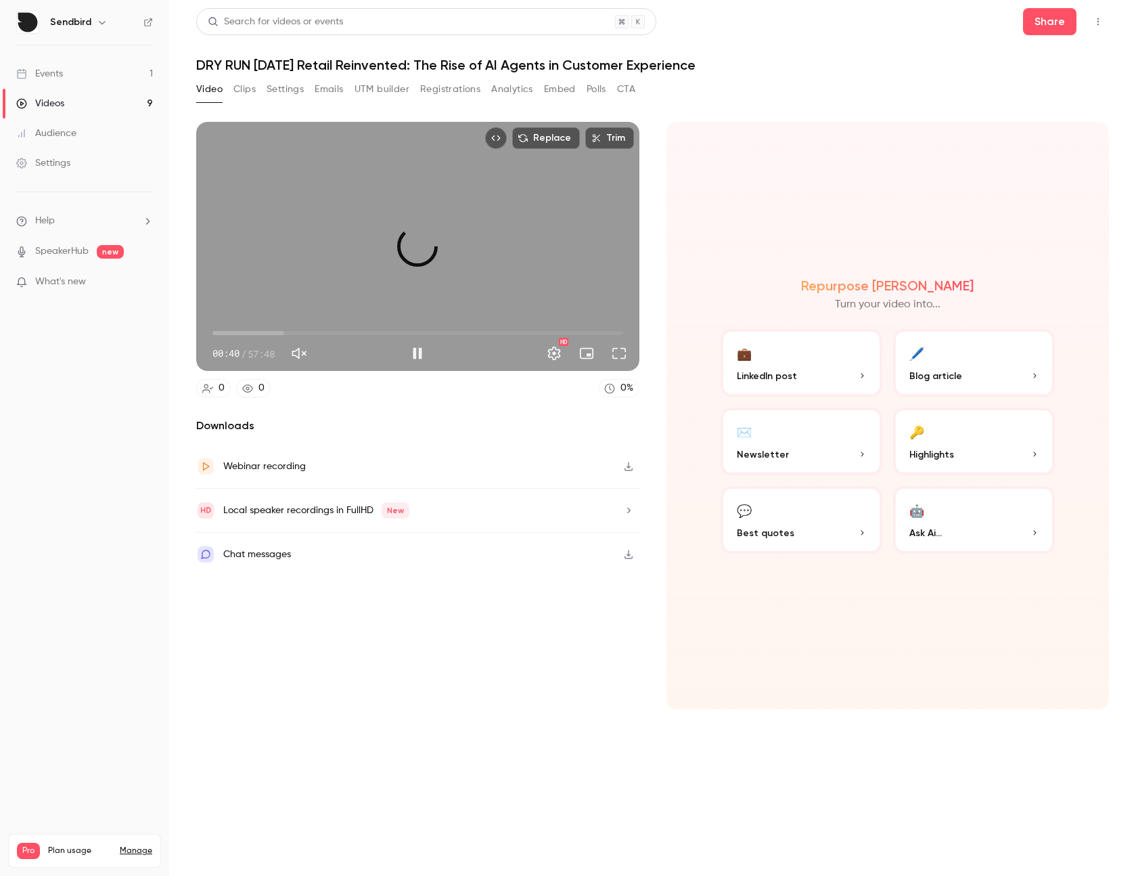
click at [212, 334] on span "00:00" at bounding box center [212, 333] width 4 height 4
click at [215, 333] on span "00:05" at bounding box center [213, 333] width 4 height 4
click at [218, 335] on span "00:27" at bounding box center [216, 333] width 4 height 4
click at [221, 334] on span "00:57" at bounding box center [219, 333] width 4 height 4
click at [298, 209] on div "Replace Trim 01:20 01:20 / 57:48 HD" at bounding box center [417, 246] width 443 height 249
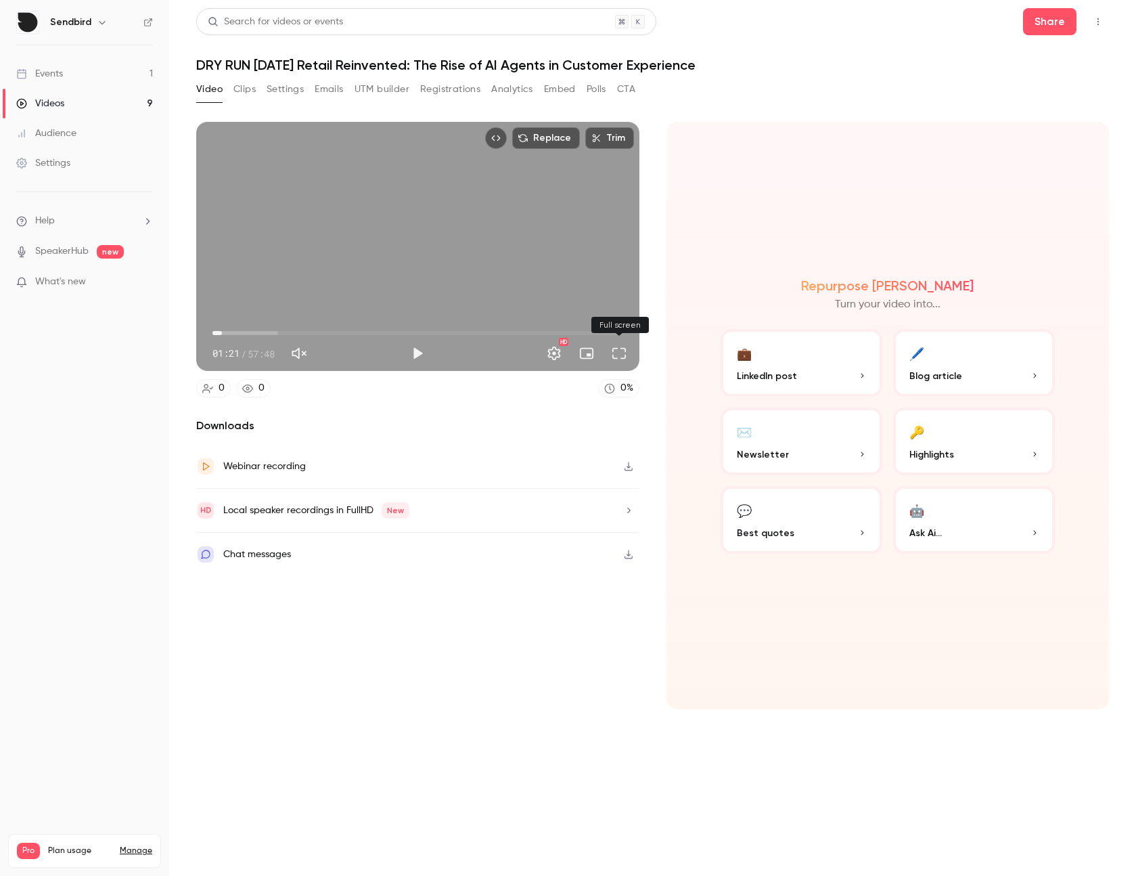
click at [614, 357] on button "Full screen" at bounding box center [619, 353] width 27 height 27
click at [697, 219] on div "Repurpose Ai Turn your video into... 💼 LinkedIn post 🖊️ Blog article ✉️ Newslet…" at bounding box center [888, 415] width 443 height 587
click at [629, 359] on button "Full screen" at bounding box center [619, 353] width 27 height 27
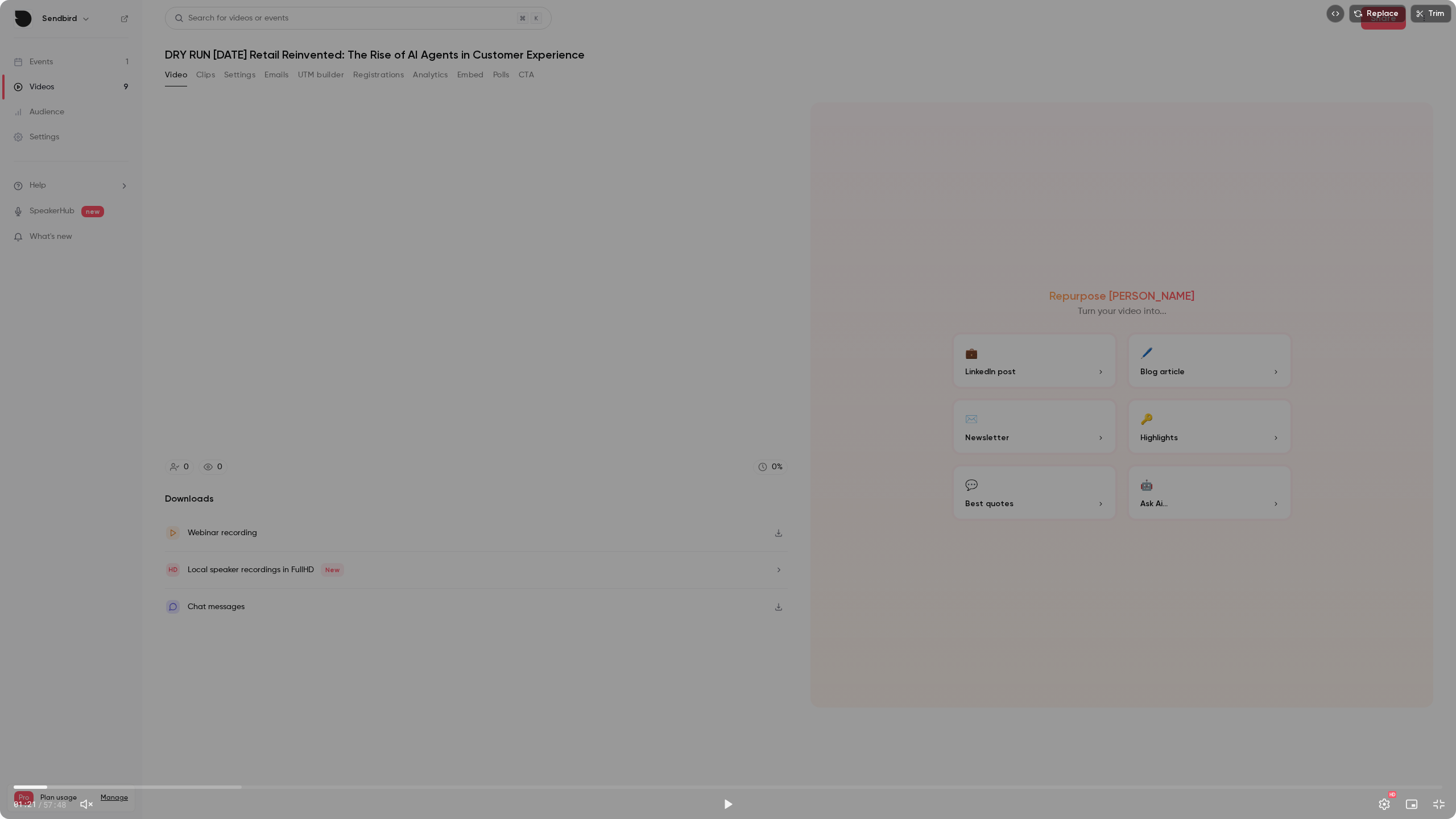
click at [710, 449] on div "Replace Trim 01:21 01:21 / 57:48 HD" at bounding box center [728, 409] width 1456 height 819
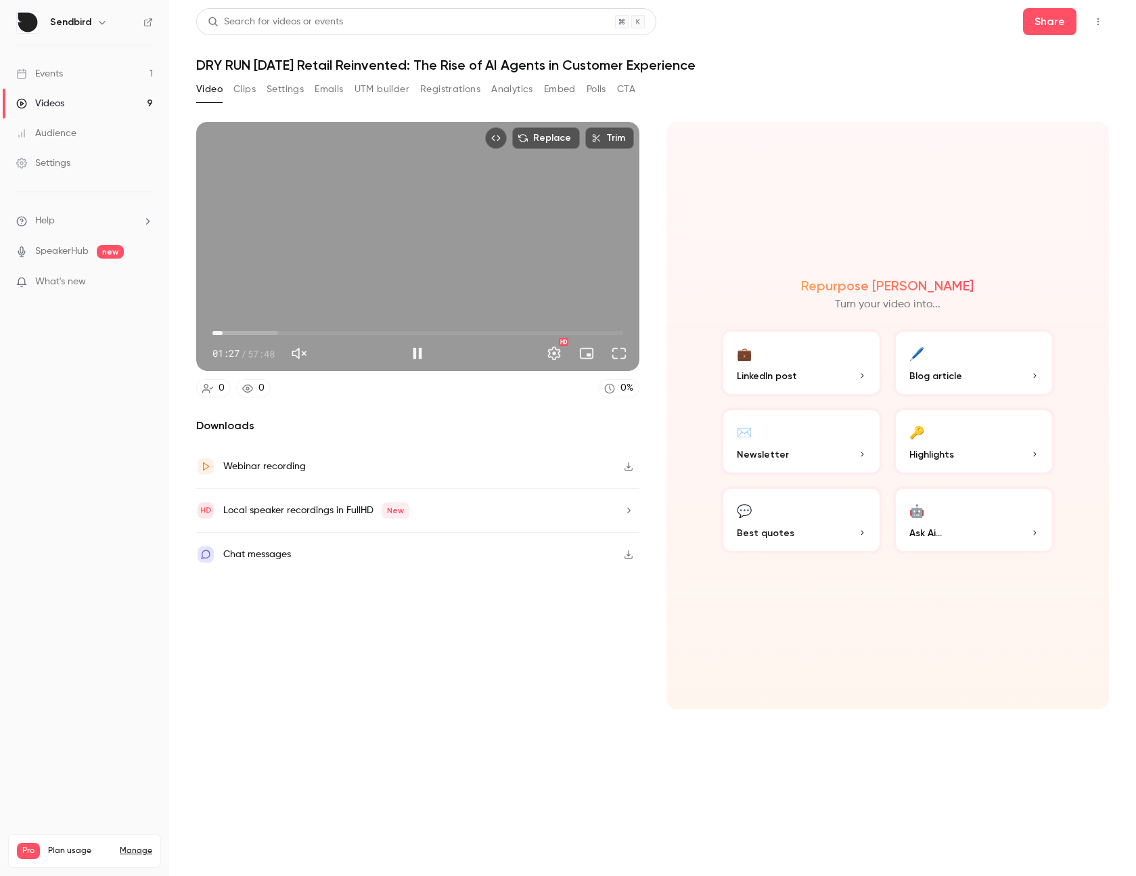
click at [326, 306] on div "Replace Trim 01:27 01:27 / 57:48 HD" at bounding box center [417, 246] width 443 height 249
click at [221, 331] on span "01:27" at bounding box center [223, 333] width 4 height 4
click at [406, 286] on div "Replace Trim 00:34 00:34 / 57:48 HD" at bounding box center [417, 246] width 443 height 249
click at [622, 356] on button "Full screen" at bounding box center [619, 353] width 27 height 27
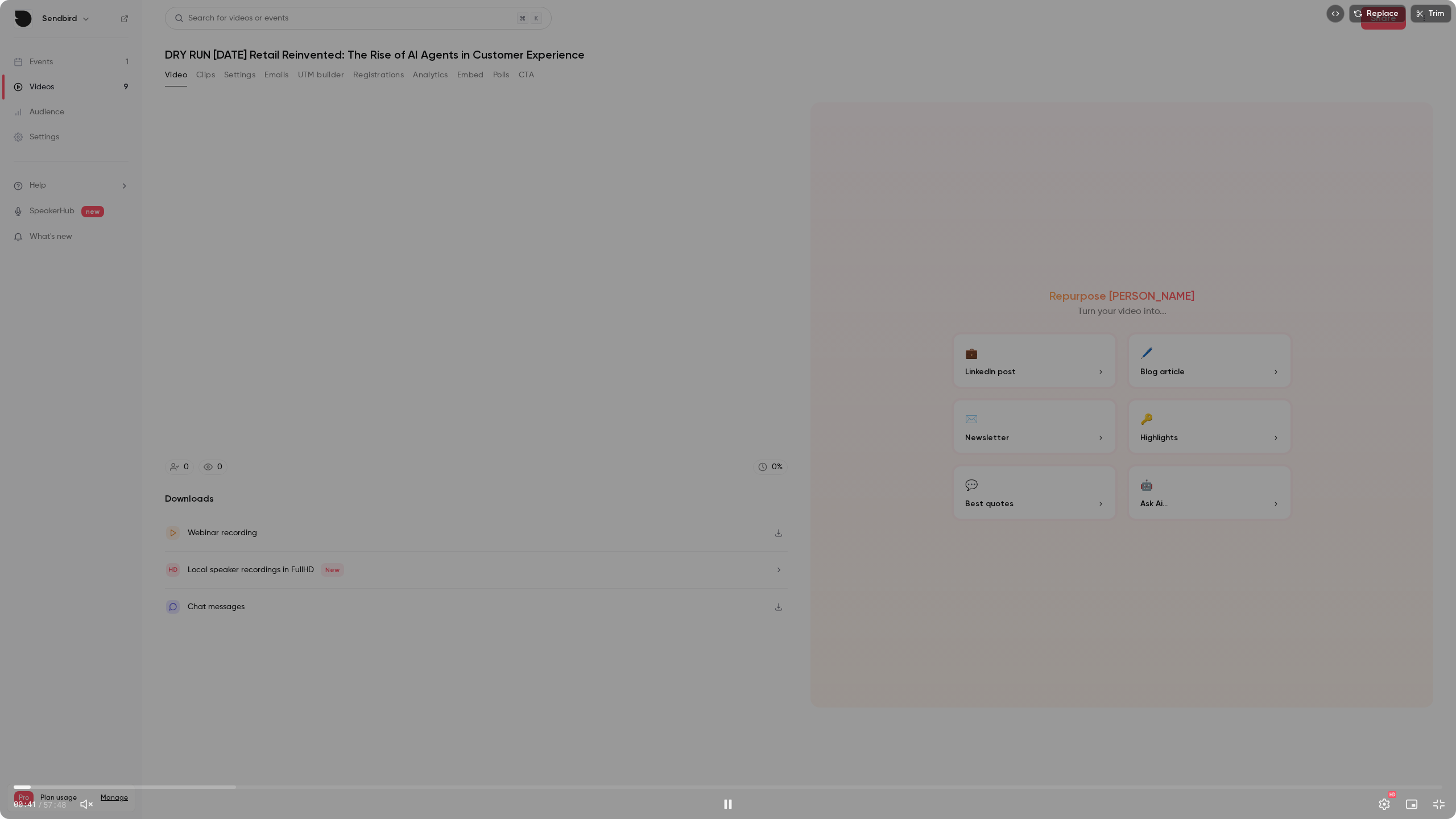
click at [41, 735] on span "00:41" at bounding box center [728, 787] width 1428 height 18
click at [50, 735] on span "01:06" at bounding box center [728, 787] width 1428 height 18
click at [57, 735] on span "01:30" at bounding box center [728, 787] width 1428 height 18
click at [80, 735] on span "02:40" at bounding box center [728, 787] width 1428 height 18
click at [16, 735] on span "00:05" at bounding box center [728, 787] width 1428 height 18
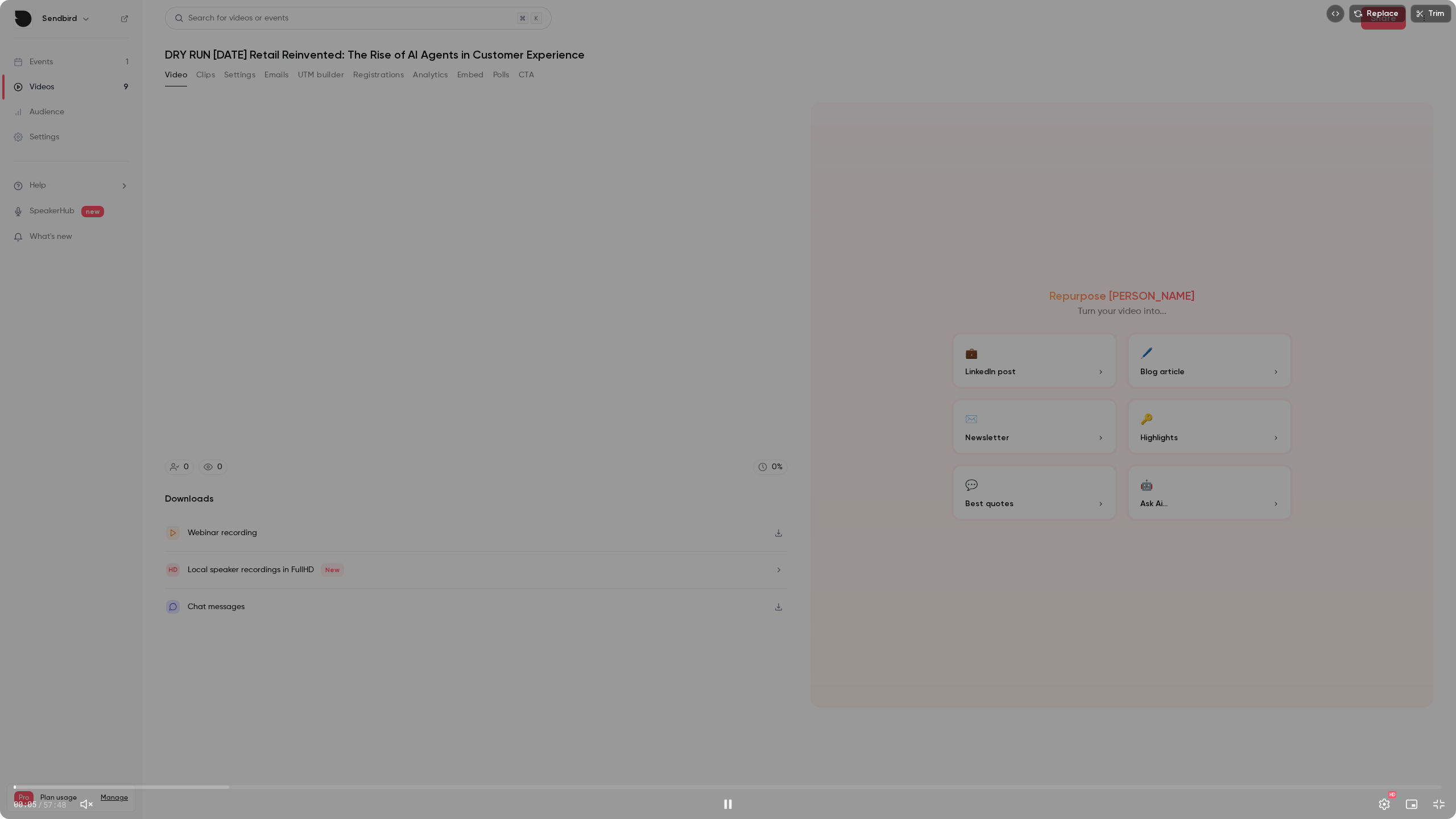
click at [26, 735] on span "00:05" at bounding box center [728, 787] width 1428 height 18
click at [36, 735] on span "00:30" at bounding box center [728, 787] width 1428 height 18
click at [42, 735] on span "00:54" at bounding box center [728, 787] width 1428 height 18
click at [72, 735] on span "02:22" at bounding box center [728, 787] width 1428 height 18
click at [96, 735] on span "02:22" at bounding box center [728, 787] width 1428 height 18
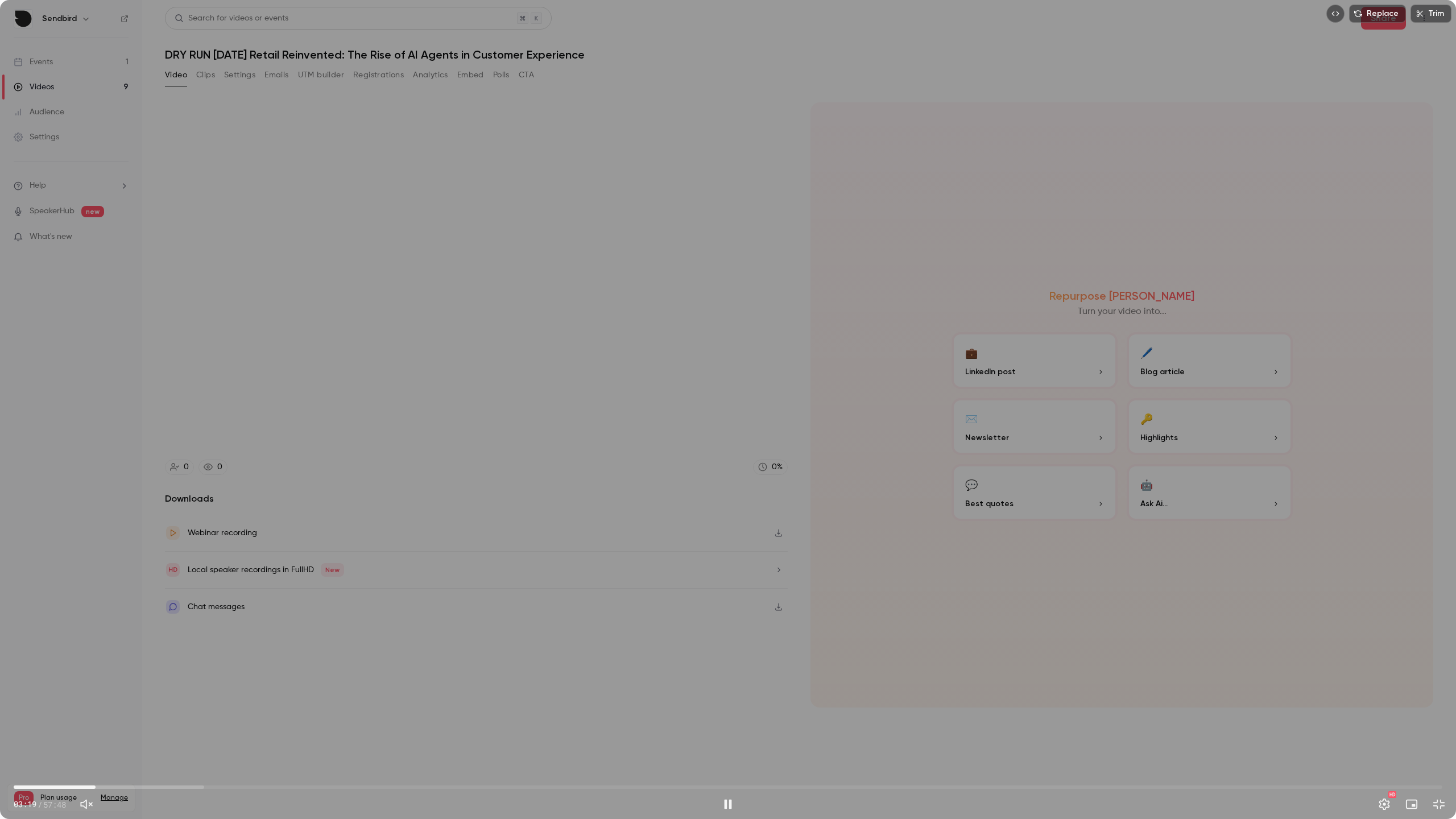
click at [110, 735] on span "03:19" at bounding box center [728, 787] width 1428 height 18
click at [124, 735] on span "04:27" at bounding box center [728, 787] width 1428 height 18
click at [145, 735] on span "04:28" at bounding box center [728, 787] width 1428 height 18
click at [159, 735] on span "05:17" at bounding box center [728, 787] width 1428 height 18
click at [175, 735] on span "05:53" at bounding box center [728, 787] width 1428 height 18
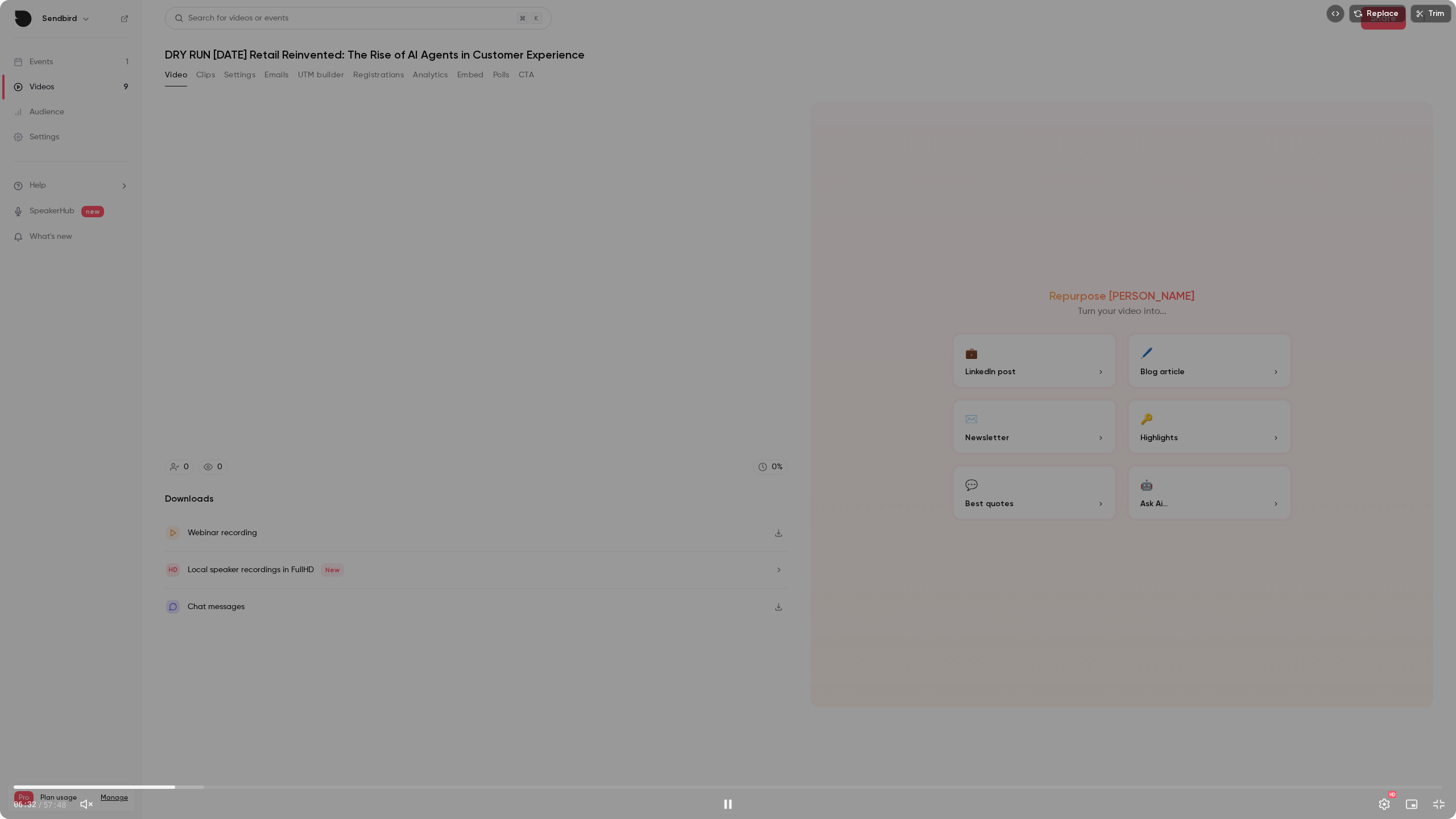
click at [192, 735] on span "06:32" at bounding box center [728, 787] width 1428 height 18
click at [200, 735] on span "07:13" at bounding box center [728, 787] width 1428 height 18
click at [219, 735] on span "07:31" at bounding box center [728, 787] width 1428 height 18
click at [238, 735] on span "09:04" at bounding box center [728, 787] width 1428 height 18
click at [253, 735] on span "09:41" at bounding box center [728, 787] width 1428 height 18
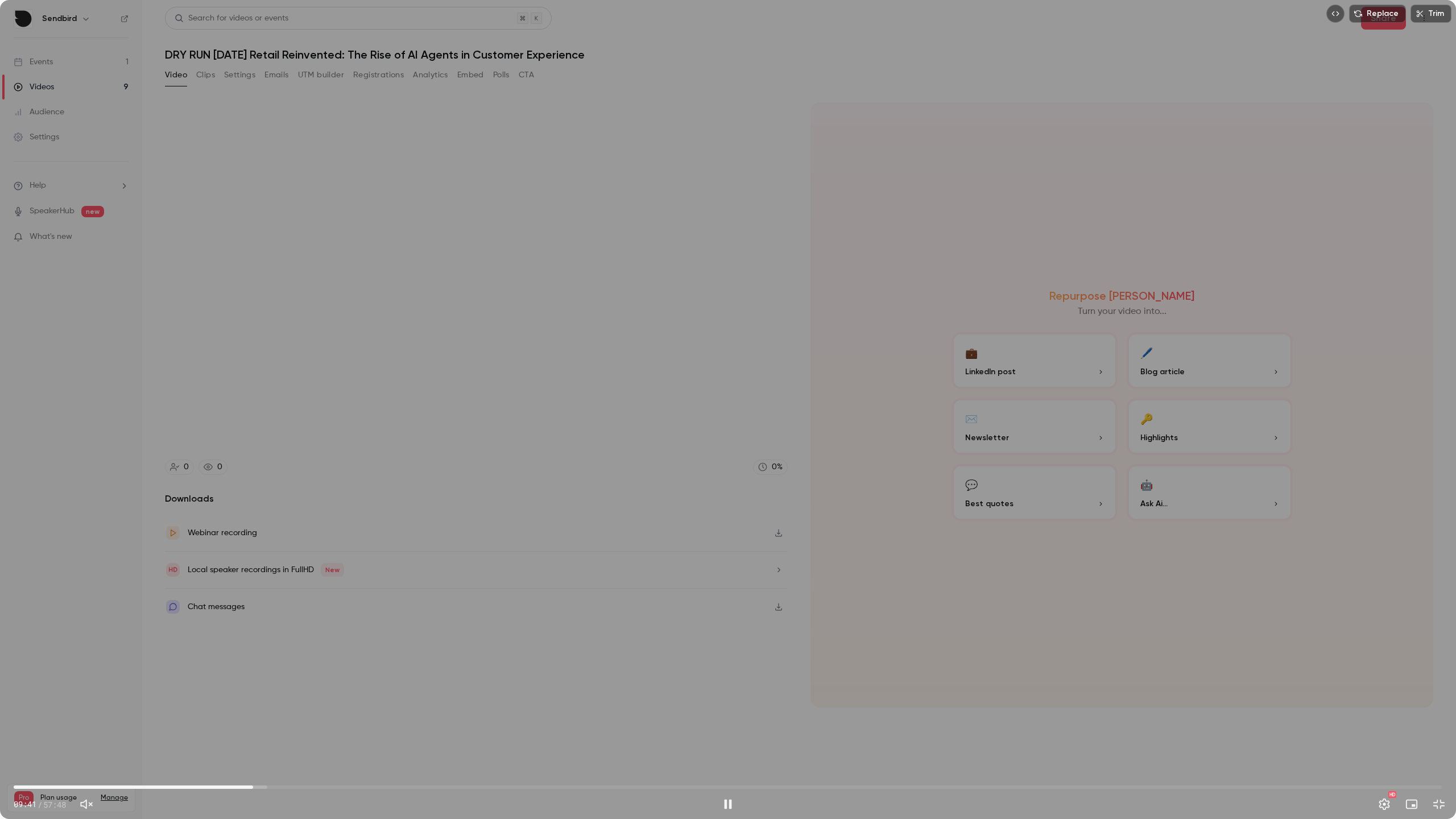
click at [266, 735] on span "09:41" at bounding box center [728, 787] width 1428 height 18
click at [291, 735] on span "11:12" at bounding box center [728, 787] width 1428 height 18
click at [318, 735] on span "11:12" at bounding box center [728, 787] width 1428 height 18
click at [351, 735] on span "12:18" at bounding box center [728, 787] width 1428 height 18
click at [397, 735] on span "13:40" at bounding box center [728, 787] width 1428 height 18
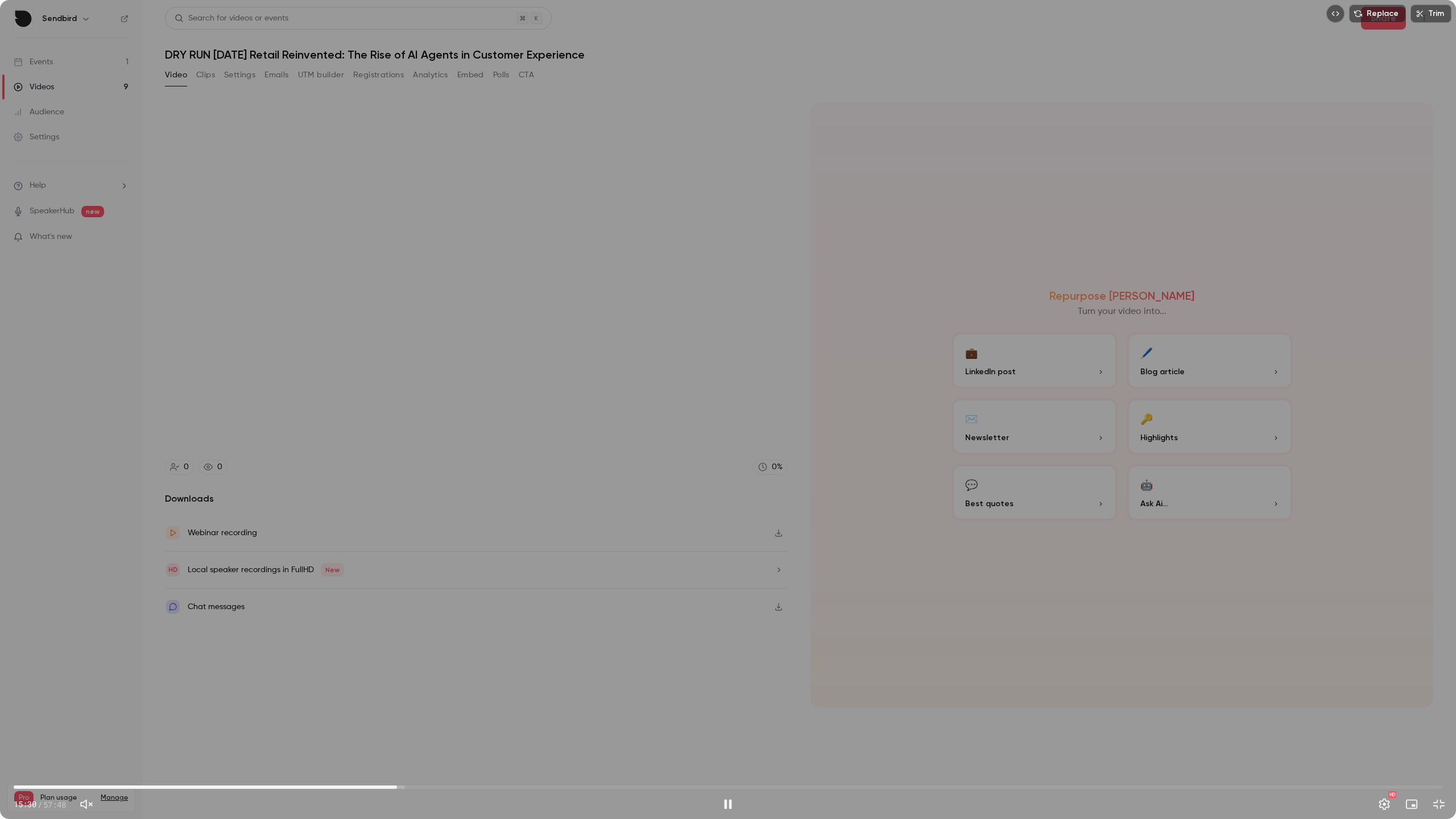
click at [17, 735] on span "15:30" at bounding box center [728, 787] width 1428 height 18
click at [25, 735] on span "00:08" at bounding box center [728, 787] width 1428 height 18
click at [27, 735] on span "00:29" at bounding box center [25, 787] width 3 height 3
drag, startPoint x: 25, startPoint y: 787, endPoint x: 724, endPoint y: 785, distance: 699.0
click at [724, 735] on span "28:46" at bounding box center [724, 787] width 3 height 3
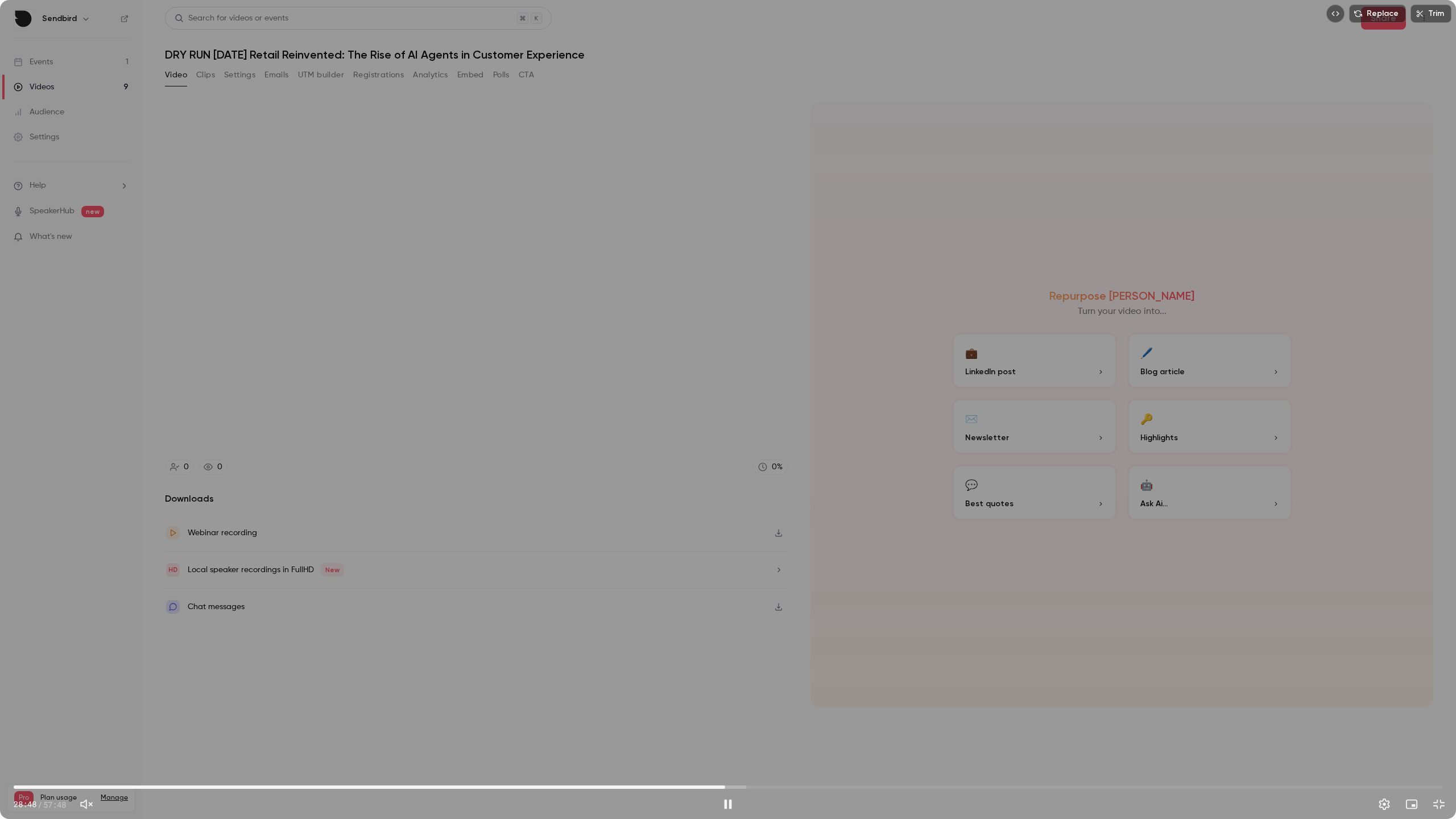
click at [730, 735] on button "Pause" at bounding box center [728, 803] width 23 height 23
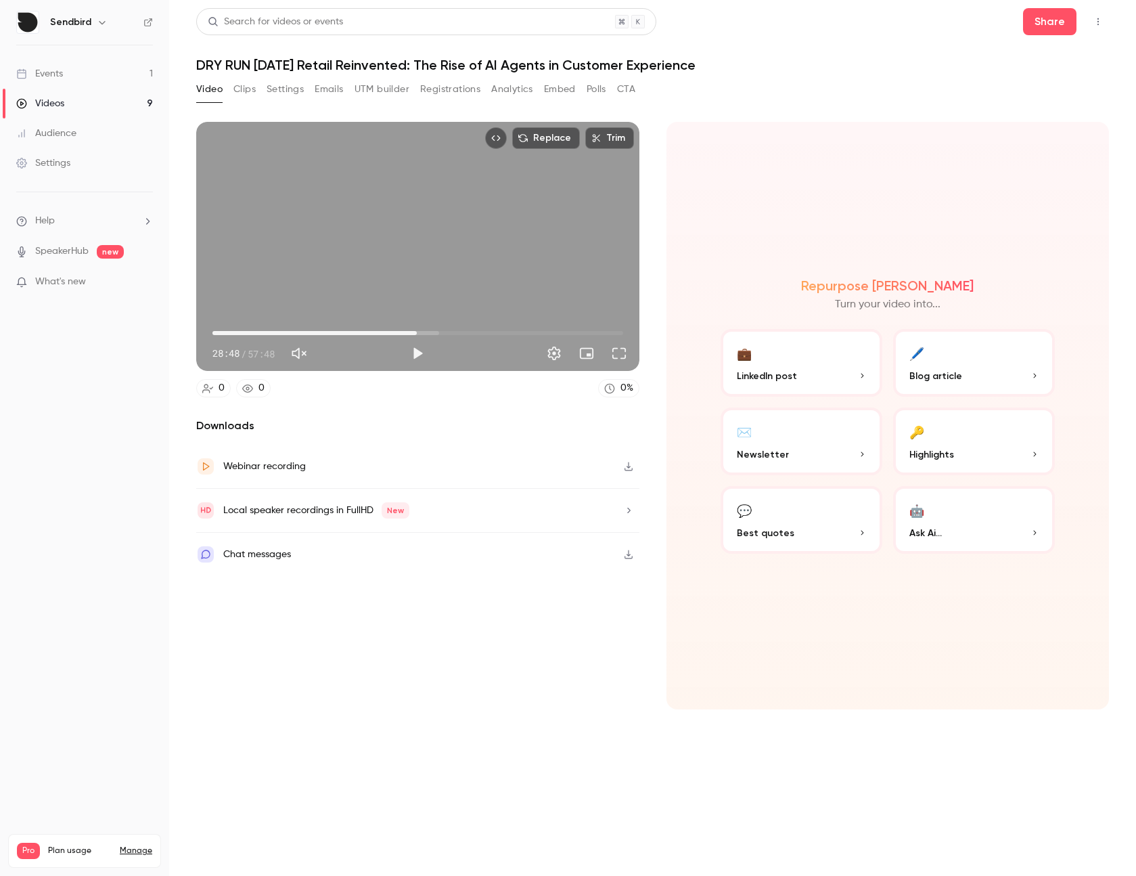
click at [312, 336] on span "28:48" at bounding box center [418, 333] width 411 height 22
click at [276, 334] on span "08:57" at bounding box center [418, 333] width 411 height 22
click at [260, 332] on span "08:57" at bounding box center [418, 333] width 411 height 22
drag, startPoint x: 259, startPoint y: 334, endPoint x: 219, endPoint y: 334, distance: 39.3
click at [219, 334] on span "00:57" at bounding box center [219, 333] width 4 height 4
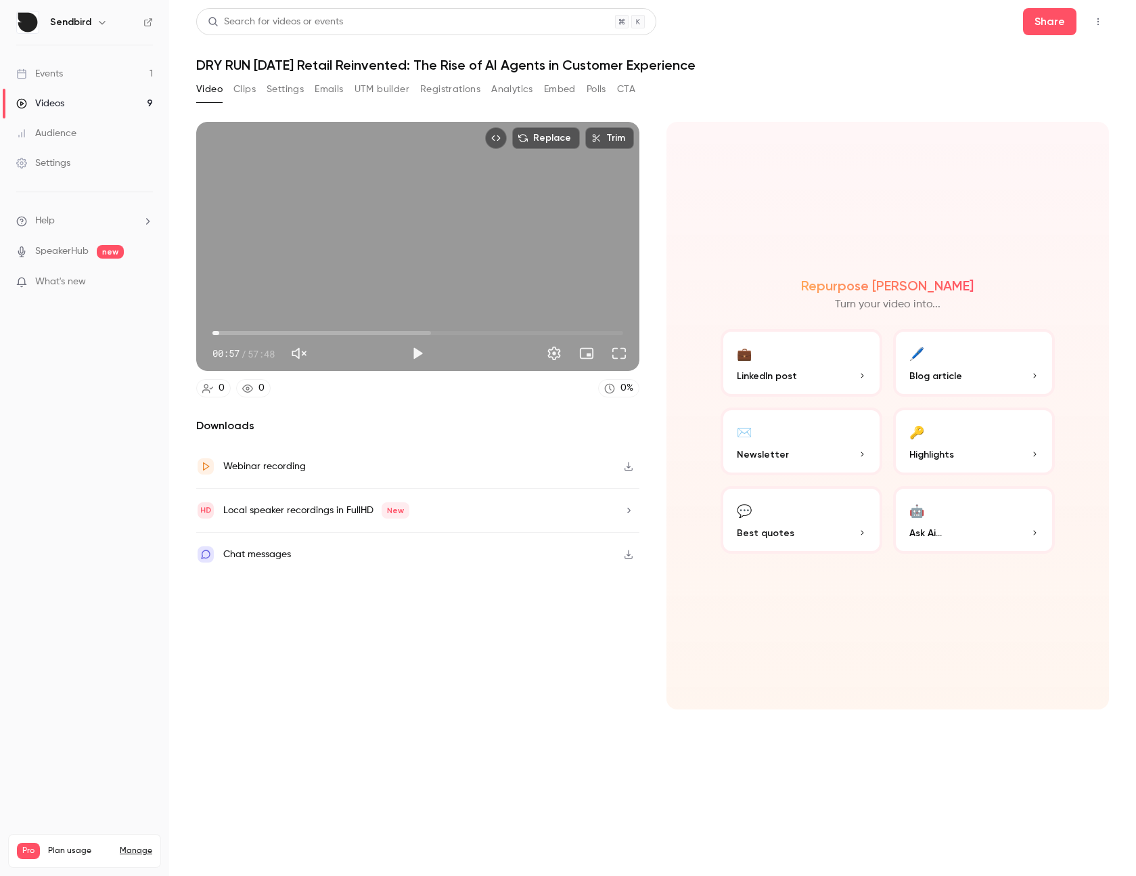
click at [612, 351] on button "Full screen" at bounding box center [619, 353] width 27 height 27
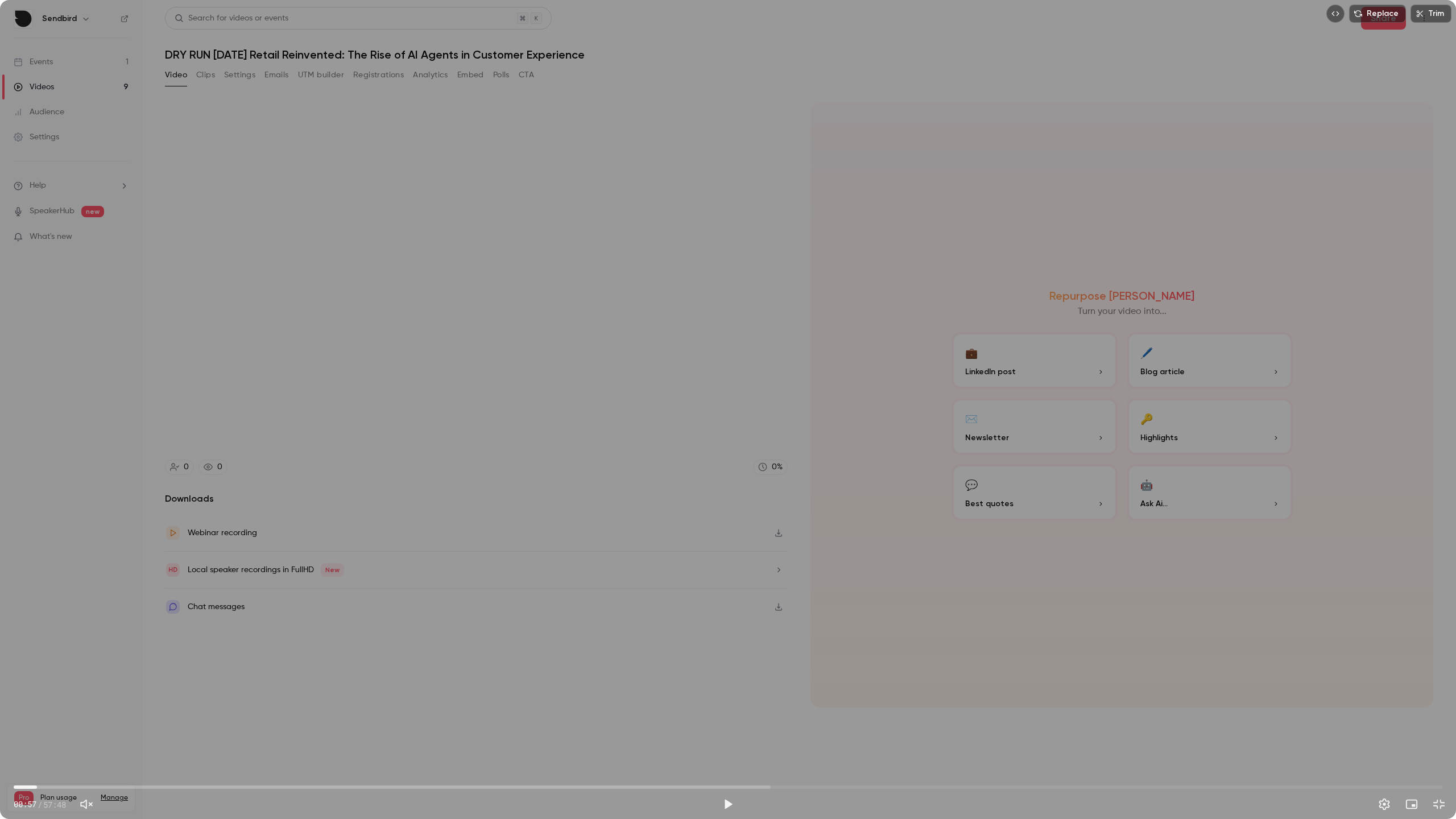
click at [18, 735] on span "00:57" at bounding box center [728, 787] width 1428 height 18
click at [25, 735] on span "00:12" at bounding box center [728, 787] width 1428 height 18
click at [30, 735] on span "00:40" at bounding box center [728, 787] width 1428 height 18
click at [34, 735] on span "00:48" at bounding box center [34, 787] width 3 height 3
click at [39, 735] on span "01:00" at bounding box center [39, 787] width 3 height 3
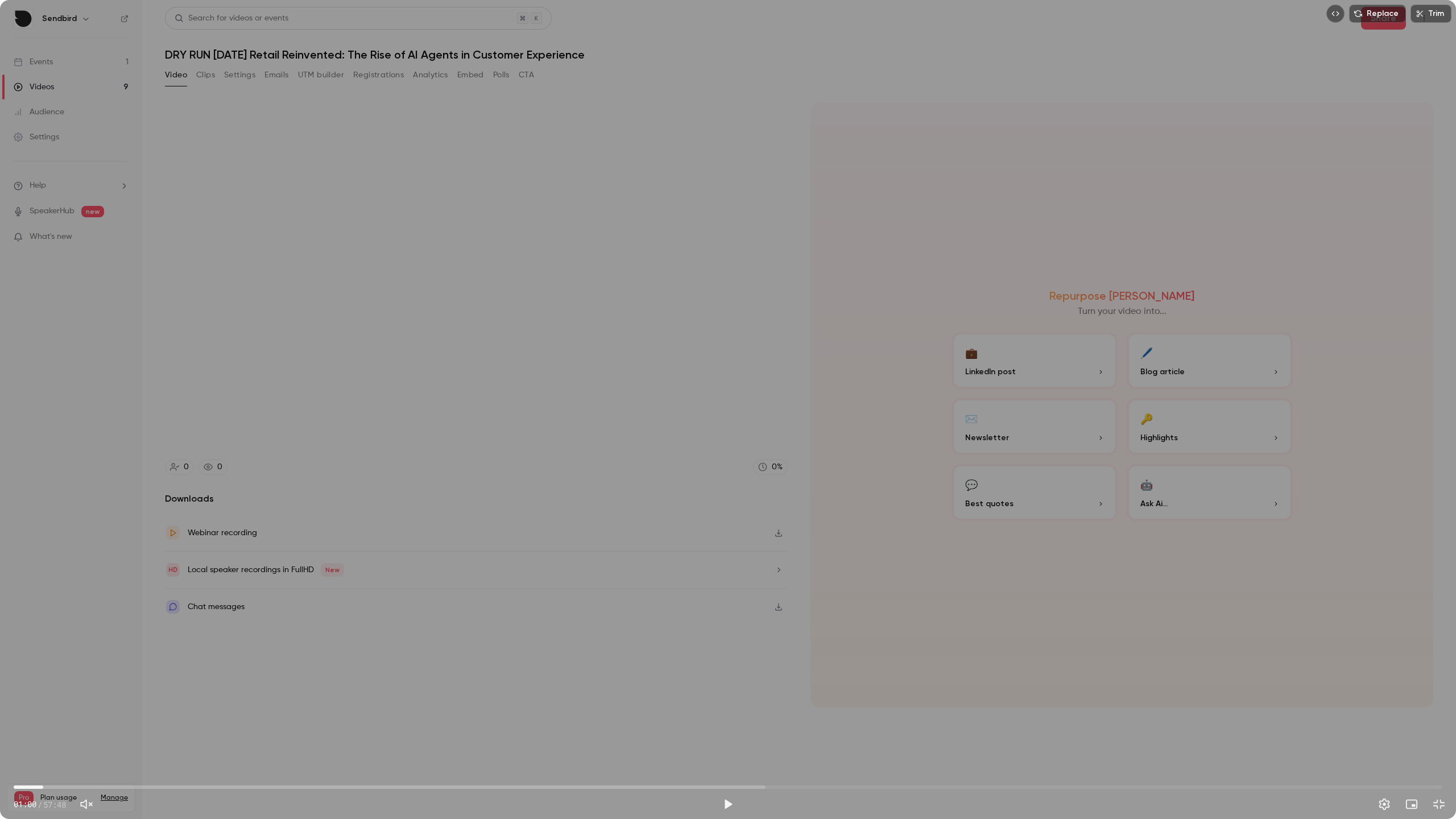
click at [43, 735] on span "01:11" at bounding box center [43, 787] width 3 height 3
click at [46, 735] on span "01:18" at bounding box center [46, 787] width 3 height 3
click at [48, 735] on span "01:18" at bounding box center [46, 787] width 3 height 3
click at [41, 735] on span "01:07" at bounding box center [728, 787] width 1428 height 18
click at [34, 735] on span "00:49" at bounding box center [728, 787] width 1428 height 18
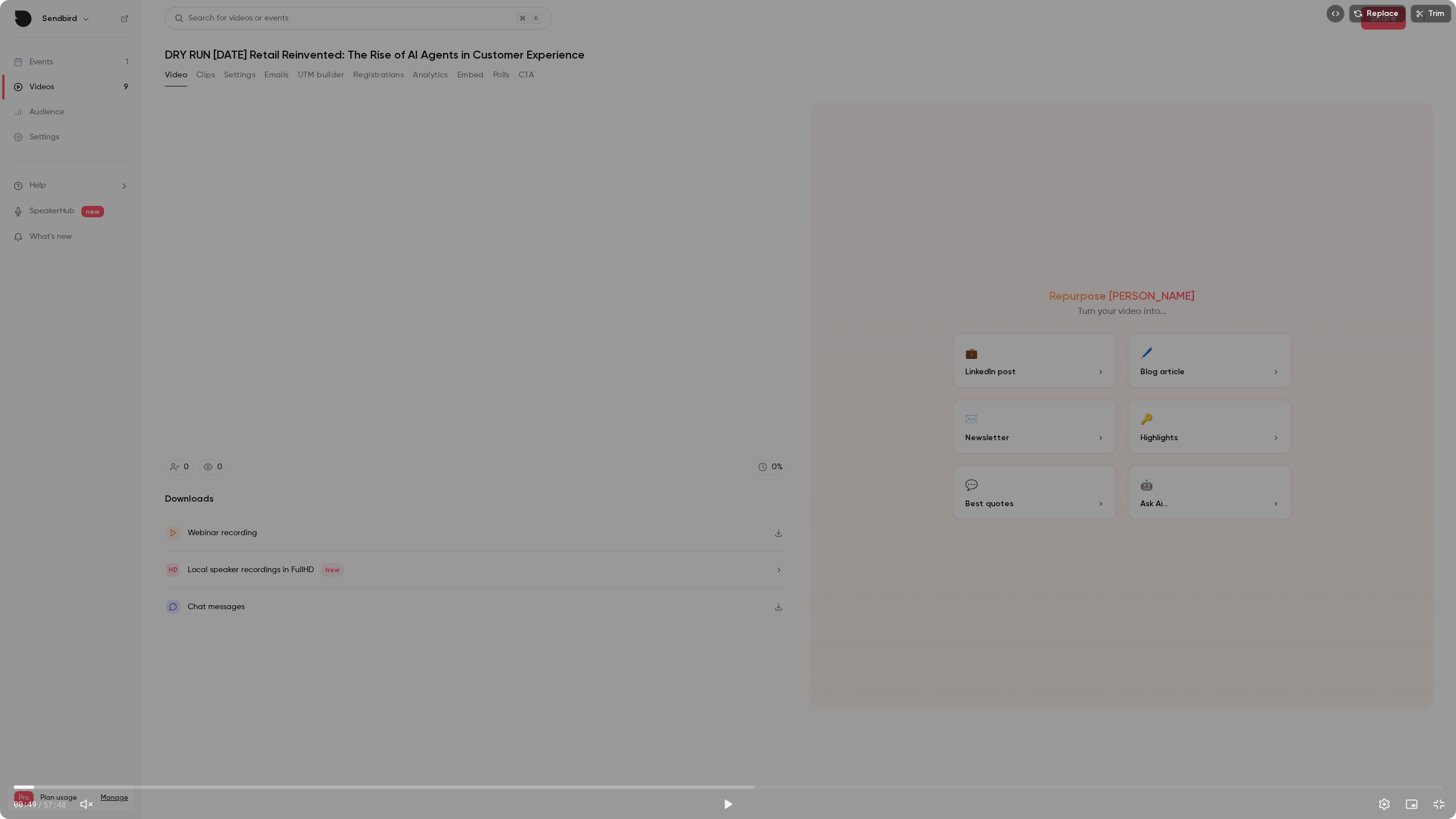
click at [145, 715] on div "Replace Trim 00:49 00:49 / 57:48" at bounding box center [728, 409] width 1456 height 819
click at [18, 735] on span "01:02" at bounding box center [728, 787] width 1428 height 18
click at [15, 735] on span "00:02" at bounding box center [15, 787] width 3 height 3
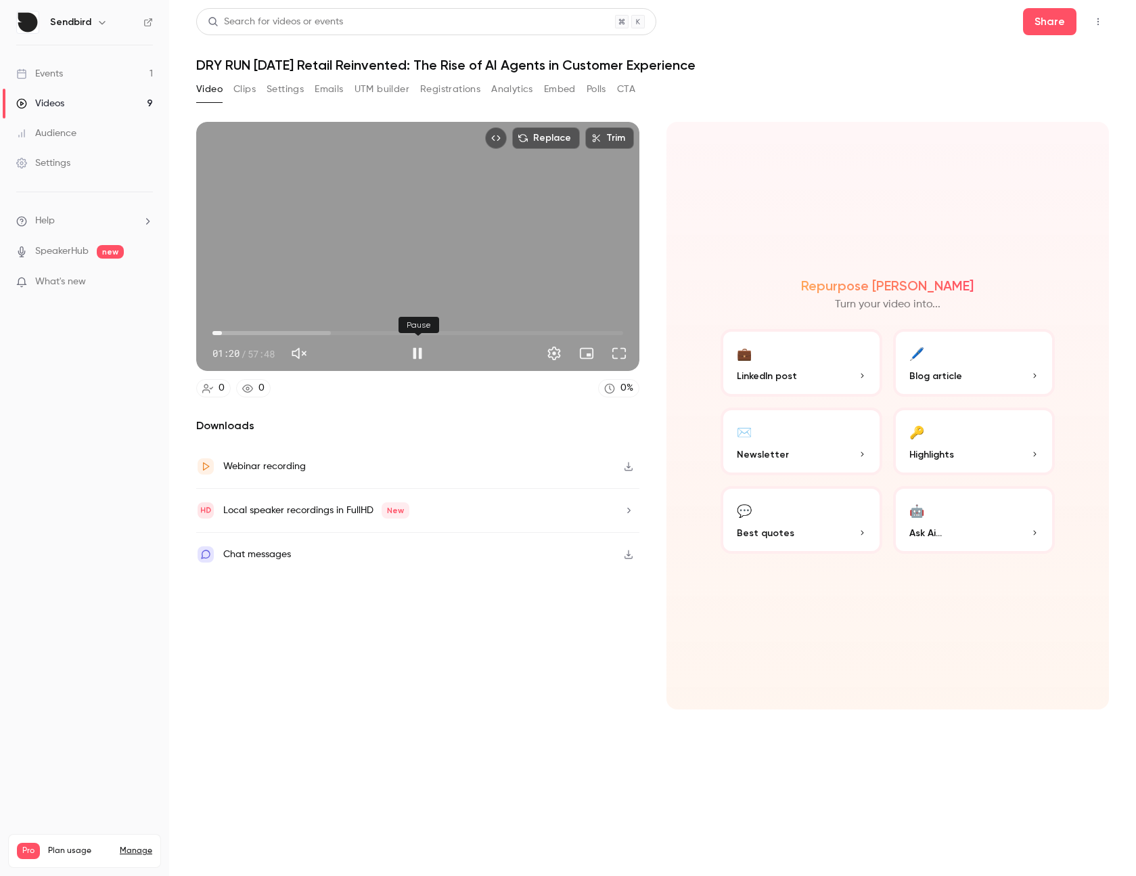
click at [415, 349] on button "Pause" at bounding box center [417, 353] width 27 height 27
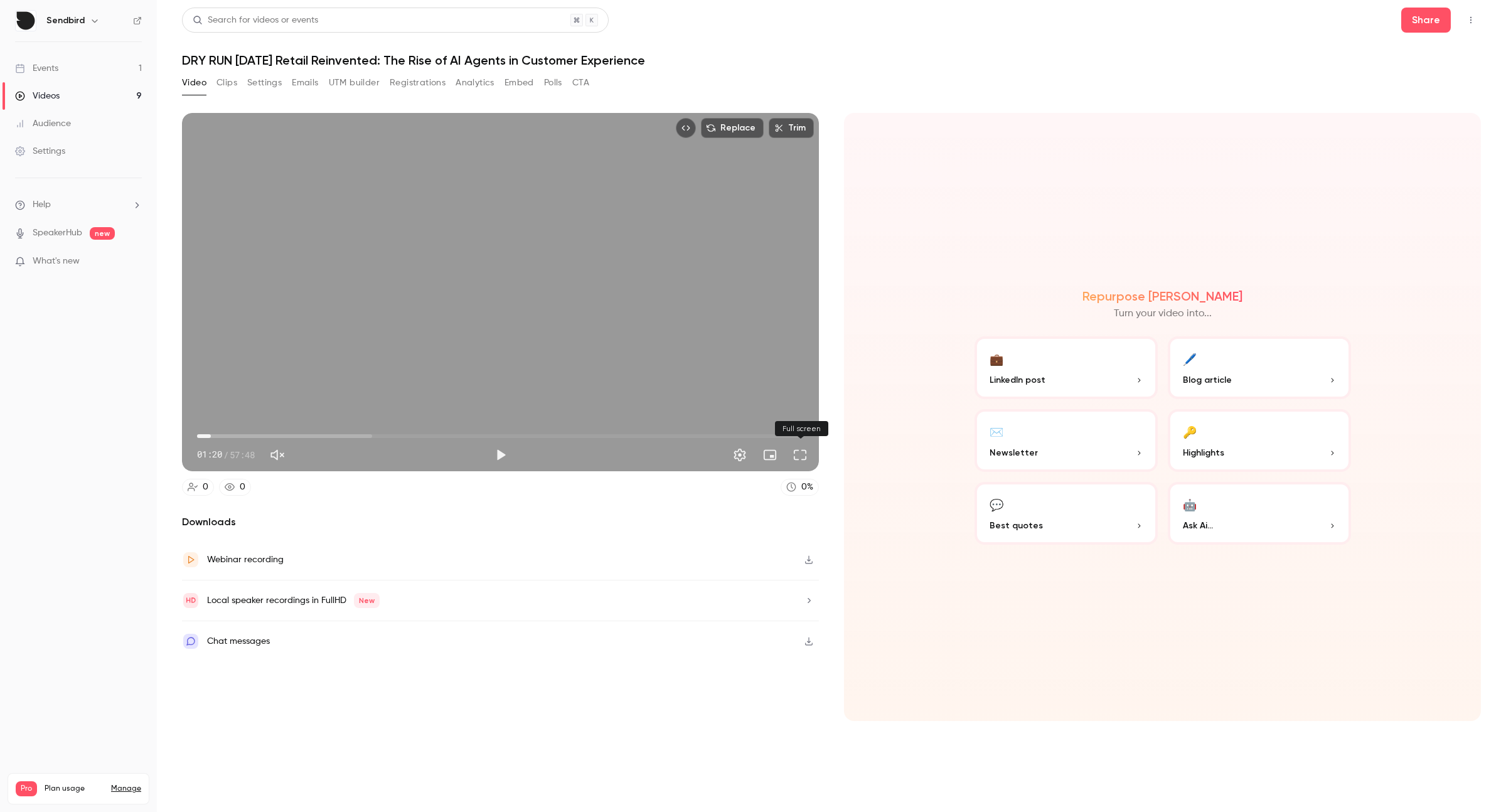
click at [806, 451] on button "Full screen" at bounding box center [799, 454] width 25 height 25
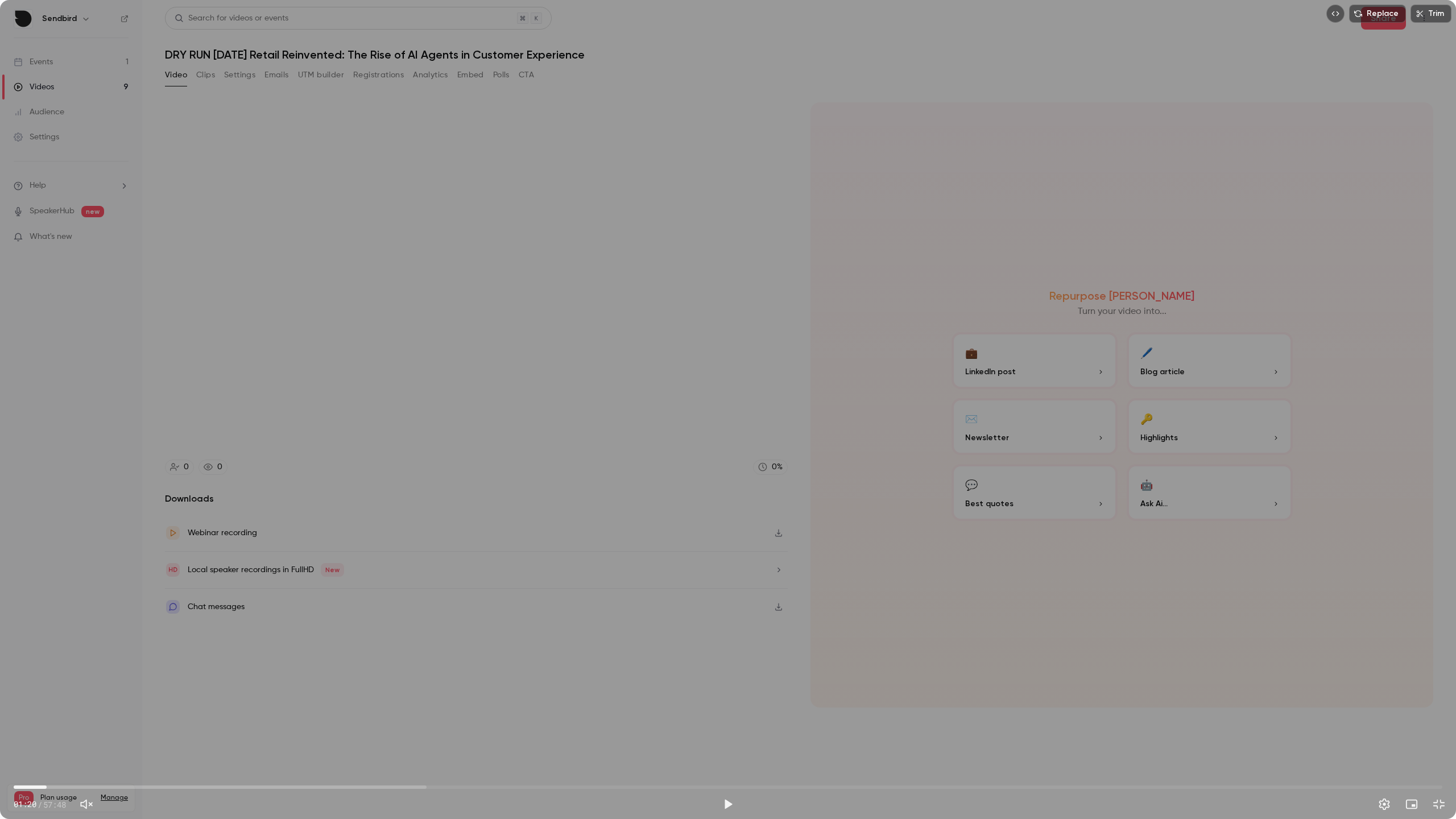
click at [576, 586] on div "Replace Trim 01:20 01:20 / 57:48" at bounding box center [728, 409] width 1456 height 819
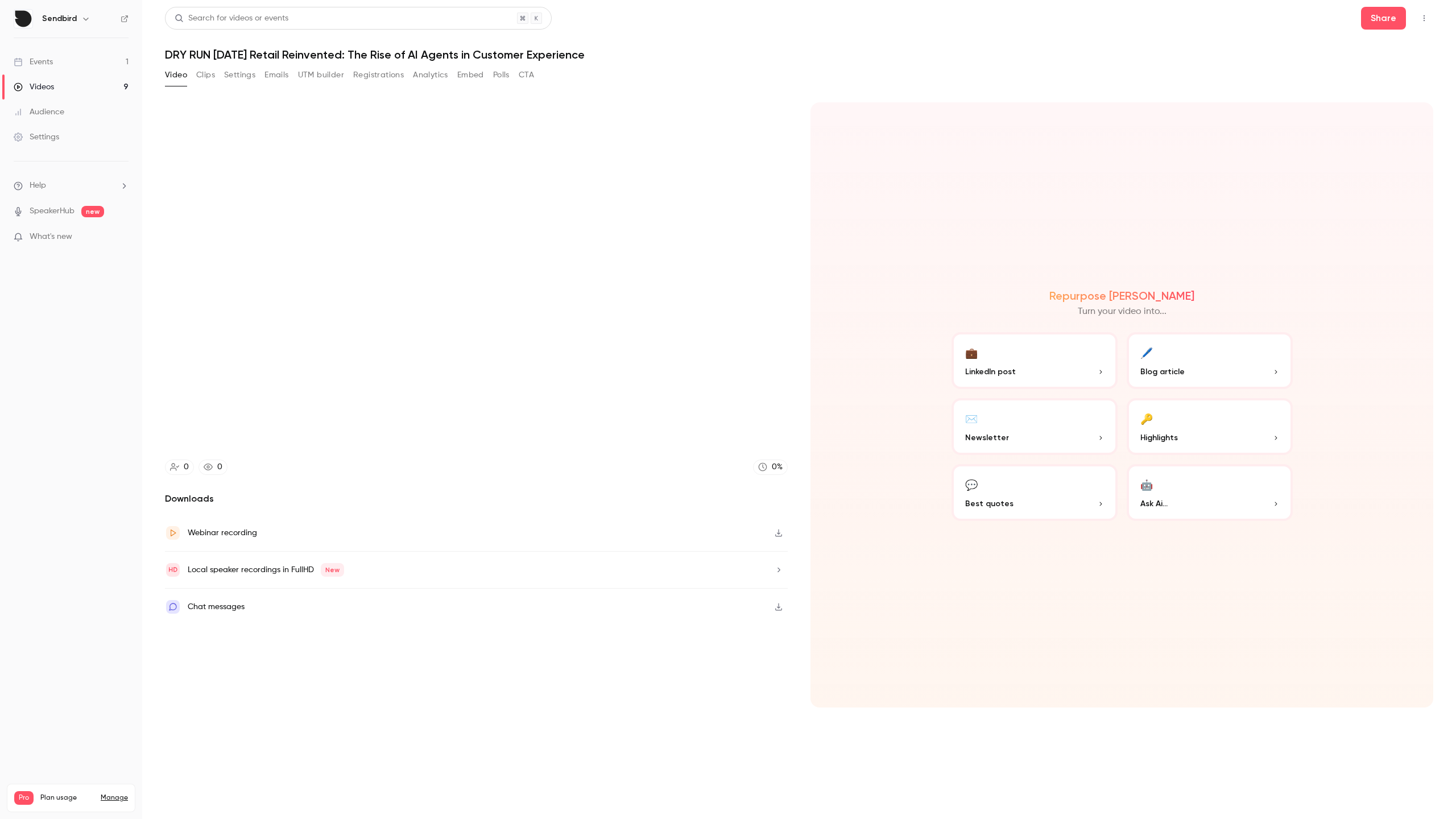
click at [576, 586] on video at bounding box center [728, 409] width 1456 height 819
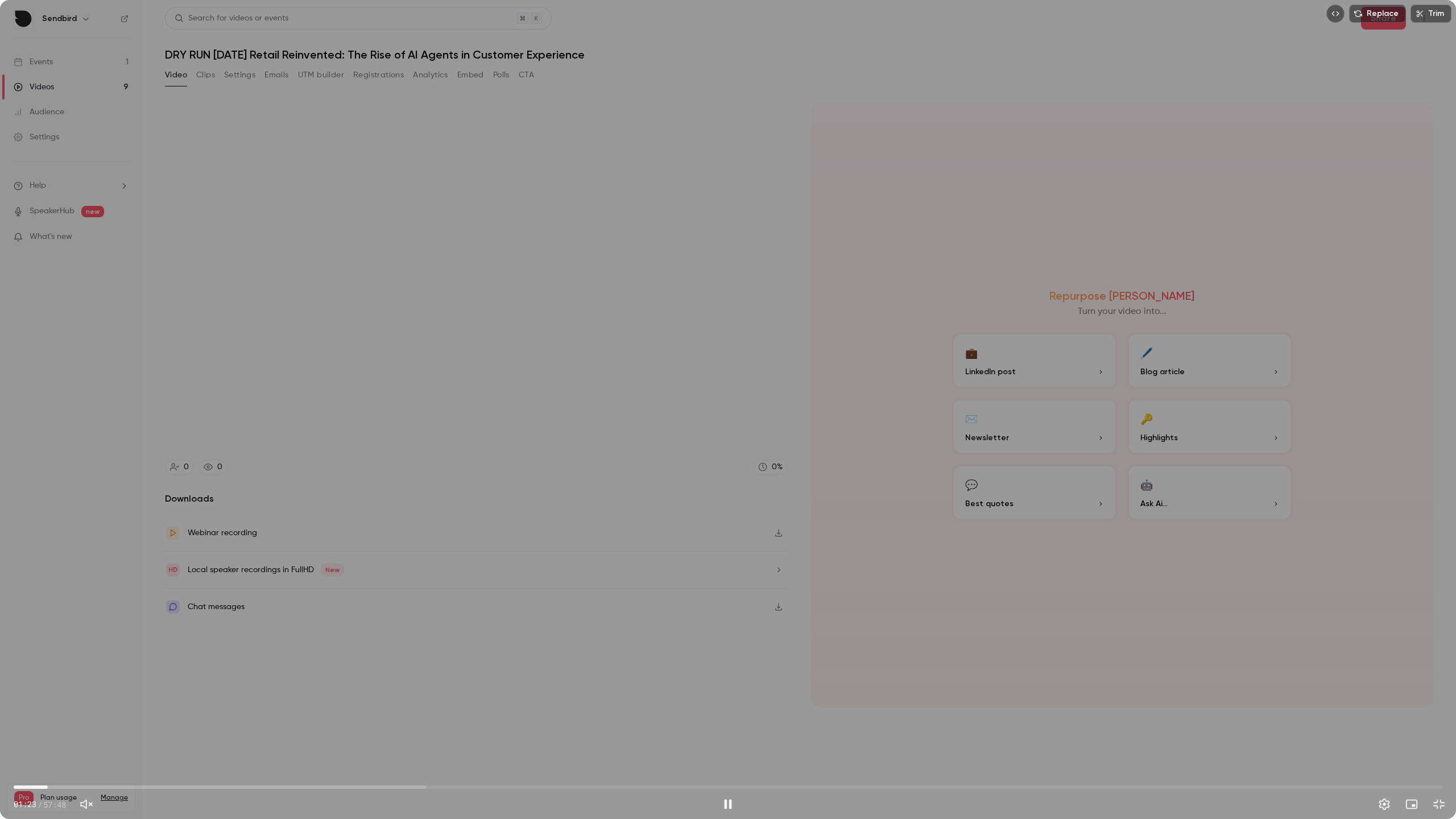
click at [528, 582] on div "Replace Trim 01:23 01:23 / 57:48" at bounding box center [728, 409] width 1456 height 819
click at [45, 735] on span "01:18" at bounding box center [46, 787] width 3 height 3
click at [174, 627] on div "Replace Trim 01:17 01:17 / 57:48" at bounding box center [728, 409] width 1456 height 819
click at [212, 669] on div "Replace Trim 01:20 01:20 / 57:48" at bounding box center [728, 409] width 1456 height 819
click at [215, 664] on div "Replace Trim 01:20 01:20 / 57:48" at bounding box center [728, 409] width 1456 height 819
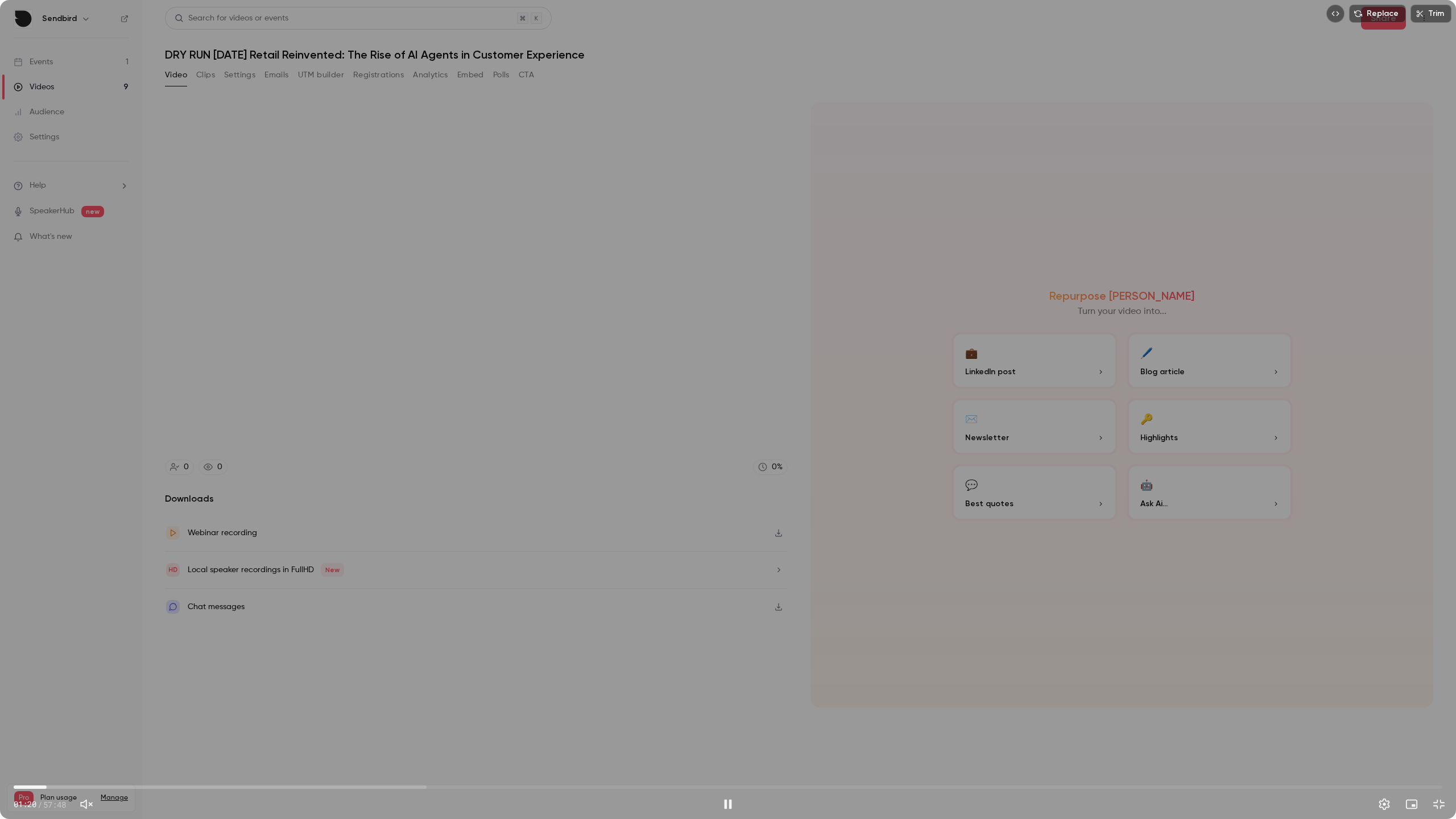
click at [215, 664] on div "Replace Trim 01:20 01:20 / 57:48" at bounding box center [728, 409] width 1456 height 819
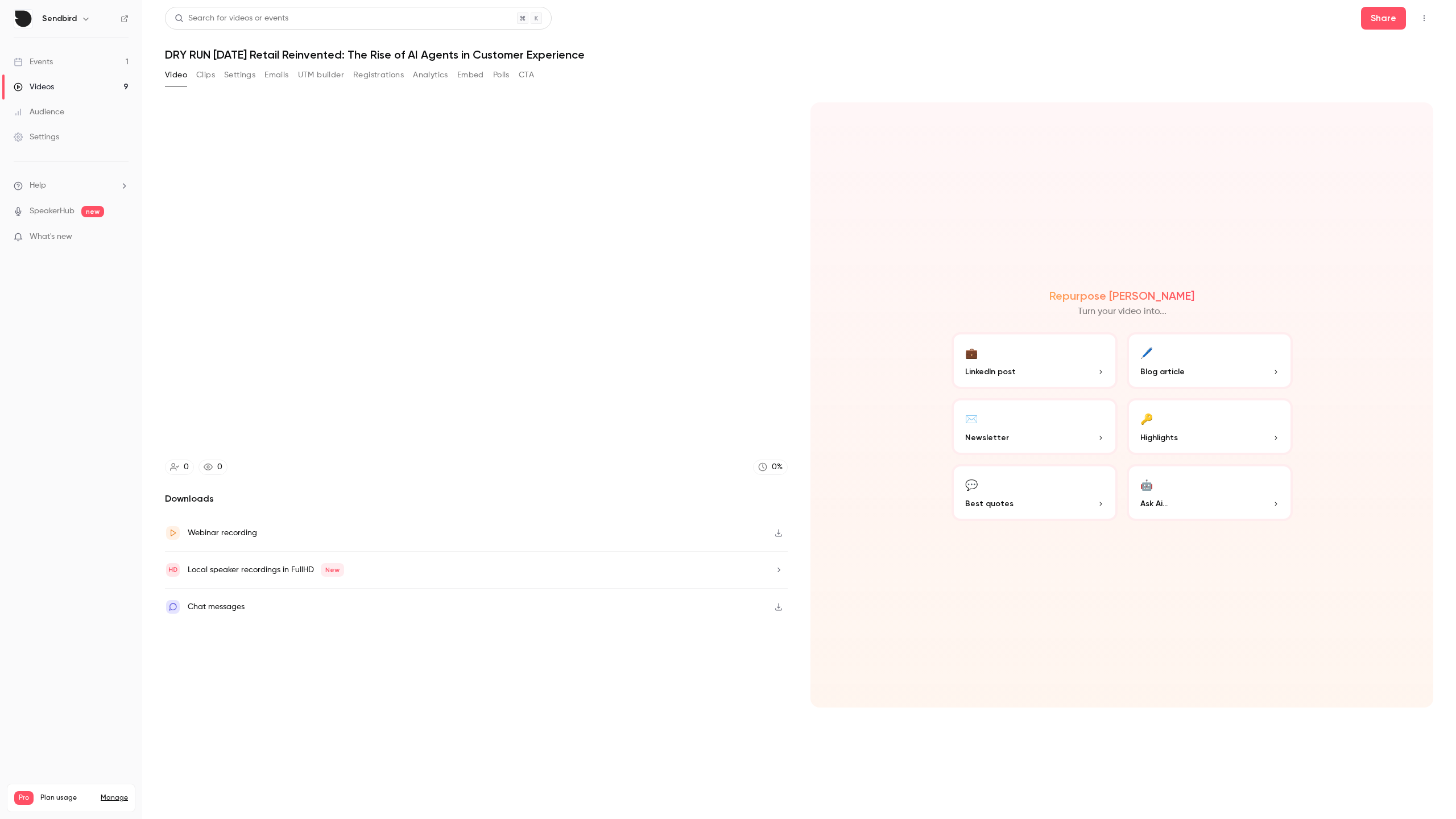
click at [215, 664] on div "Replace Trim 01:20 01:20 / 57:48" at bounding box center [728, 409] width 1456 height 819
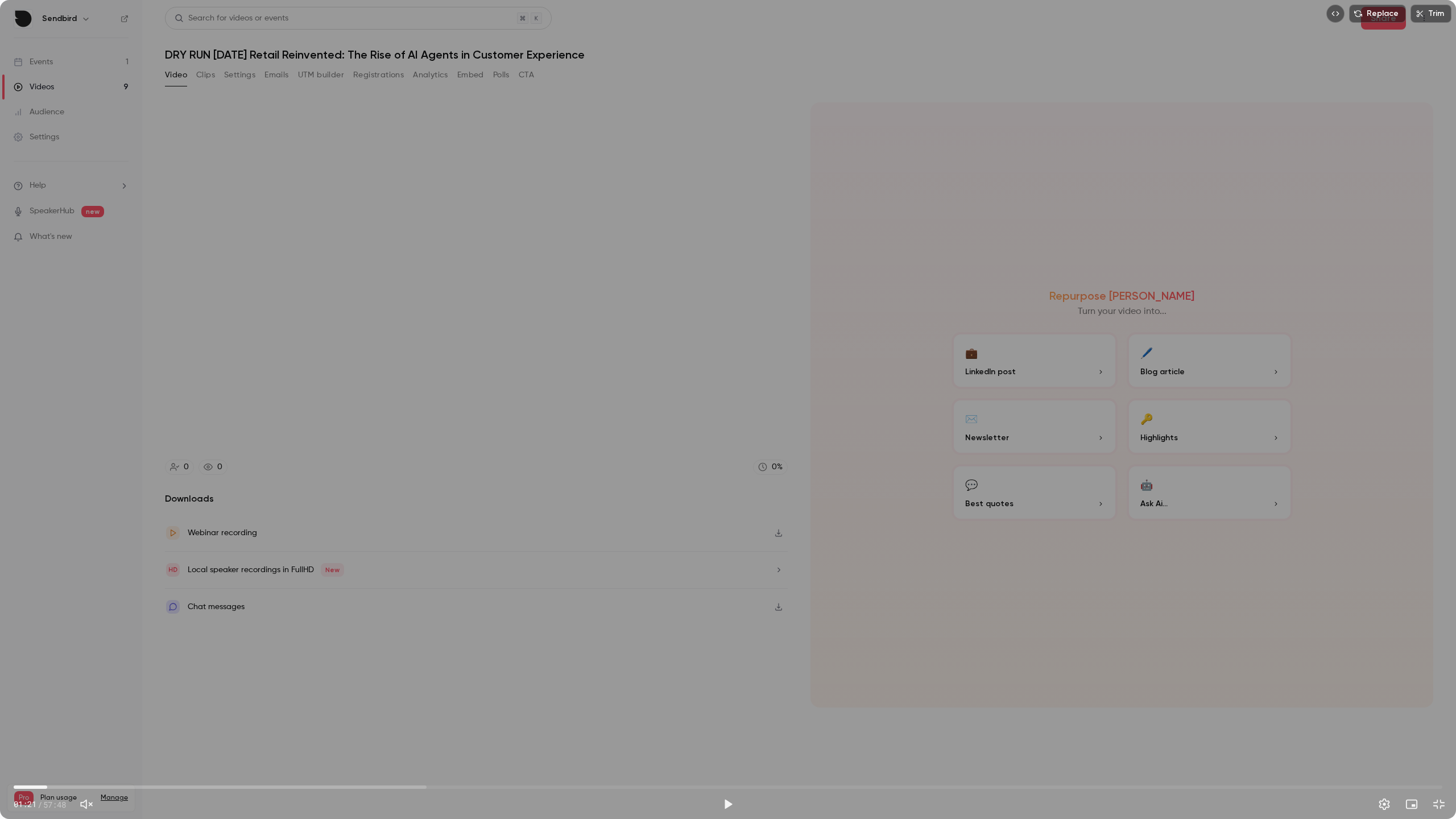
click at [229, 627] on div "Replace Trim 01:21 01:21 / 57:48" at bounding box center [728, 409] width 1456 height 819
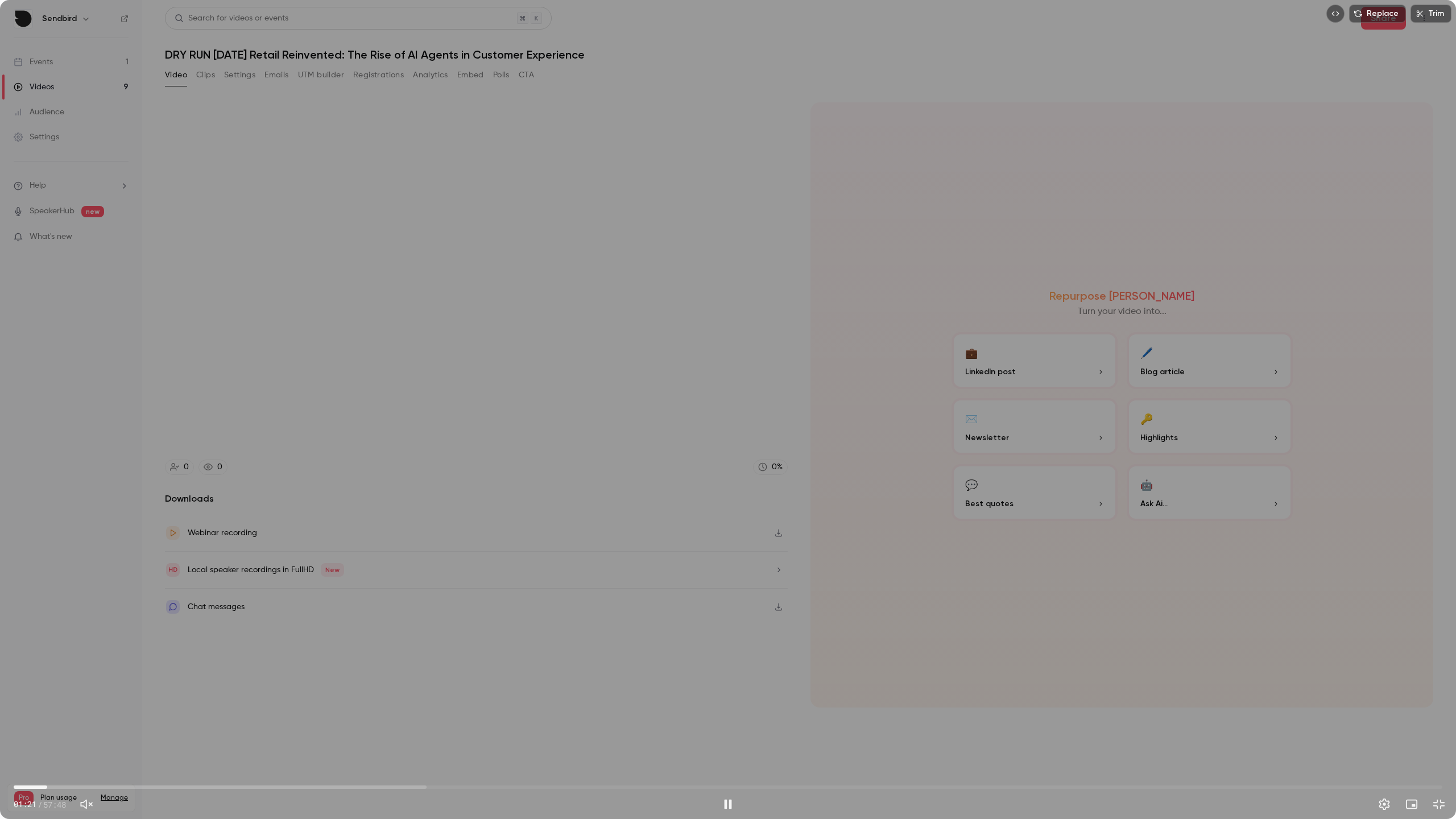
click at [229, 627] on div "Replace Trim 01:21 01:21 / 57:48" at bounding box center [728, 409] width 1456 height 819
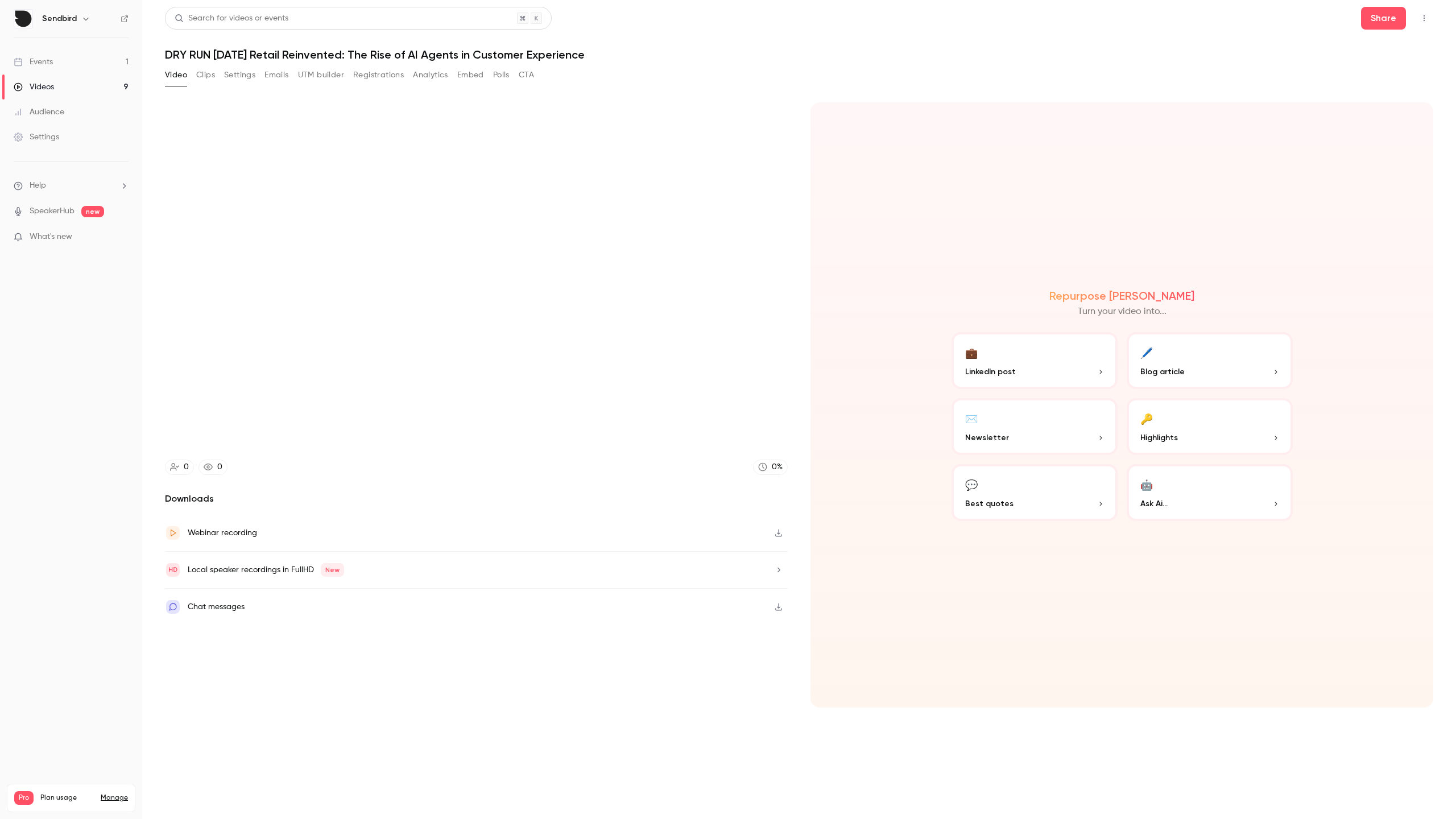
click at [229, 627] on div "Replace Trim 01:21 01:21 / 57:48" at bounding box center [728, 409] width 1456 height 819
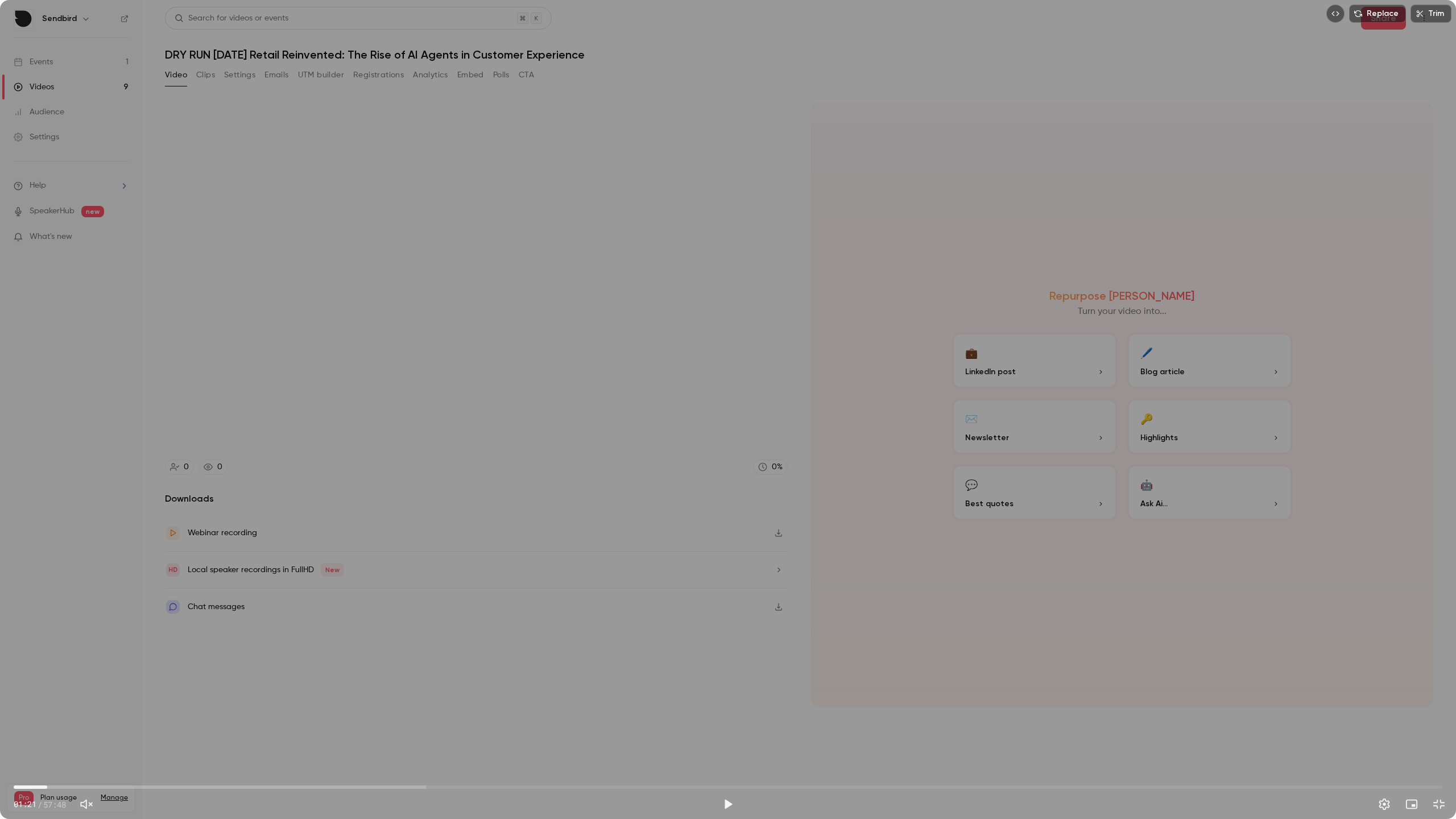
click at [229, 627] on div "Replace Trim 01:21 01:21 / 57:48" at bounding box center [728, 409] width 1456 height 819
click at [229, 627] on div "Replace Trim 01:22 01:22 / 57:48" at bounding box center [728, 409] width 1456 height 819
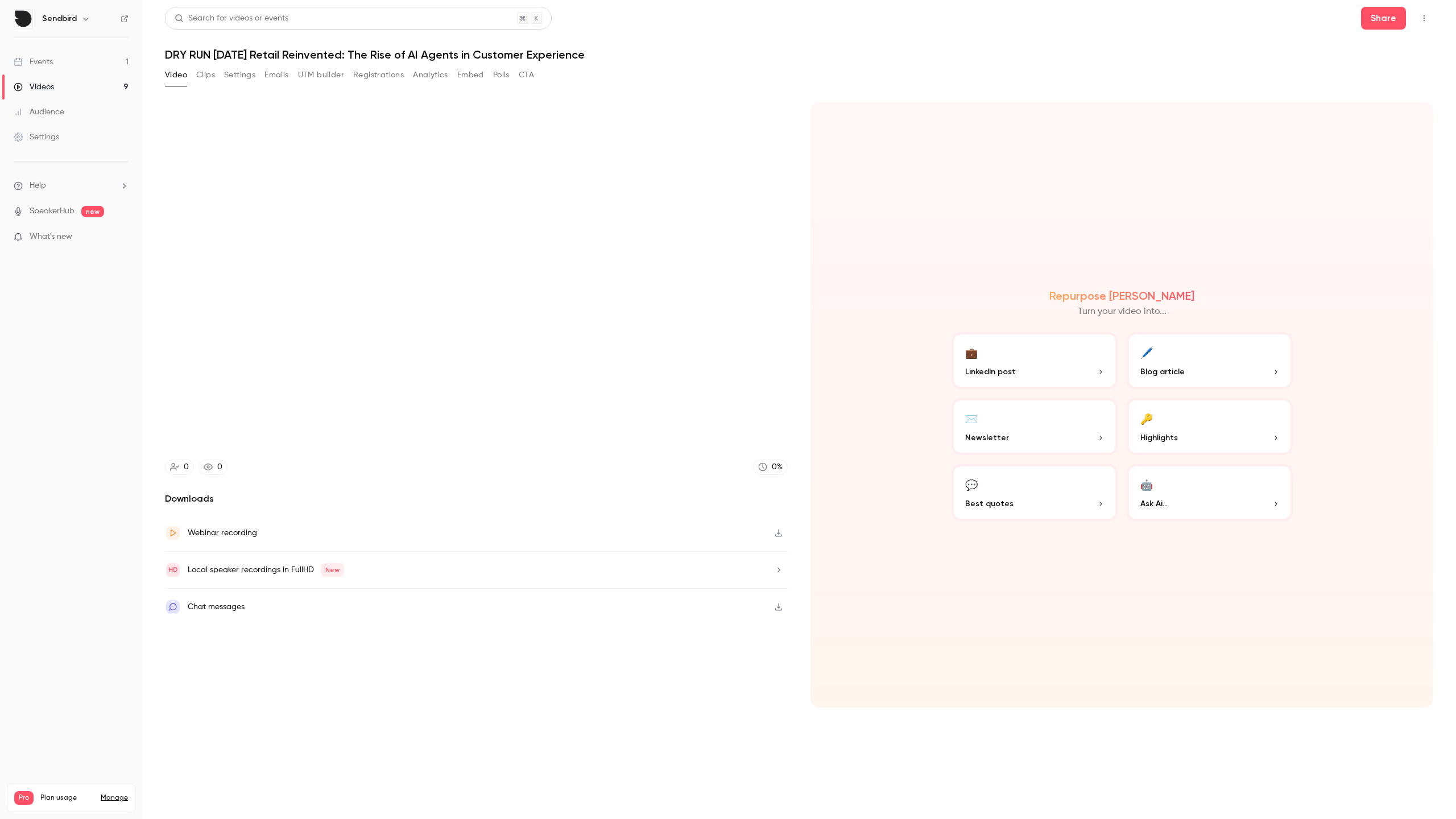
click at [229, 627] on div "Replace Trim 01:22 01:22 / 57:48" at bounding box center [728, 409] width 1456 height 819
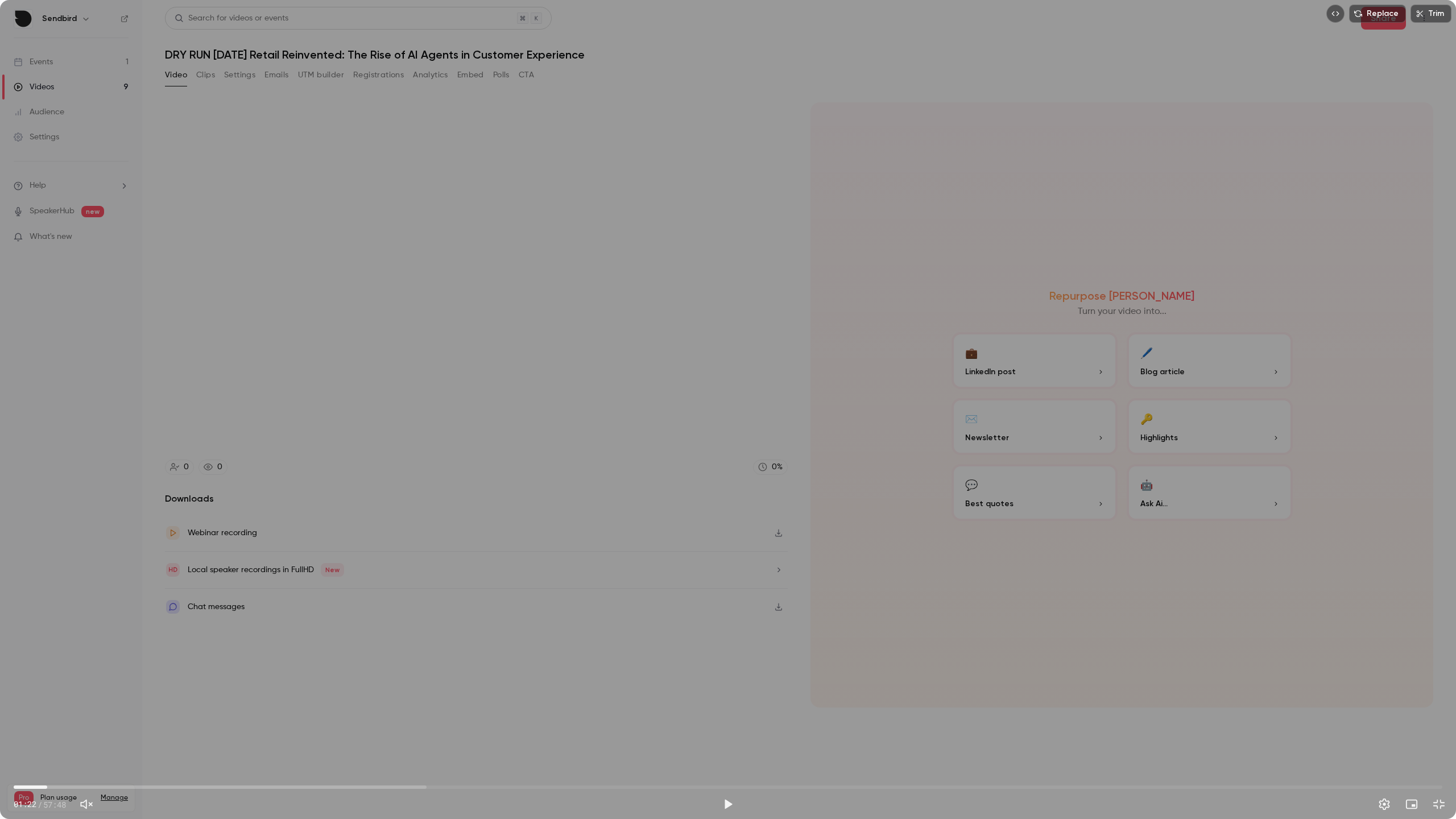
click at [229, 627] on div "Replace Trim 01:22 01:22 / 57:48" at bounding box center [728, 409] width 1456 height 819
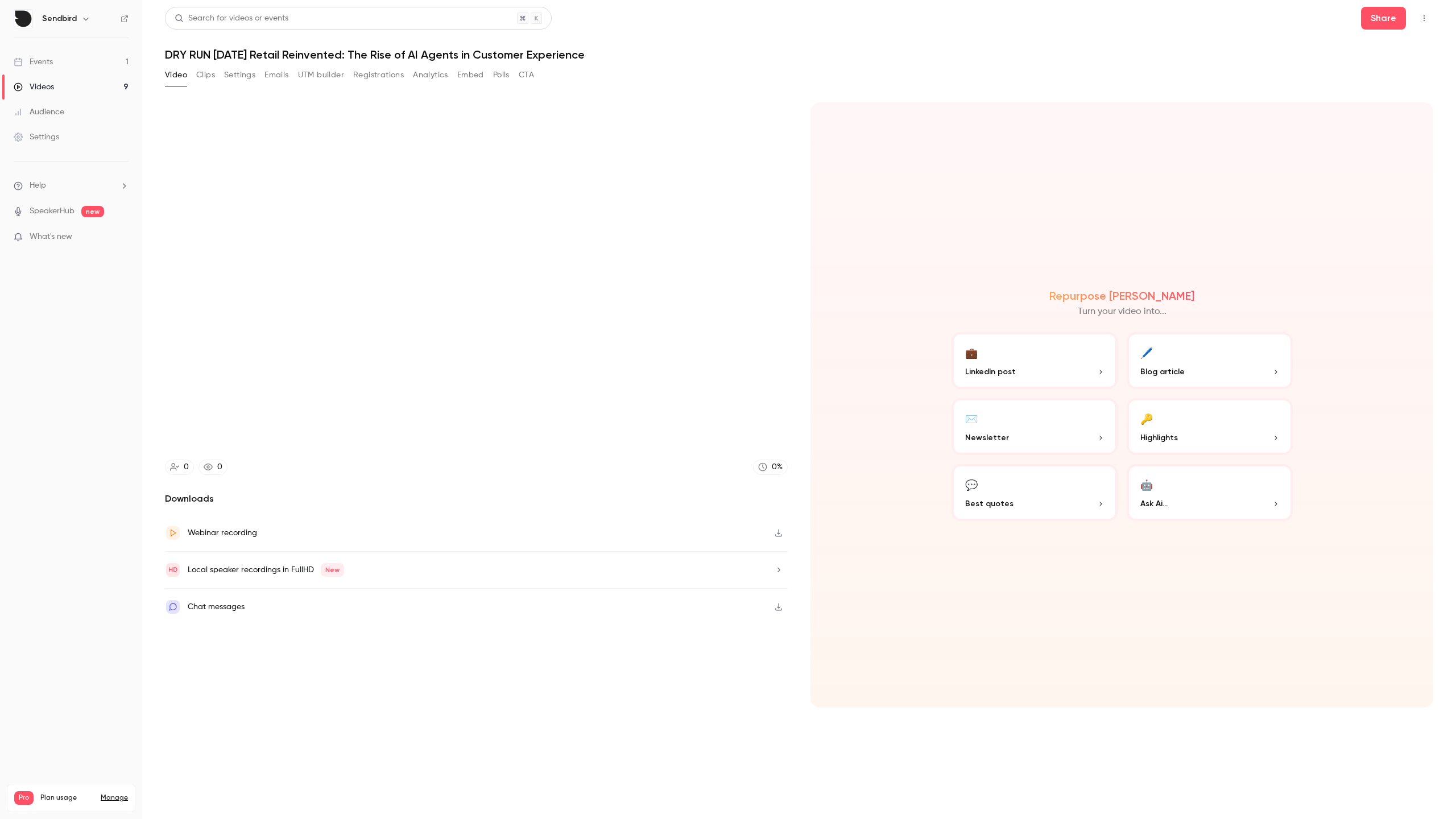
click at [229, 627] on div "Replace Trim 01:22 01:22 / 57:48" at bounding box center [728, 409] width 1456 height 819
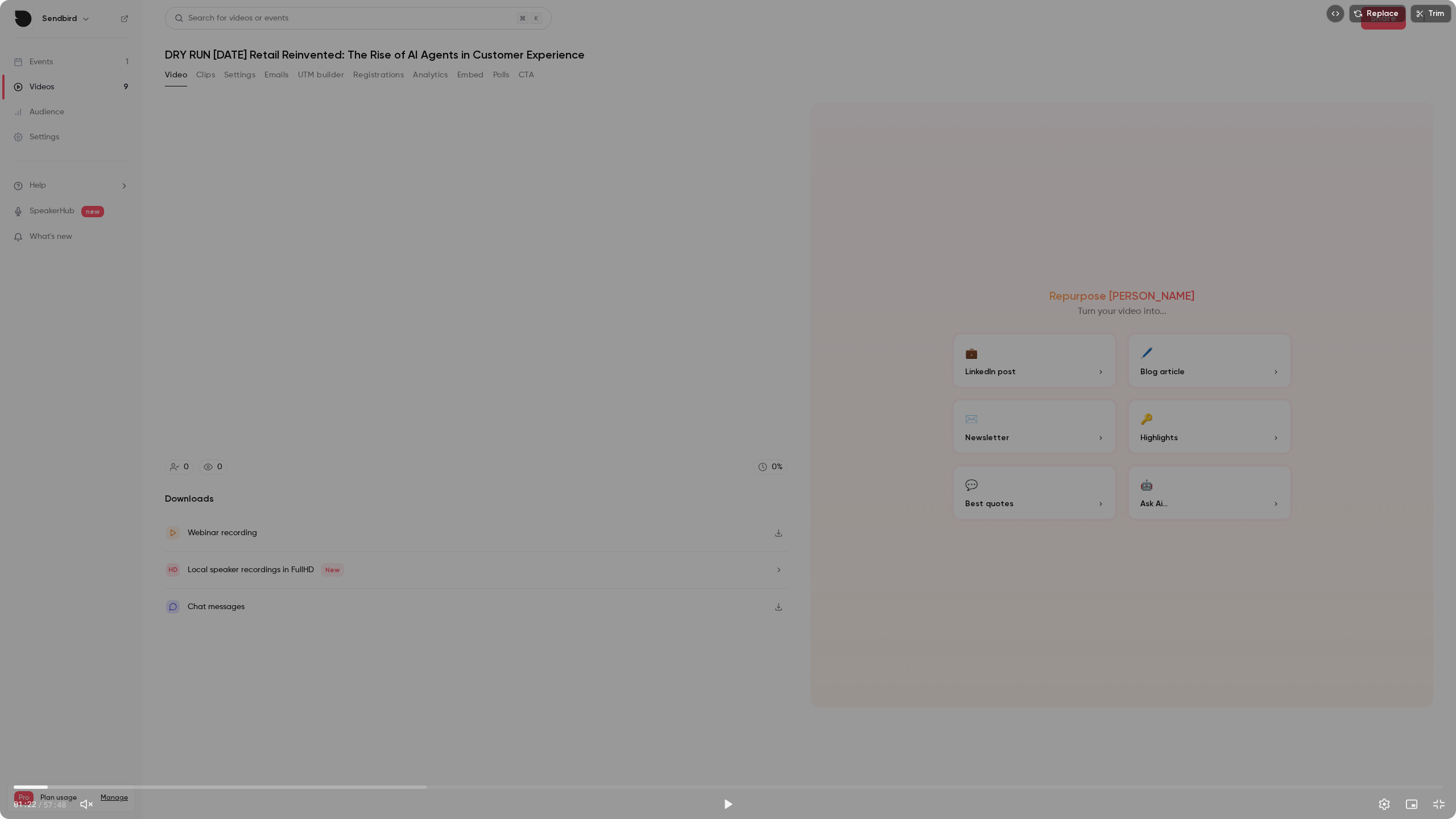
click at [229, 627] on div "Replace Trim 01:22 01:22 / 57:48" at bounding box center [728, 409] width 1456 height 819
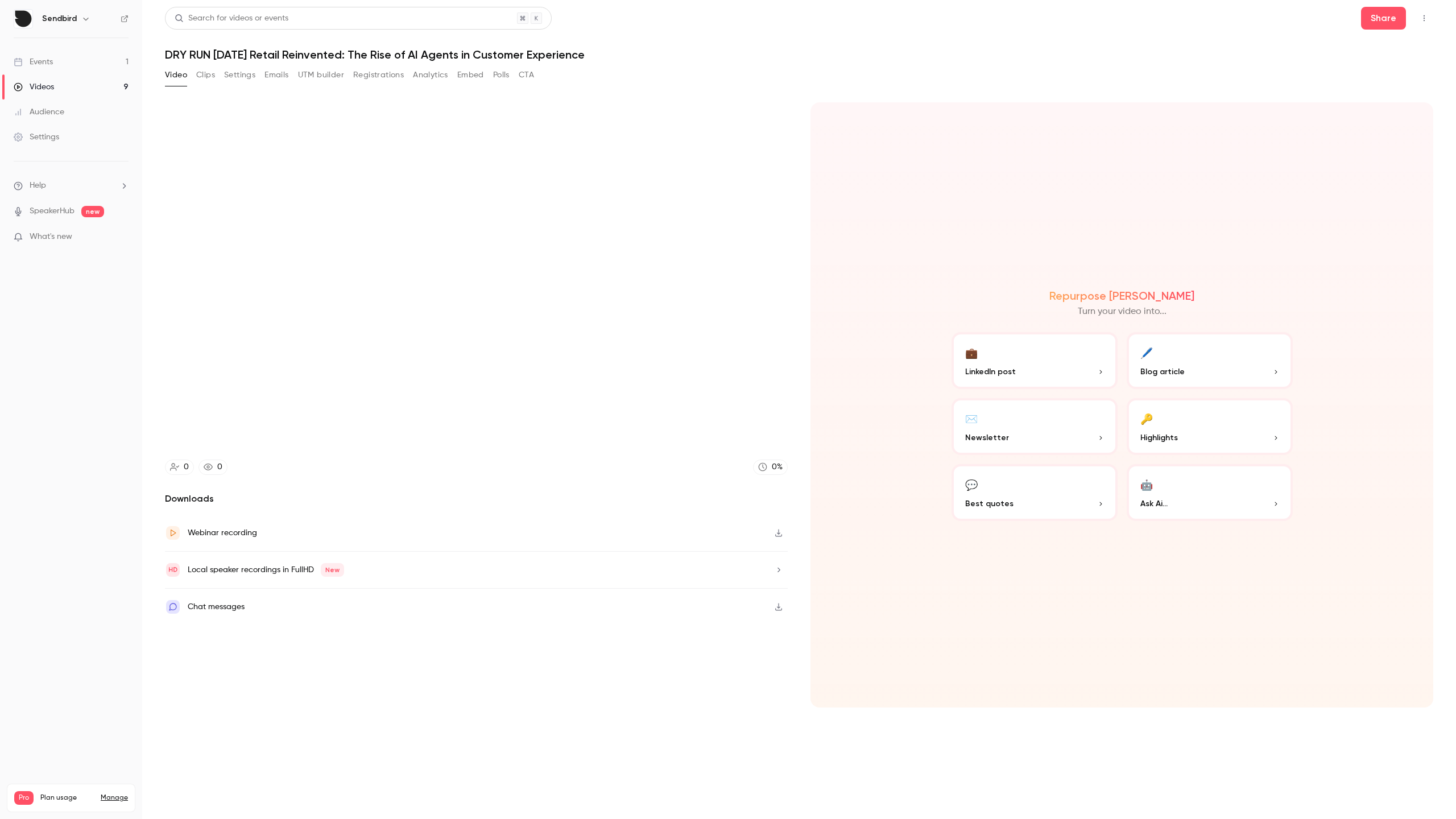
click at [229, 627] on div "Replace Trim 01:22 01:22 / 57:48" at bounding box center [728, 409] width 1456 height 819
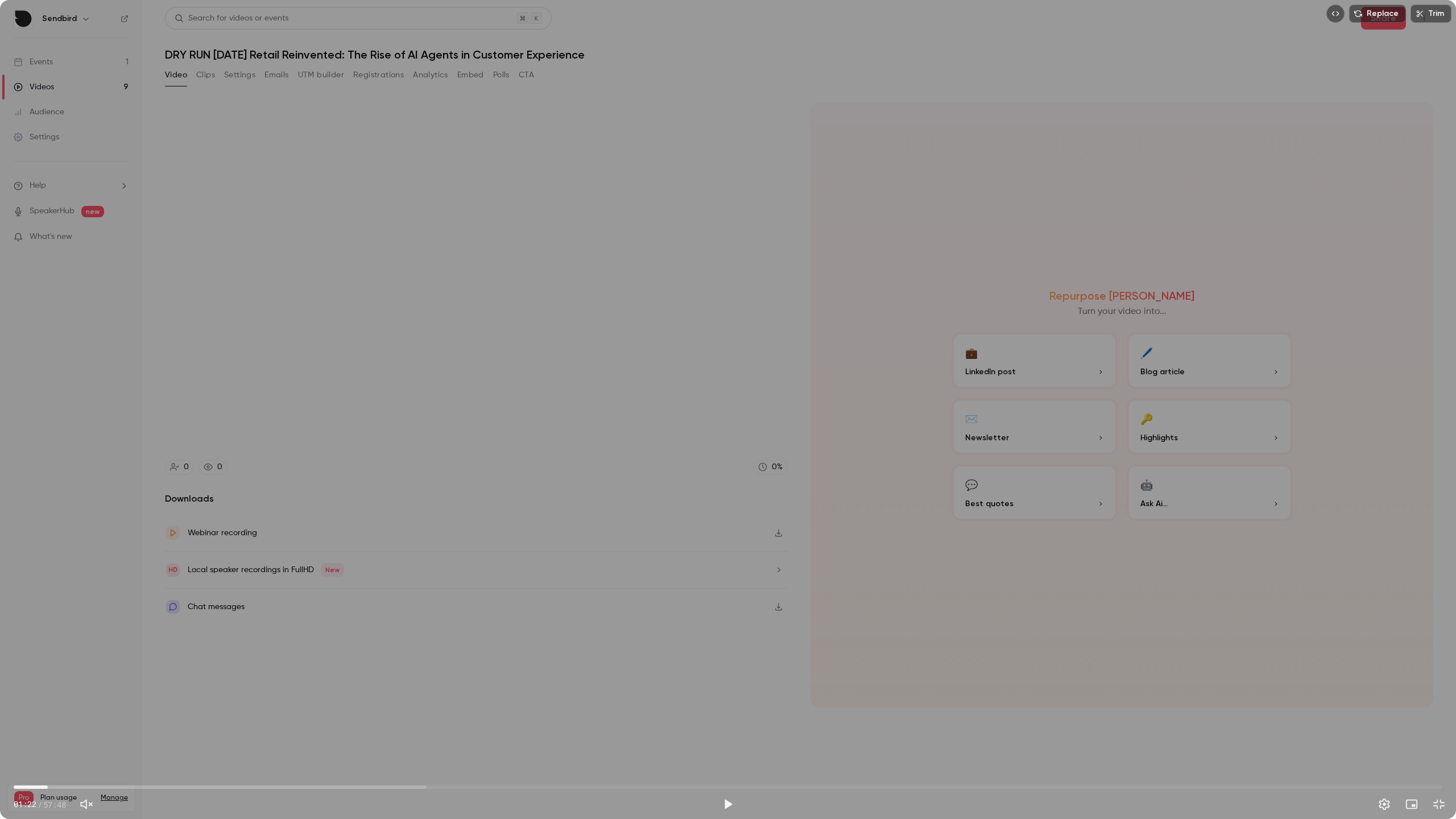
click at [229, 627] on div "Replace Trim 01:22 01:22 / 57:48" at bounding box center [728, 409] width 1456 height 819
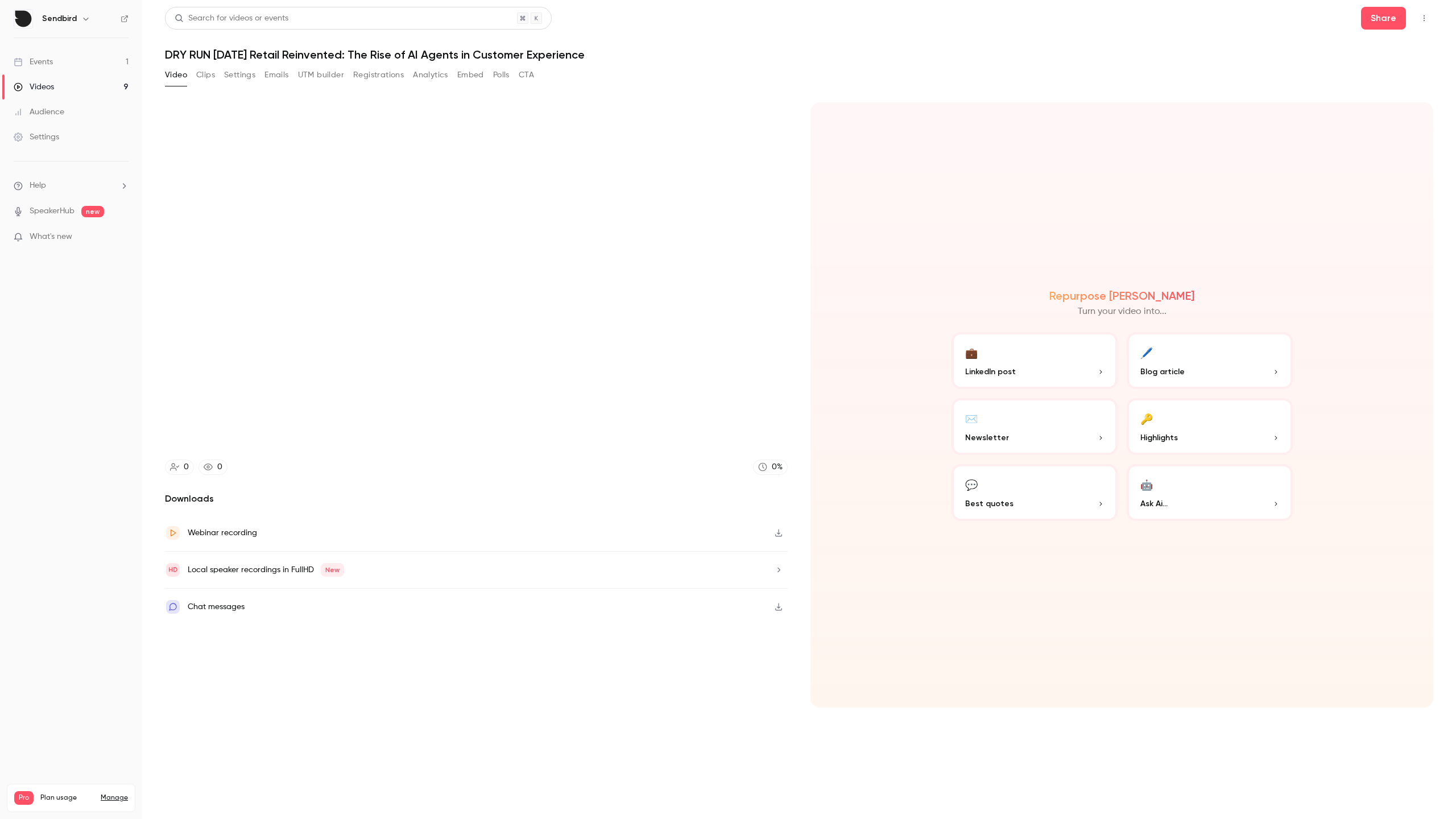
click at [229, 627] on div "Replace Trim 01:22 01:22 / 57:48" at bounding box center [728, 409] width 1456 height 819
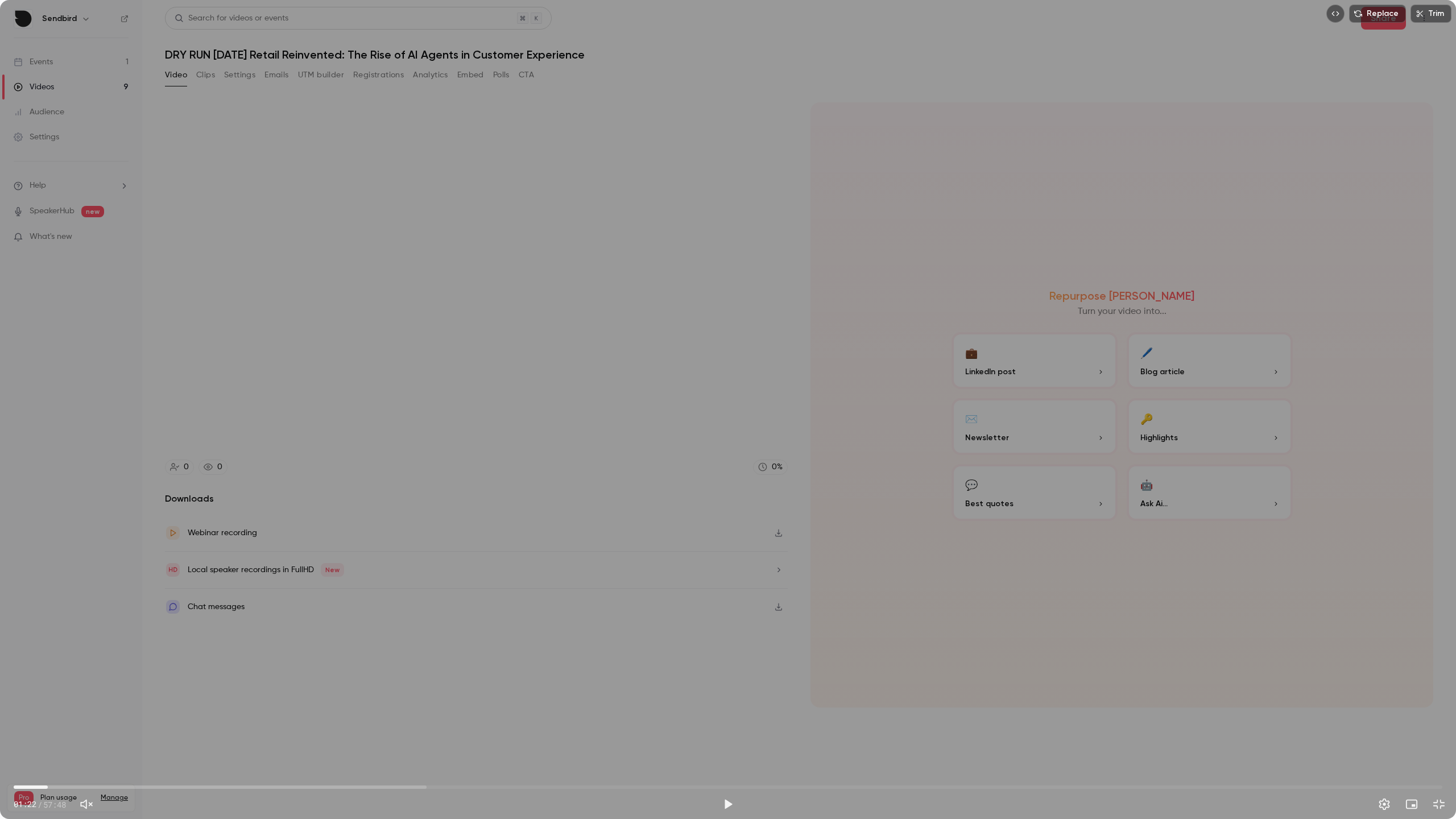
click at [229, 627] on div "Replace Trim 01:22 01:22 / 57:48" at bounding box center [728, 409] width 1456 height 819
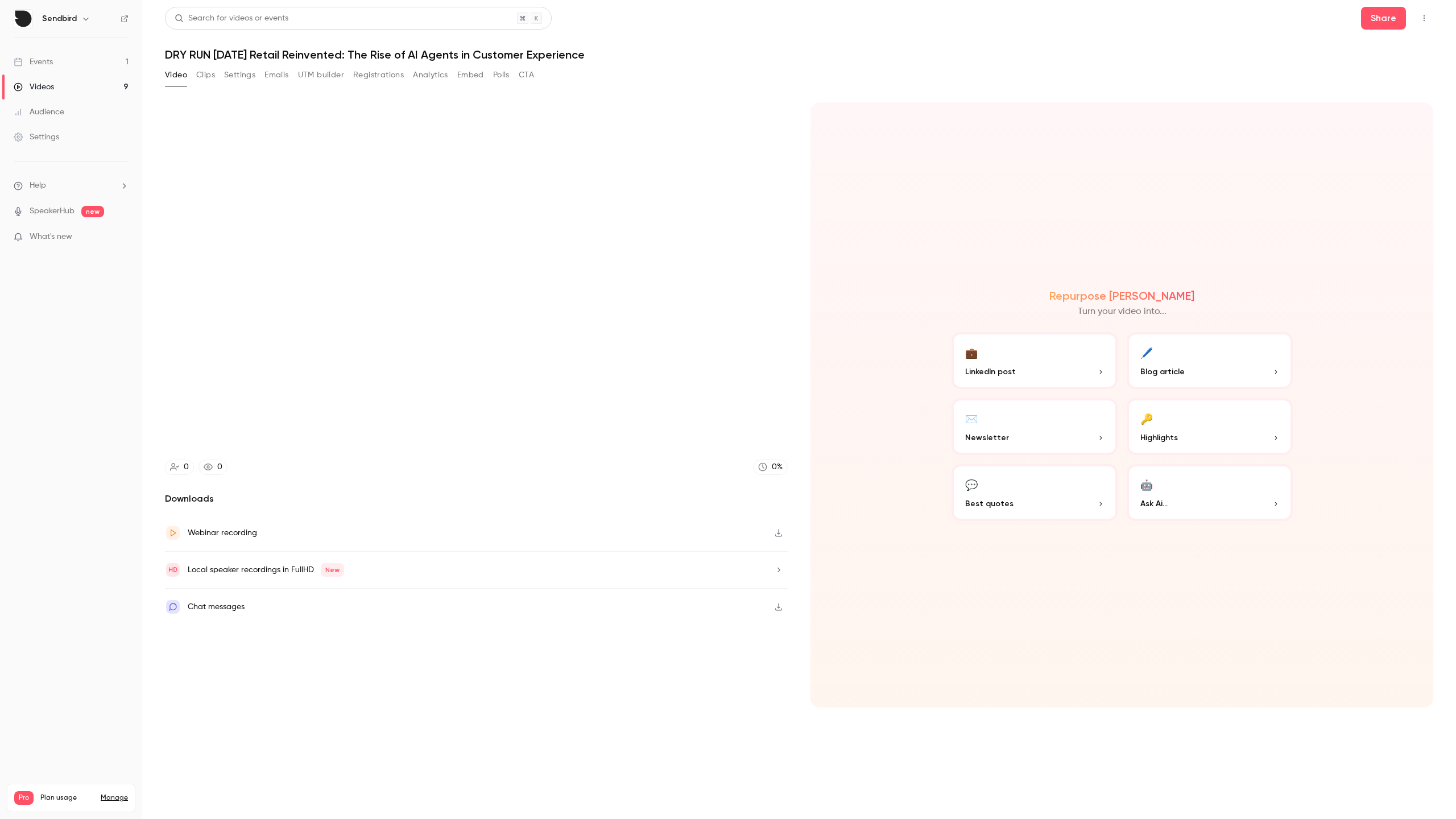
click at [229, 627] on div "Replace Trim 01:22 01:22 / 57:48" at bounding box center [728, 409] width 1456 height 819
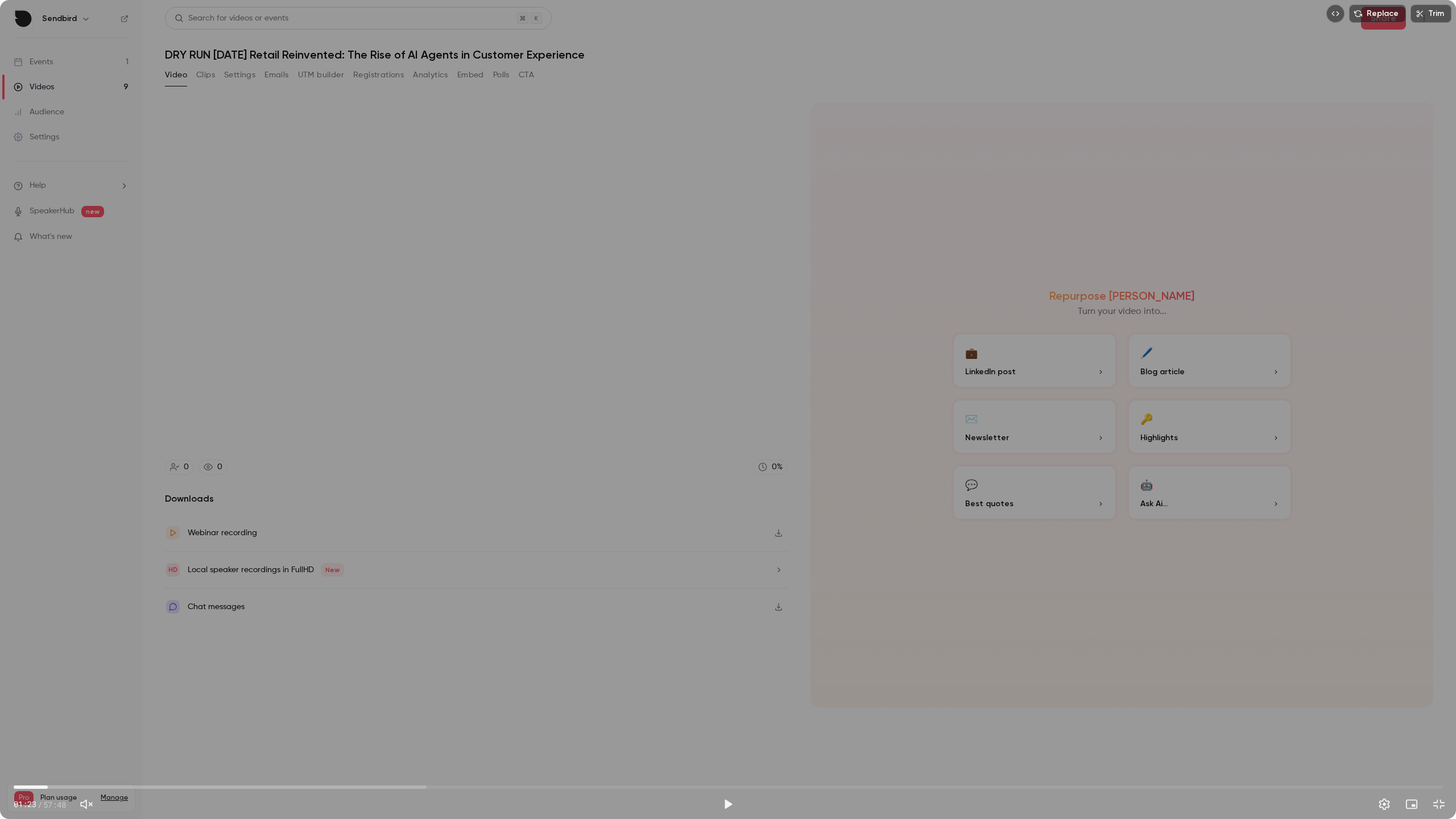
click at [229, 627] on div "Replace Trim 01:23 01:23 / 57:48" at bounding box center [728, 409] width 1456 height 819
click at [48, 735] on span "01:26" at bounding box center [50, 787] width 3 height 3
click at [286, 664] on div "Replace Trim 01:20 01:20 / 57:48" at bounding box center [728, 409] width 1456 height 819
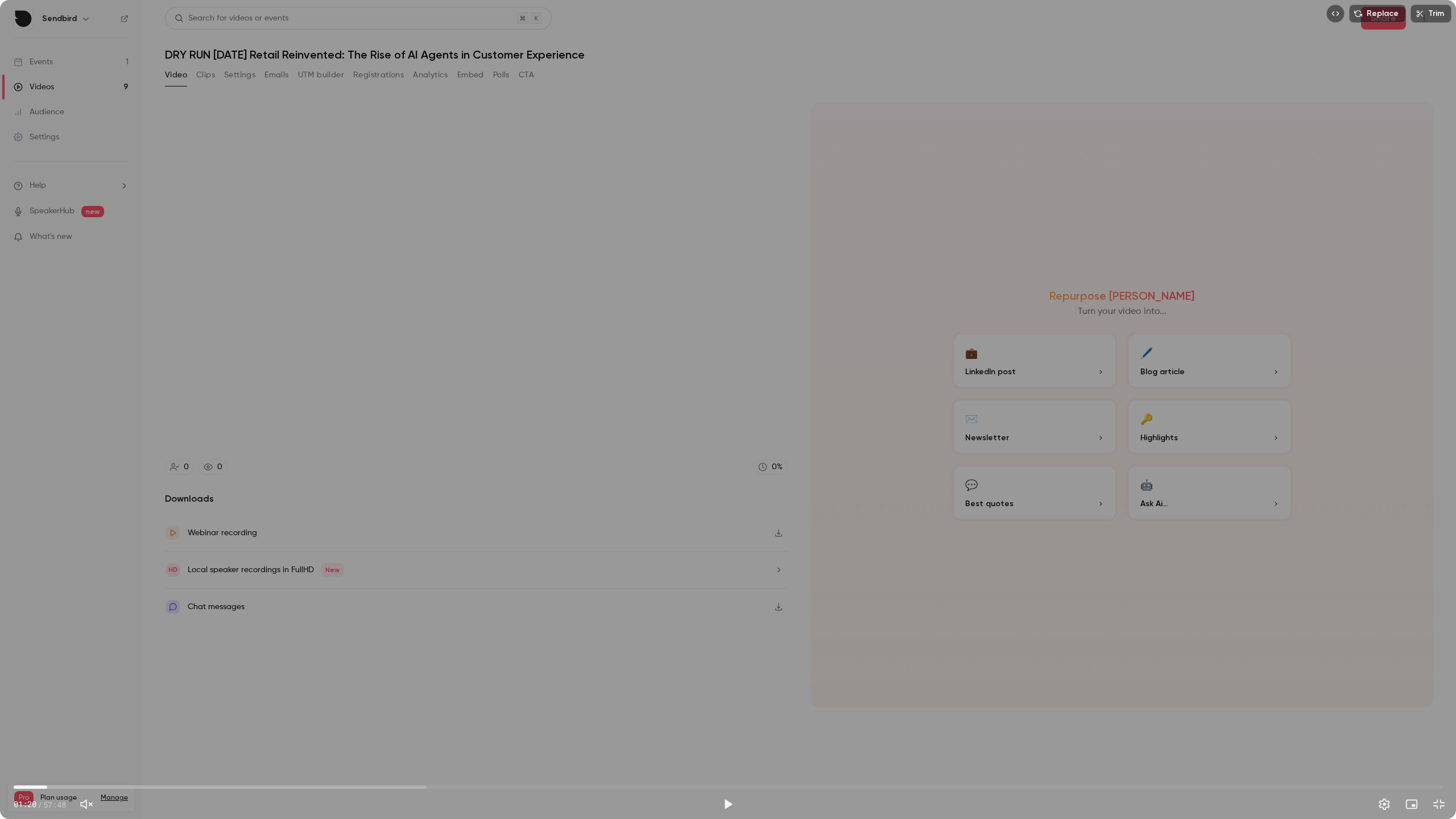
type input "****"
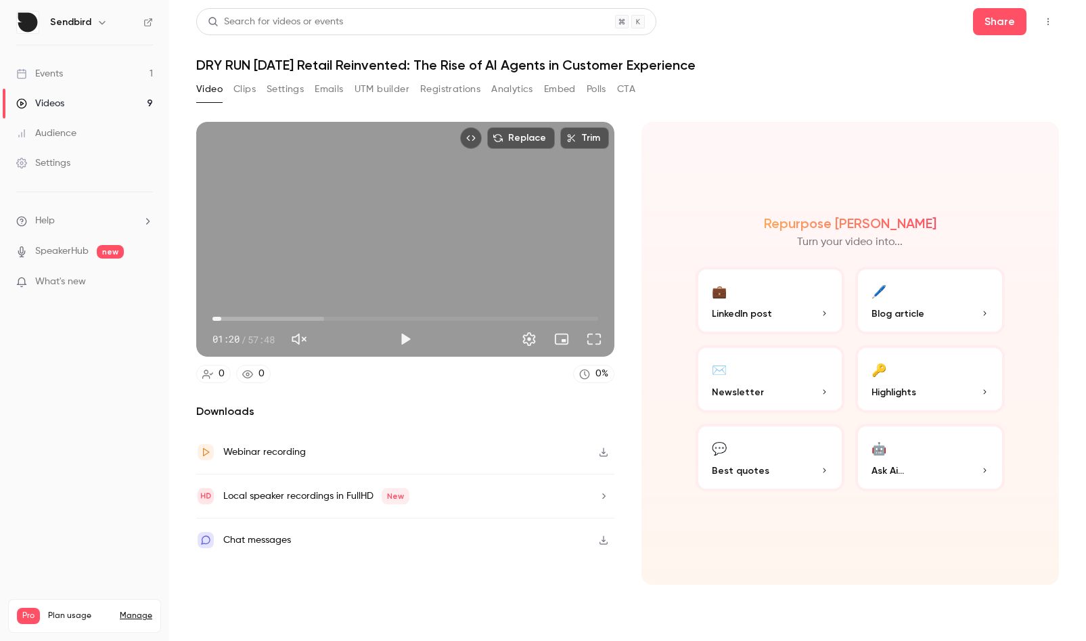
click at [90, 74] on link "Events 1" at bounding box center [84, 74] width 169 height 30
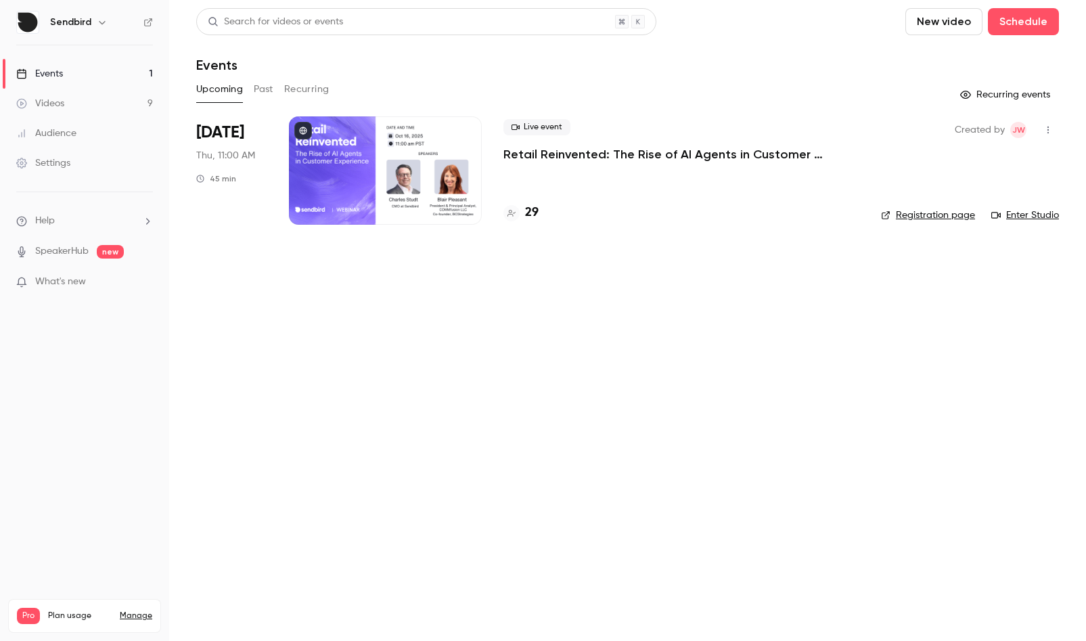
click at [439, 163] on div at bounding box center [385, 170] width 193 height 108
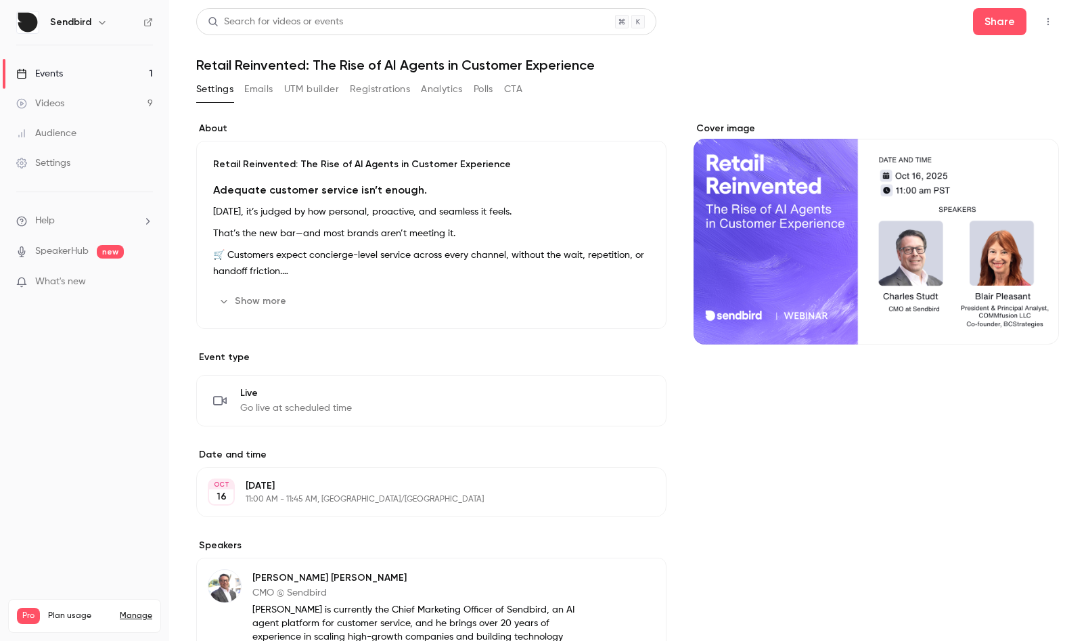
click at [363, 94] on button "Registrations" at bounding box center [380, 90] width 60 height 22
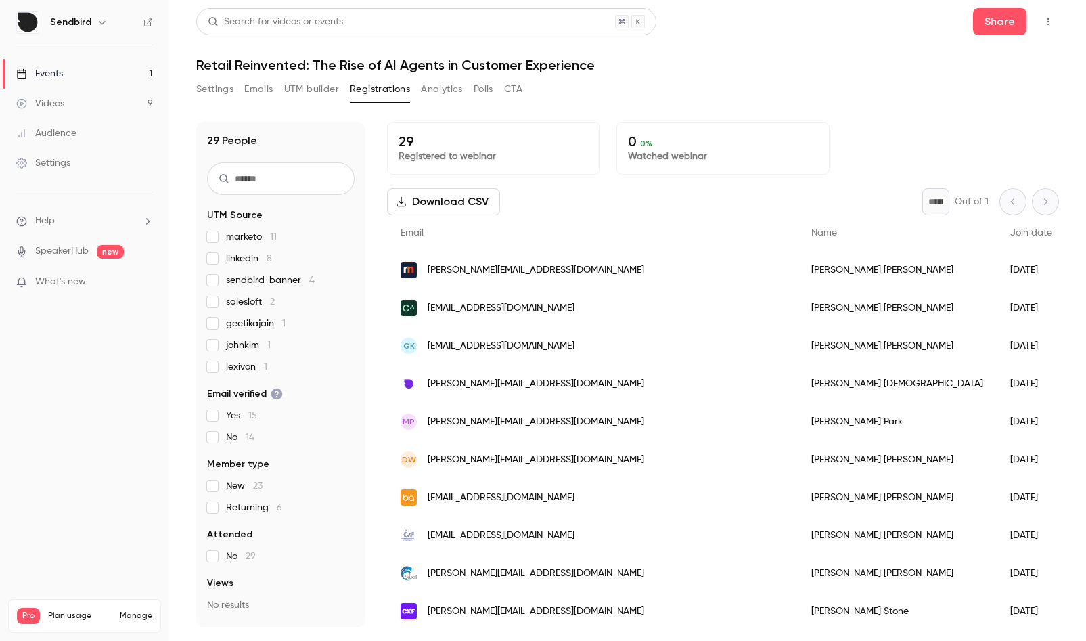
click at [545, 390] on div "[PERSON_NAME][EMAIL_ADDRESS][DOMAIN_NAME]" at bounding box center [592, 384] width 411 height 38
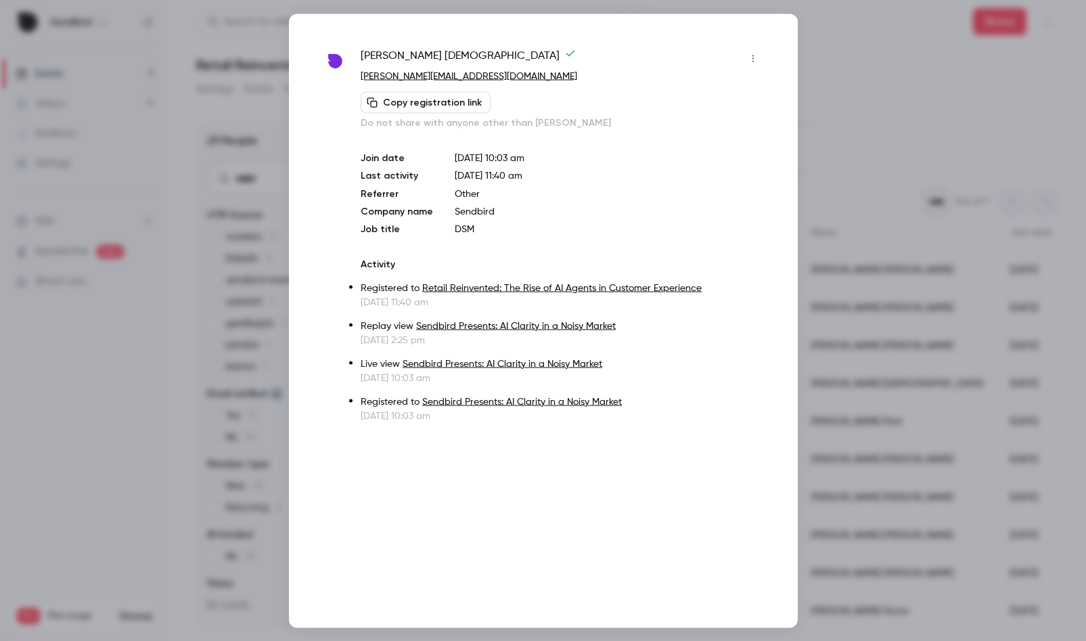
click at [887, 152] on div at bounding box center [543, 320] width 1086 height 641
